Goal: Information Seeking & Learning: Learn about a topic

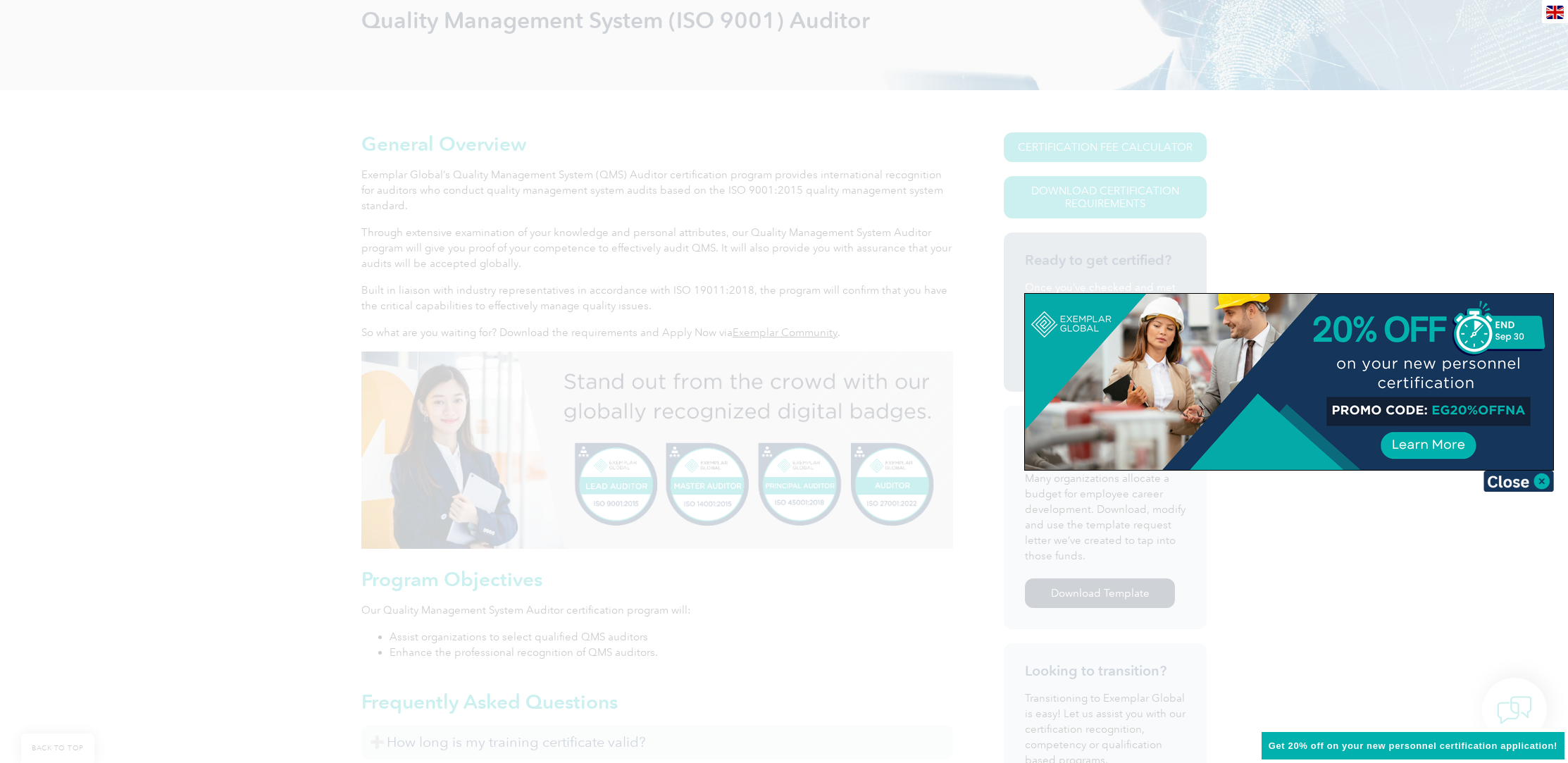
scroll to position [229, 0]
click at [807, 569] on div at bounding box center [784, 381] width 1568 height 763
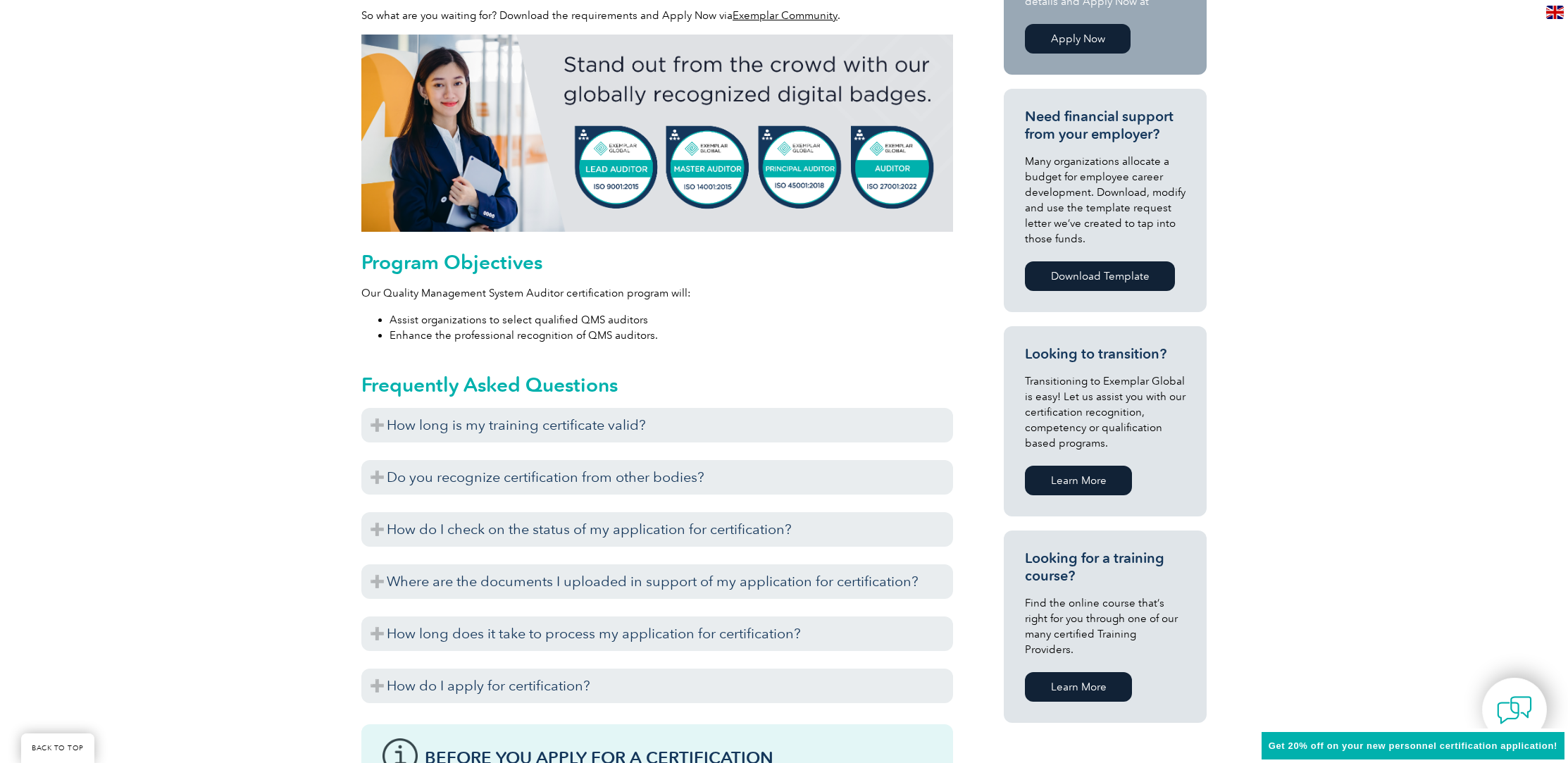
scroll to position [544, 0]
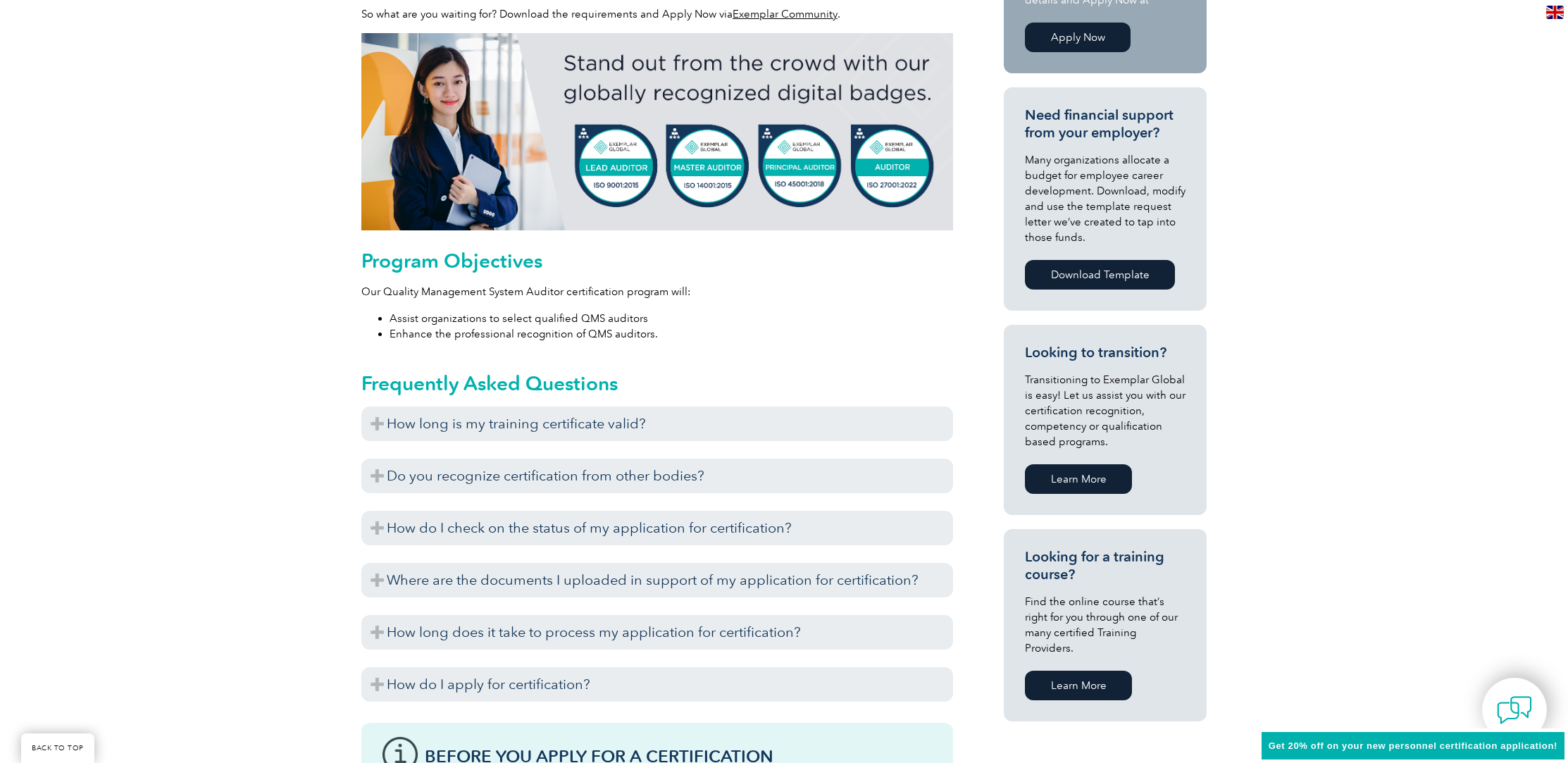
click at [1090, 670] on link "Learn More" at bounding box center [1078, 685] width 107 height 29
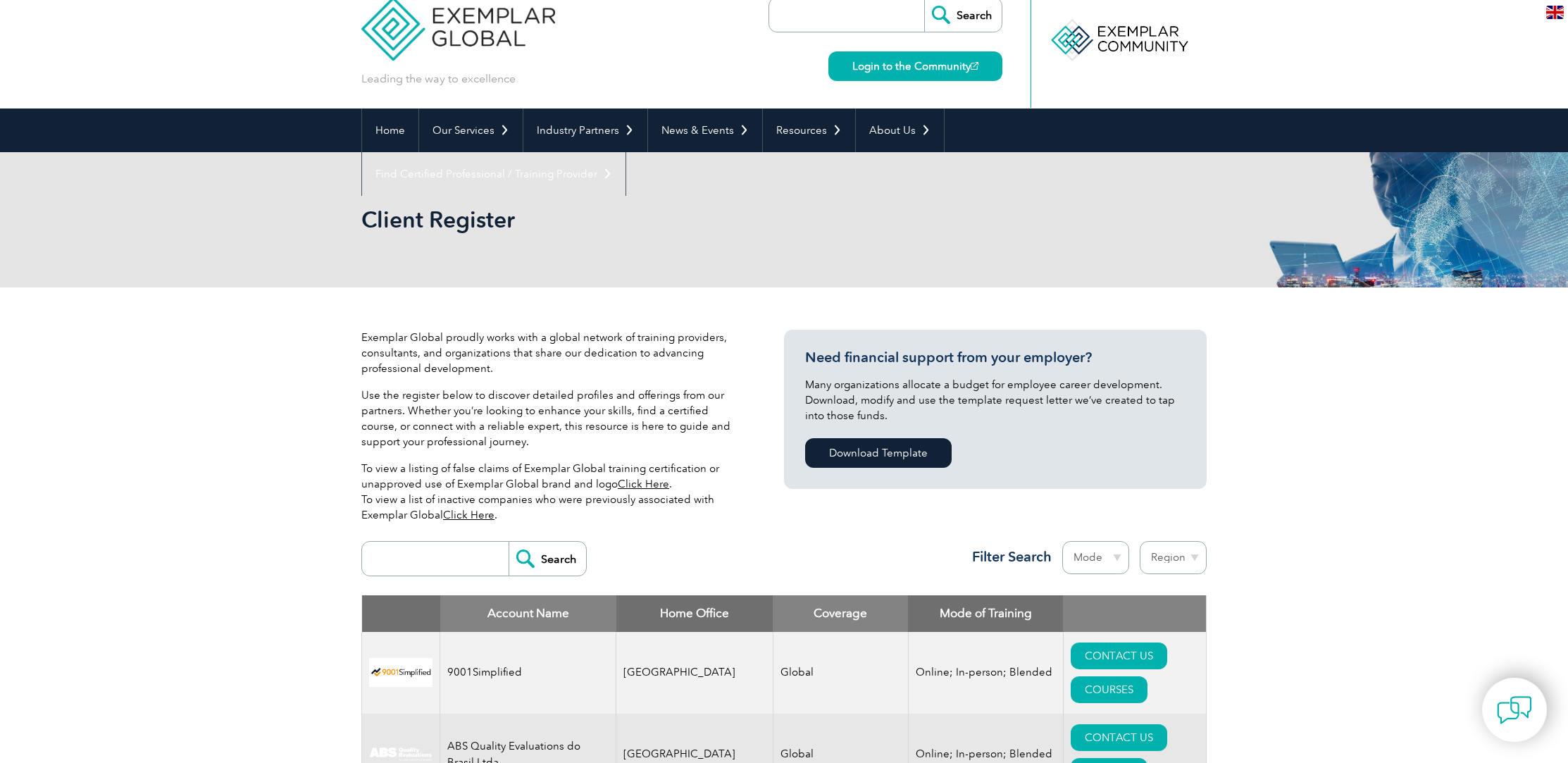
scroll to position [39, 0]
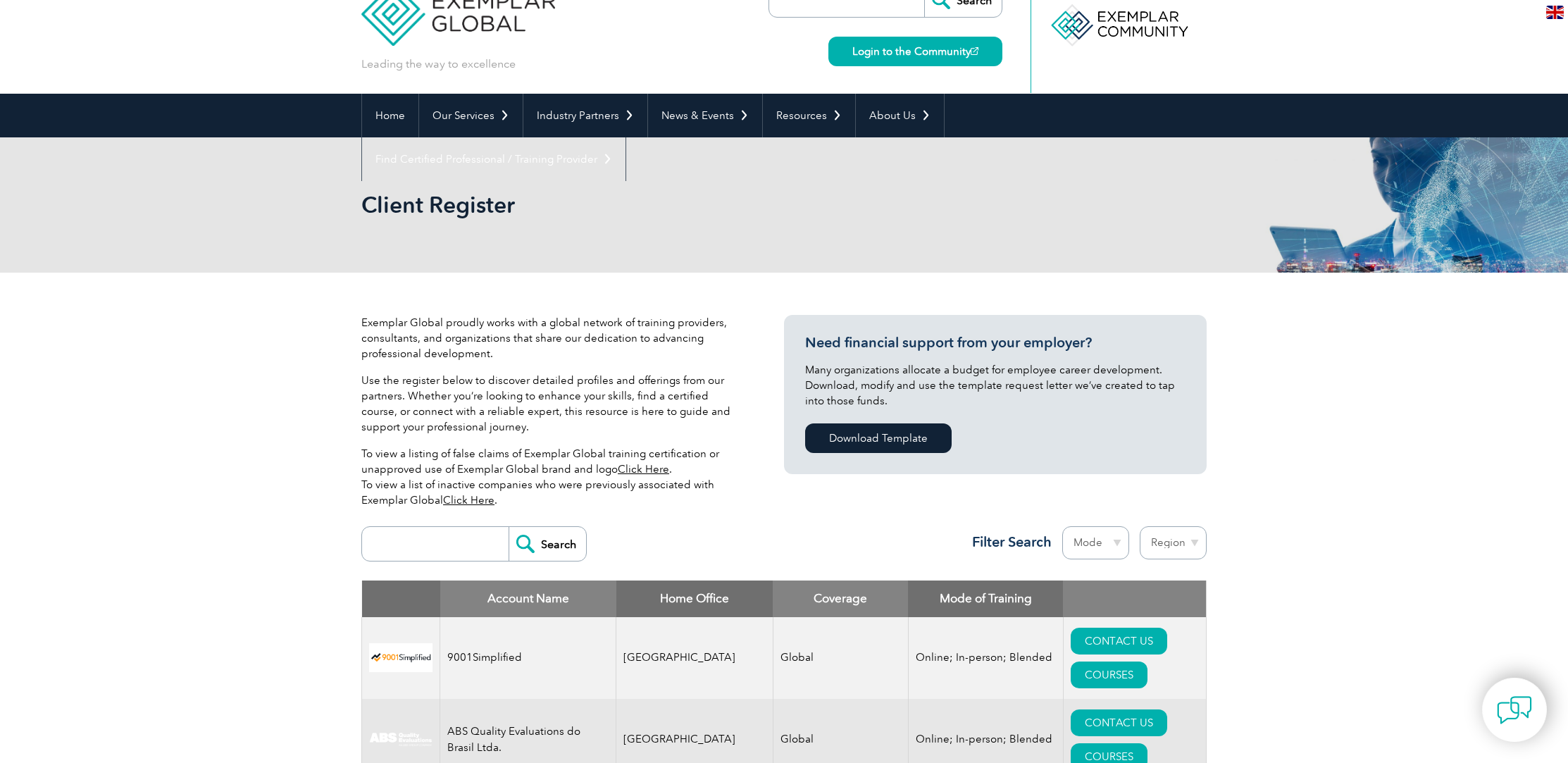
click at [440, 553] on input "search" at bounding box center [439, 544] width 140 height 34
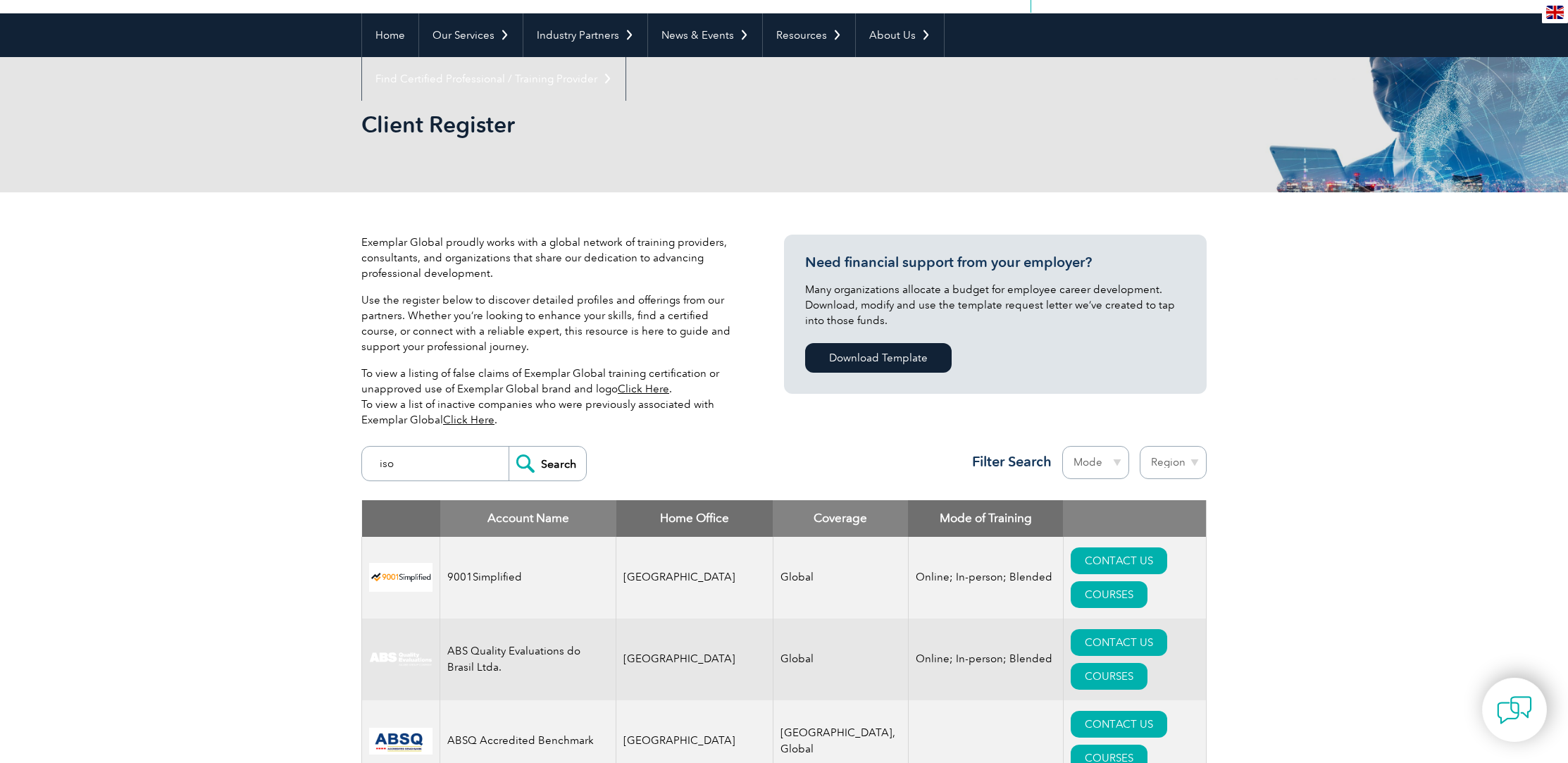
scroll to position [126, 0]
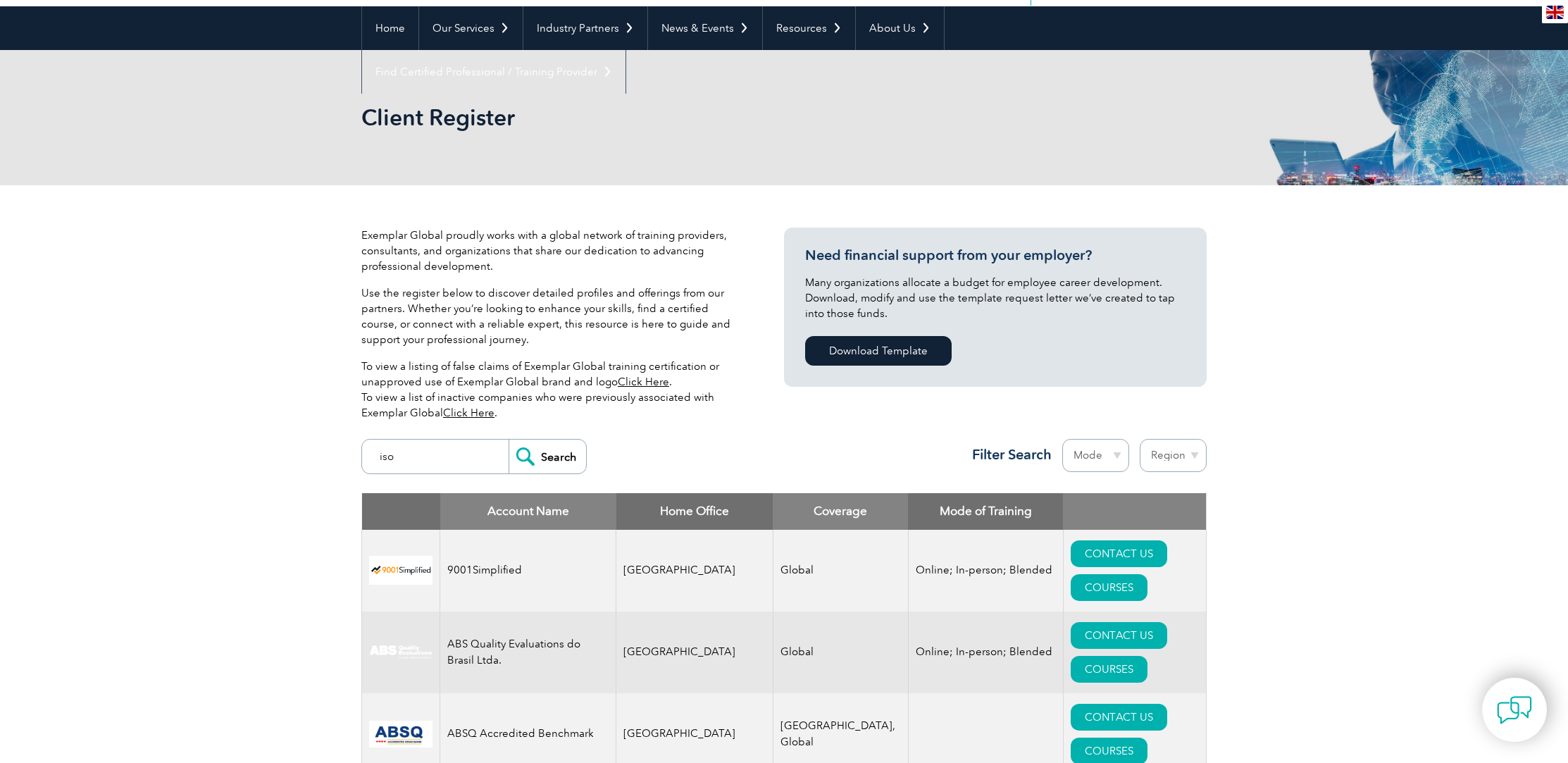
drag, startPoint x: 413, startPoint y: 467, endPoint x: 373, endPoint y: 456, distance: 41.5
click at [373, 456] on input "iso" at bounding box center [439, 457] width 140 height 34
type input "lead auditor"
click at [561, 453] on input "Search" at bounding box center [547, 457] width 77 height 34
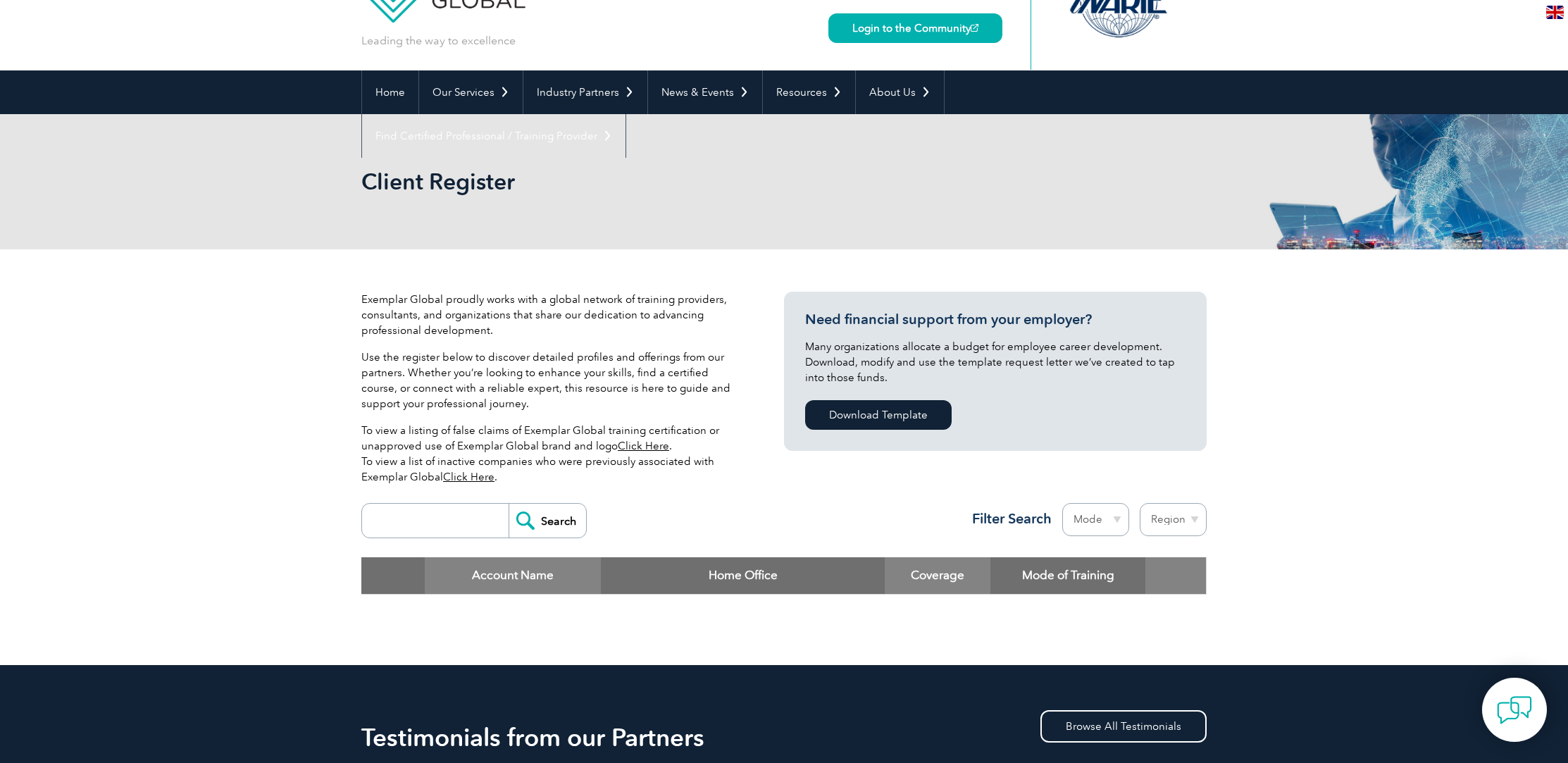
scroll to position [93, 0]
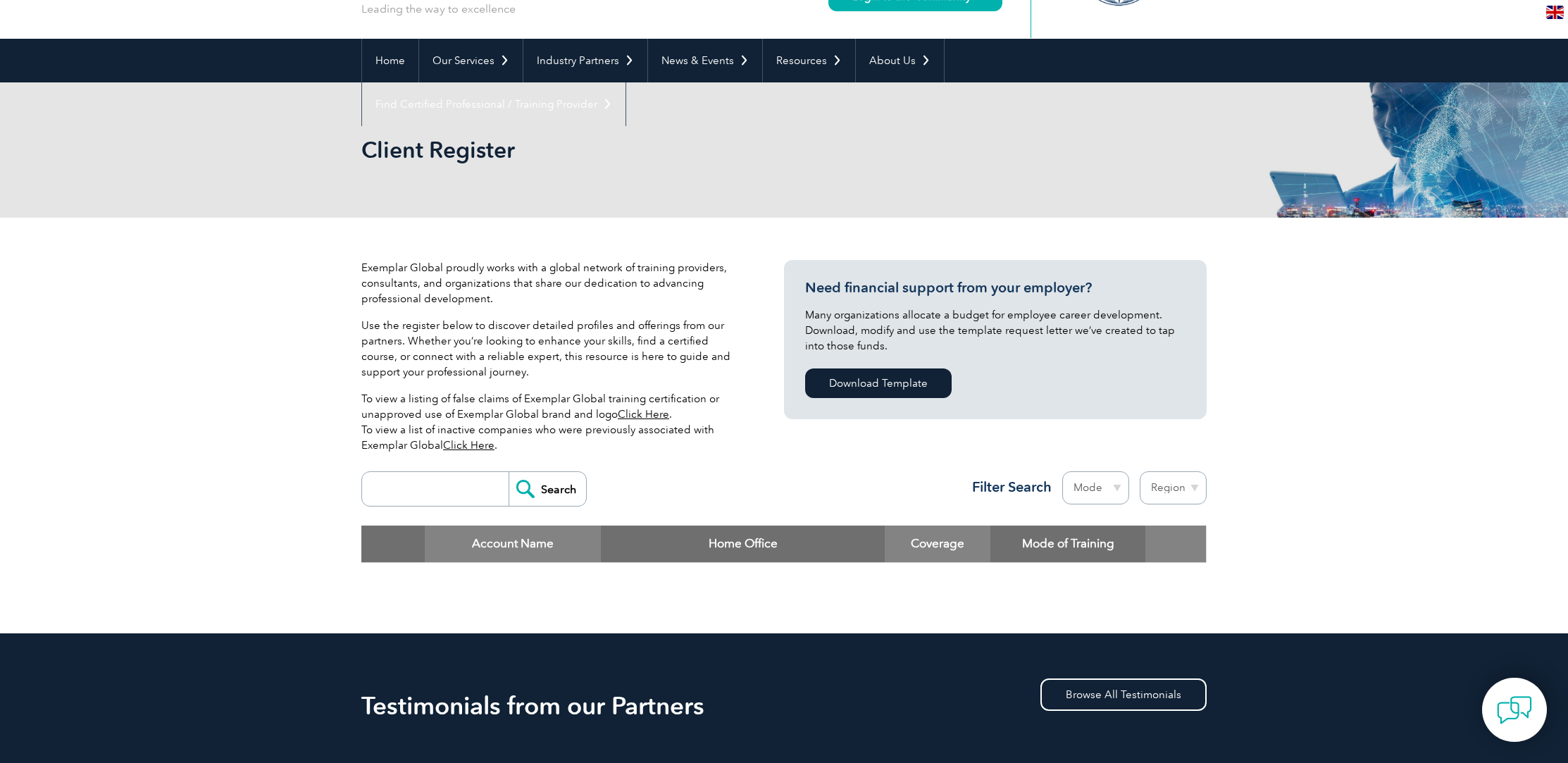
click at [456, 489] on input "search" at bounding box center [439, 489] width 140 height 34
click at [426, 490] on input "search" at bounding box center [439, 489] width 140 height 34
type input "iso 9001 lead auditor"
click at [509, 472] on input "Search" at bounding box center [547, 489] width 77 height 34
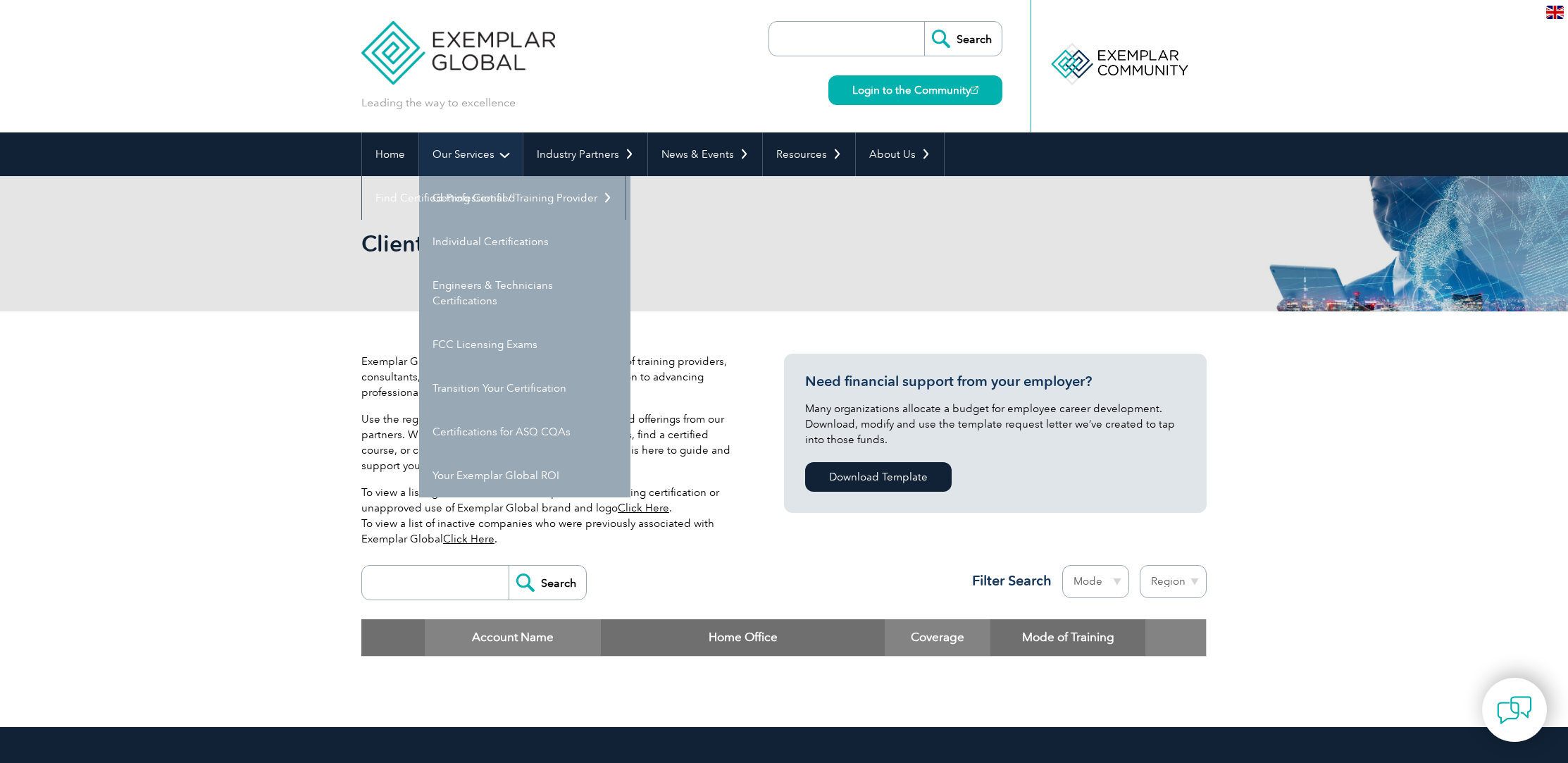
click at [500, 154] on link "Our Services" at bounding box center [470, 154] width 103 height 44
click at [493, 245] on link "Individual Certifications" at bounding box center [525, 241] width 211 height 44
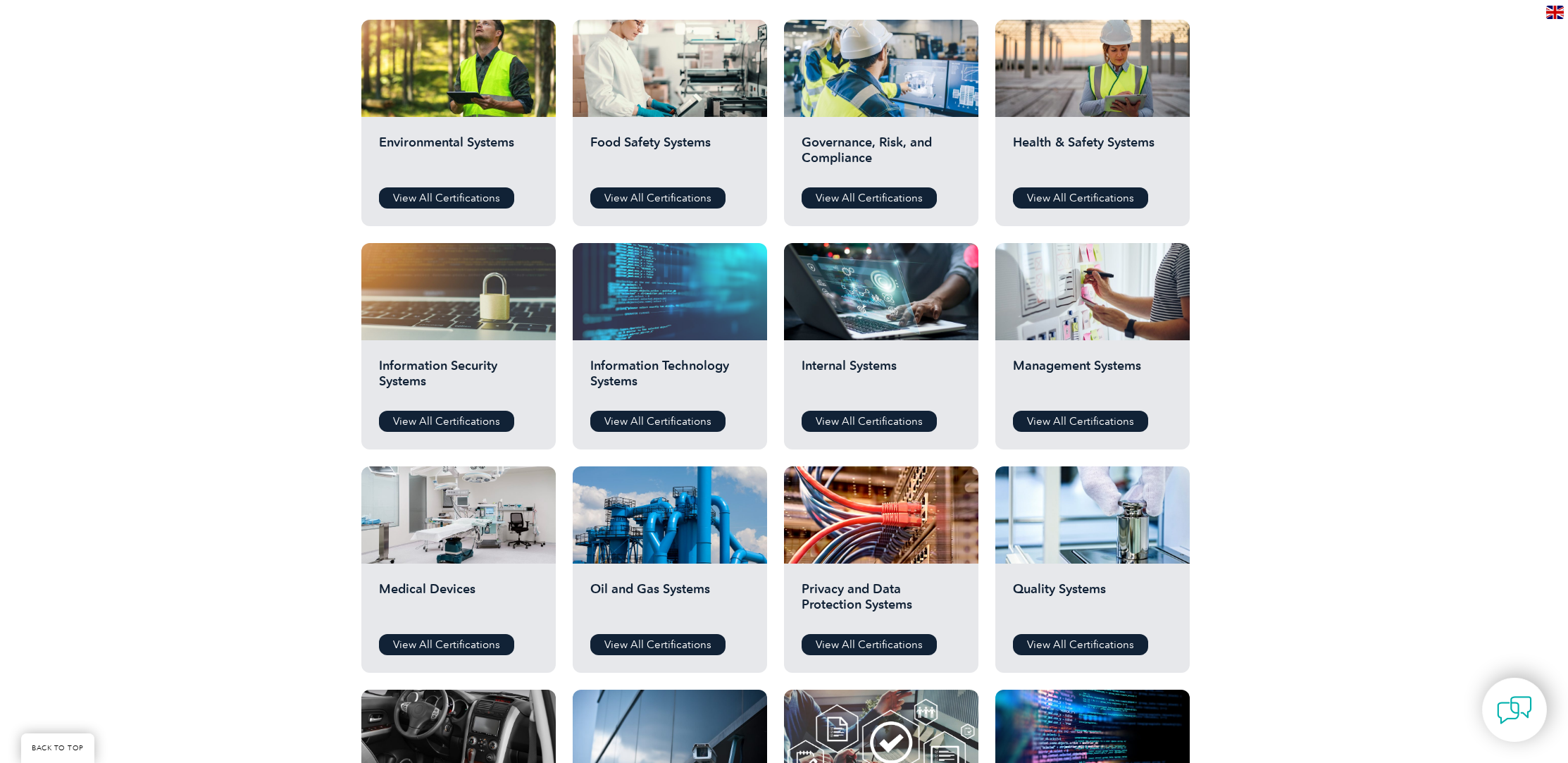
scroll to position [709, 0]
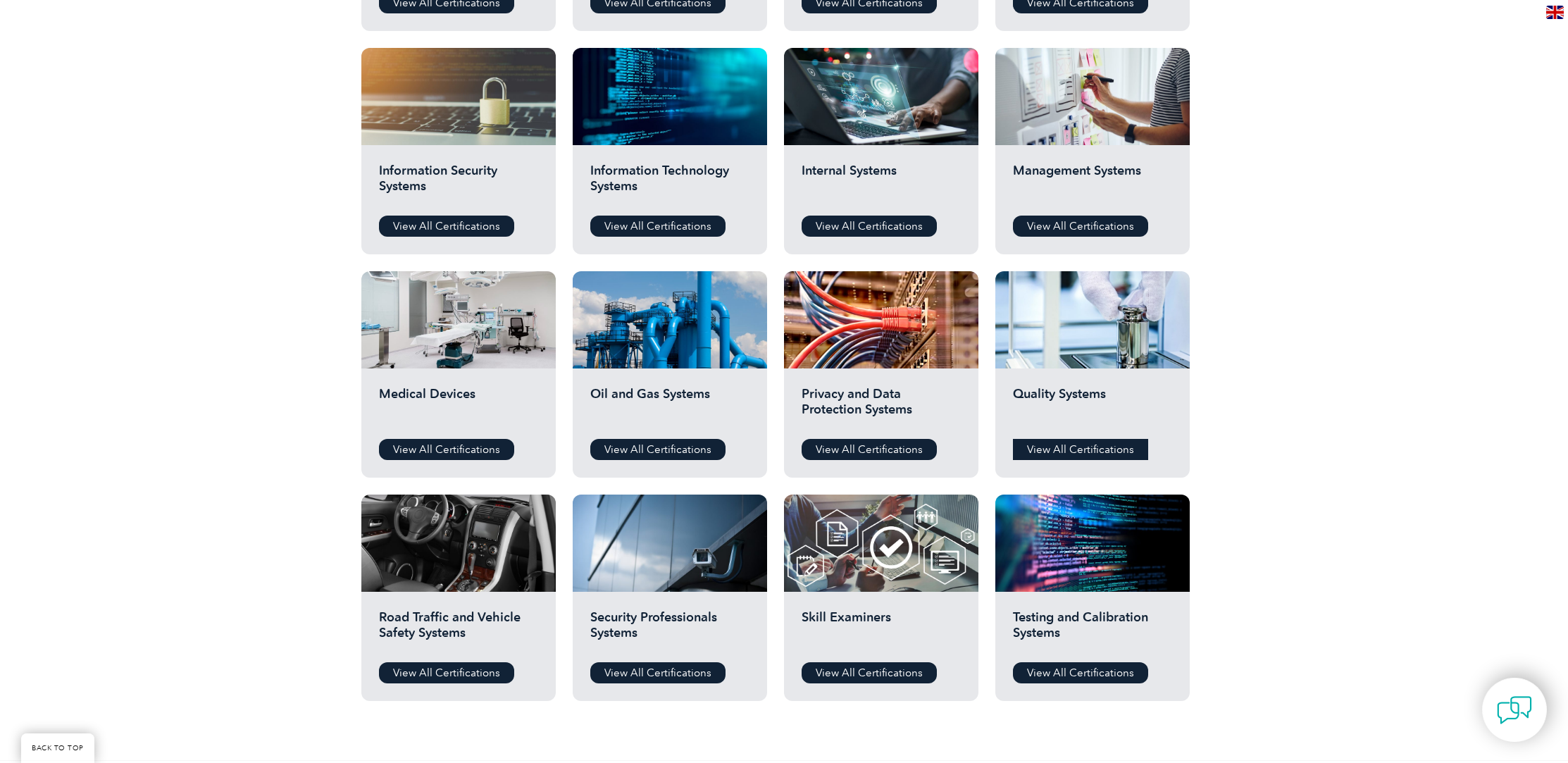
click at [1070, 443] on link "View All Certifications" at bounding box center [1081, 449] width 135 height 21
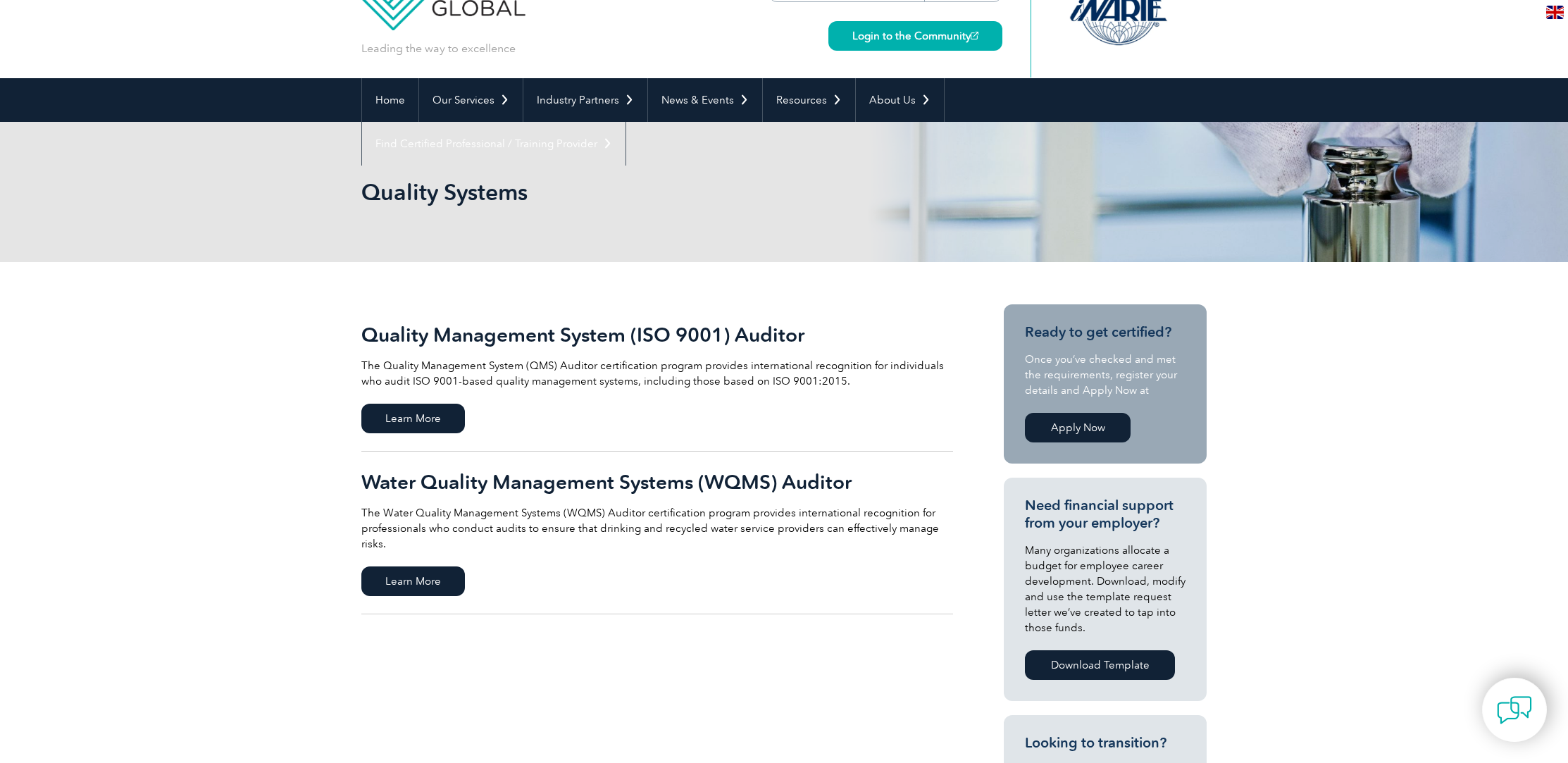
scroll to position [61, 0]
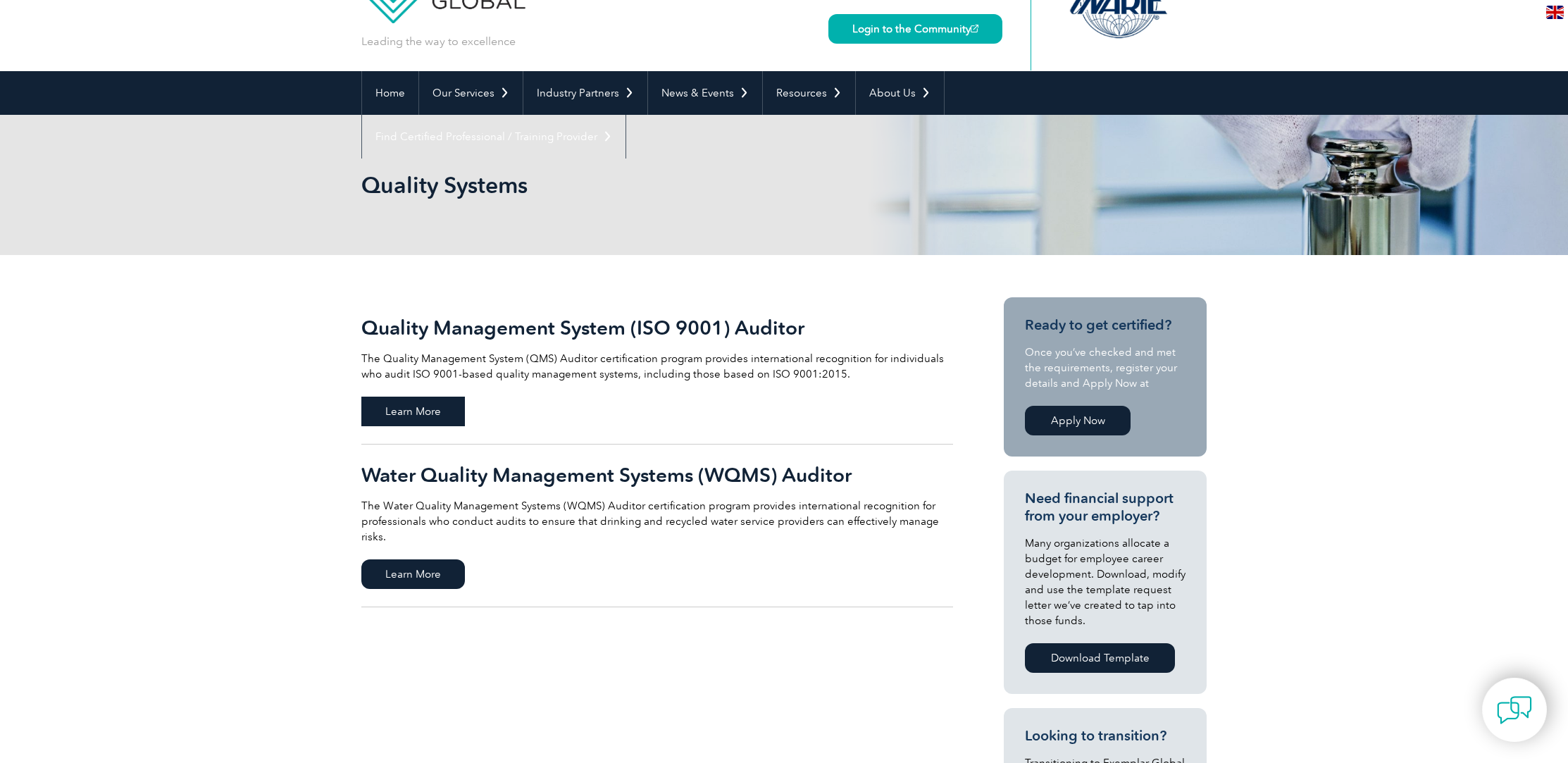
click at [425, 414] on span "Learn More" at bounding box center [413, 411] width 103 height 29
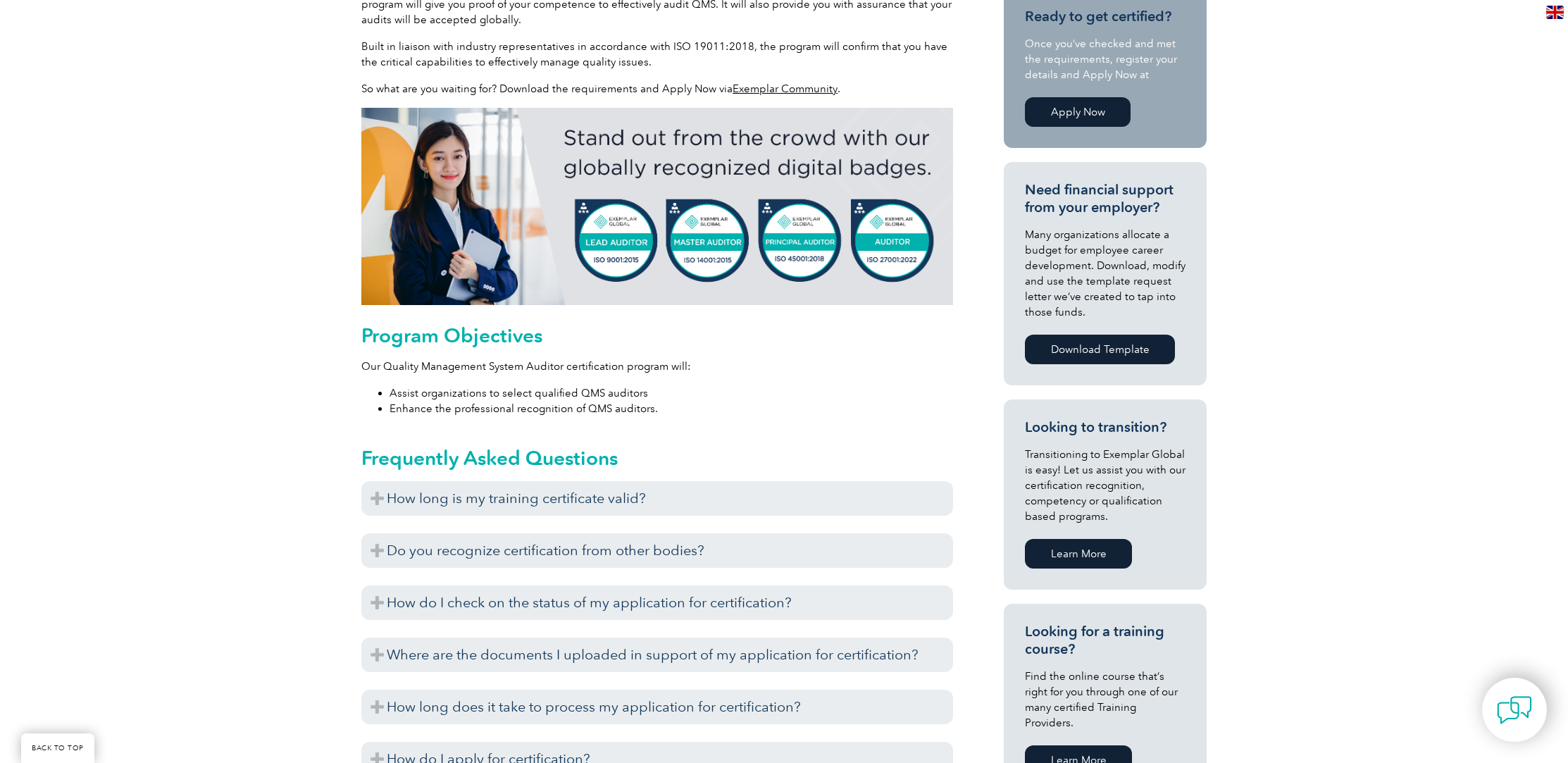
scroll to position [299, 0]
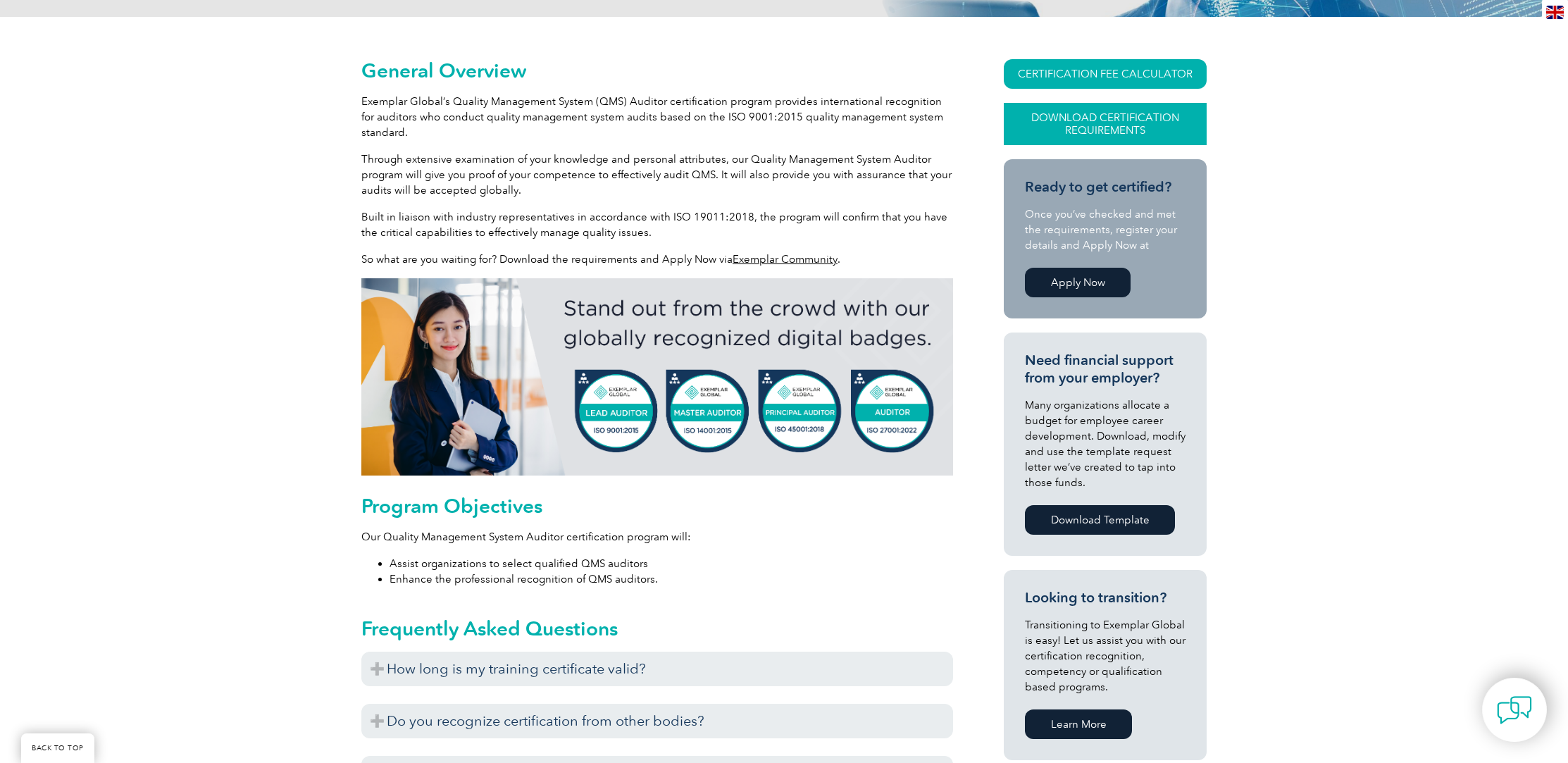
click at [1102, 124] on link "Download Certification Requirements" at bounding box center [1105, 124] width 203 height 42
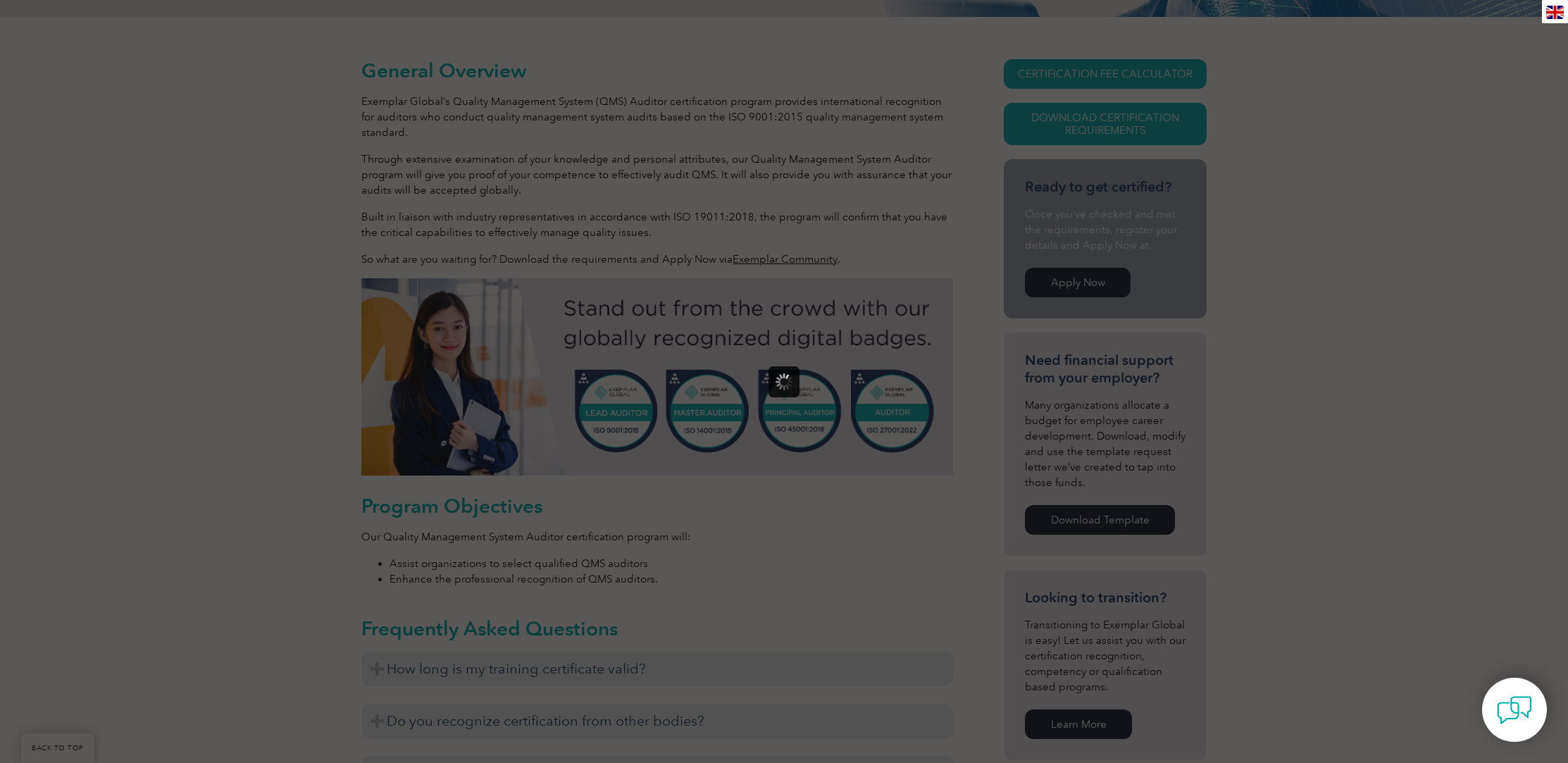
scroll to position [0, 0]
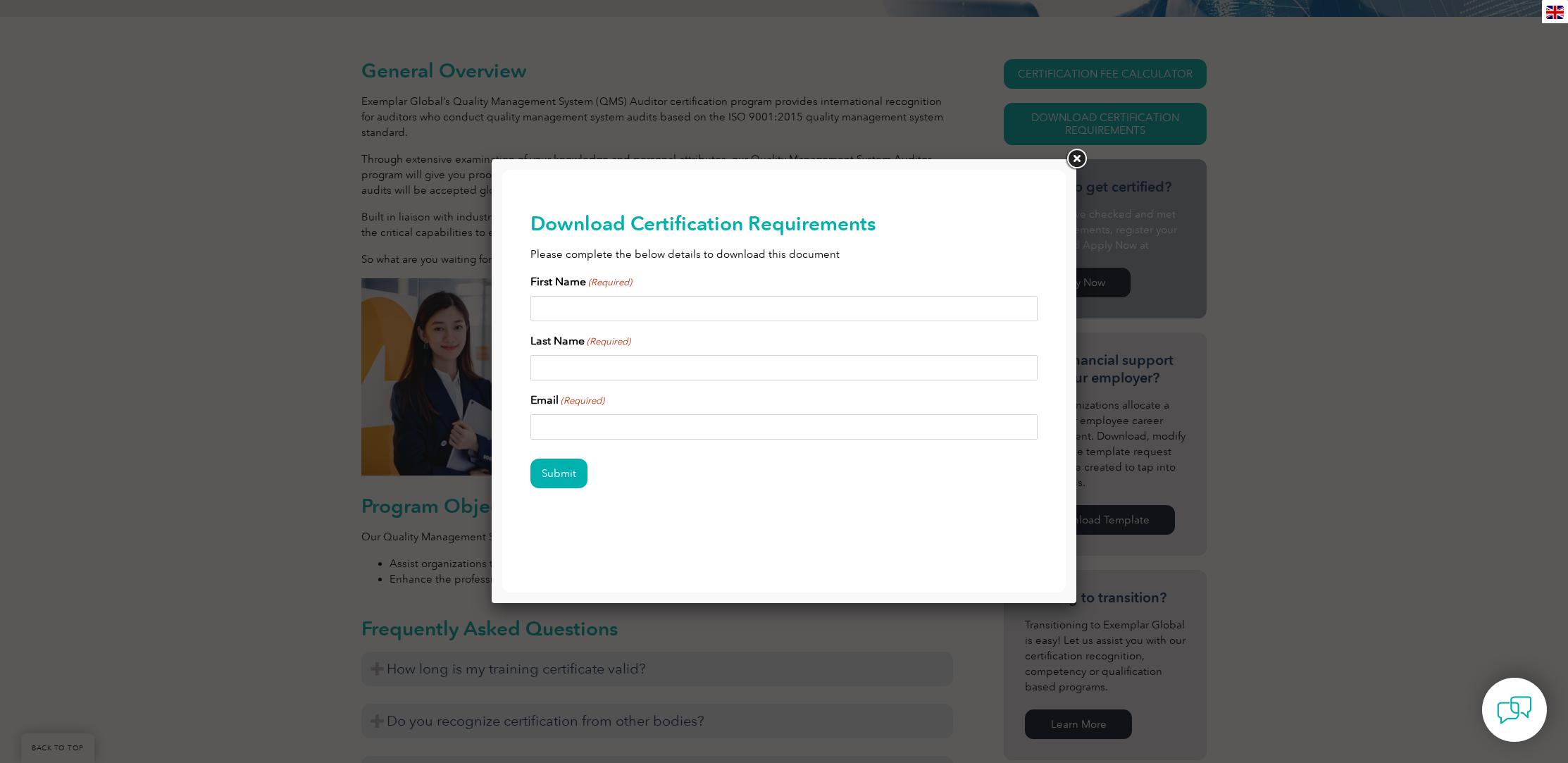
click at [585, 305] on input "First Name (Required)" at bounding box center [784, 308] width 507 height 25
type input "Lee"
type input "Paterson"
click at [593, 418] on input "Email (Required)" at bounding box center [784, 427] width 507 height 25
type input "leepaterson@waymo.com"
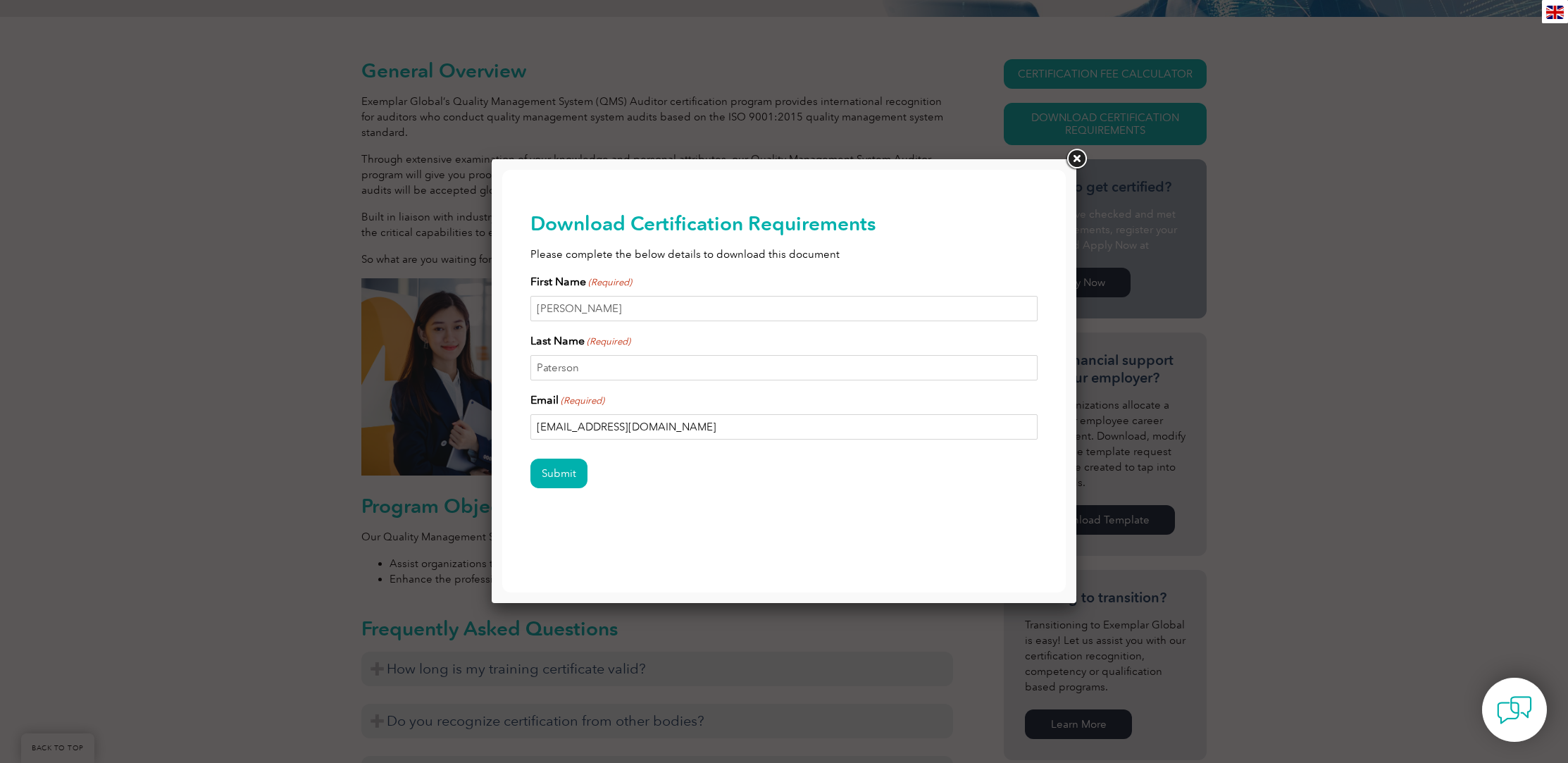
click at [531, 458] on input "Submit" at bounding box center [559, 473] width 57 height 29
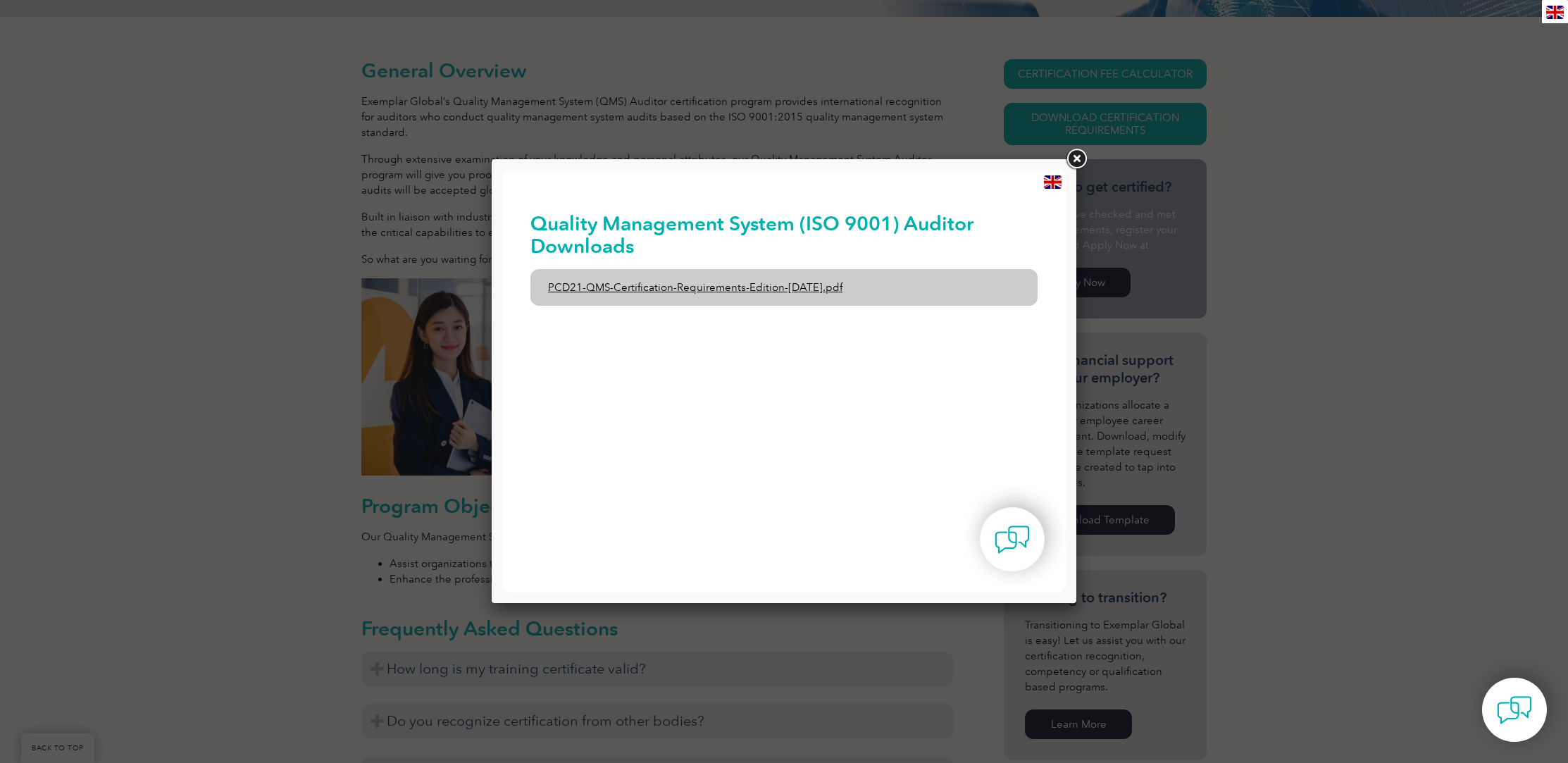
click at [654, 283] on link "PCD21-QMS-Certification-Requirements-Edition-2-April-2022.pdf" at bounding box center [784, 287] width 507 height 37
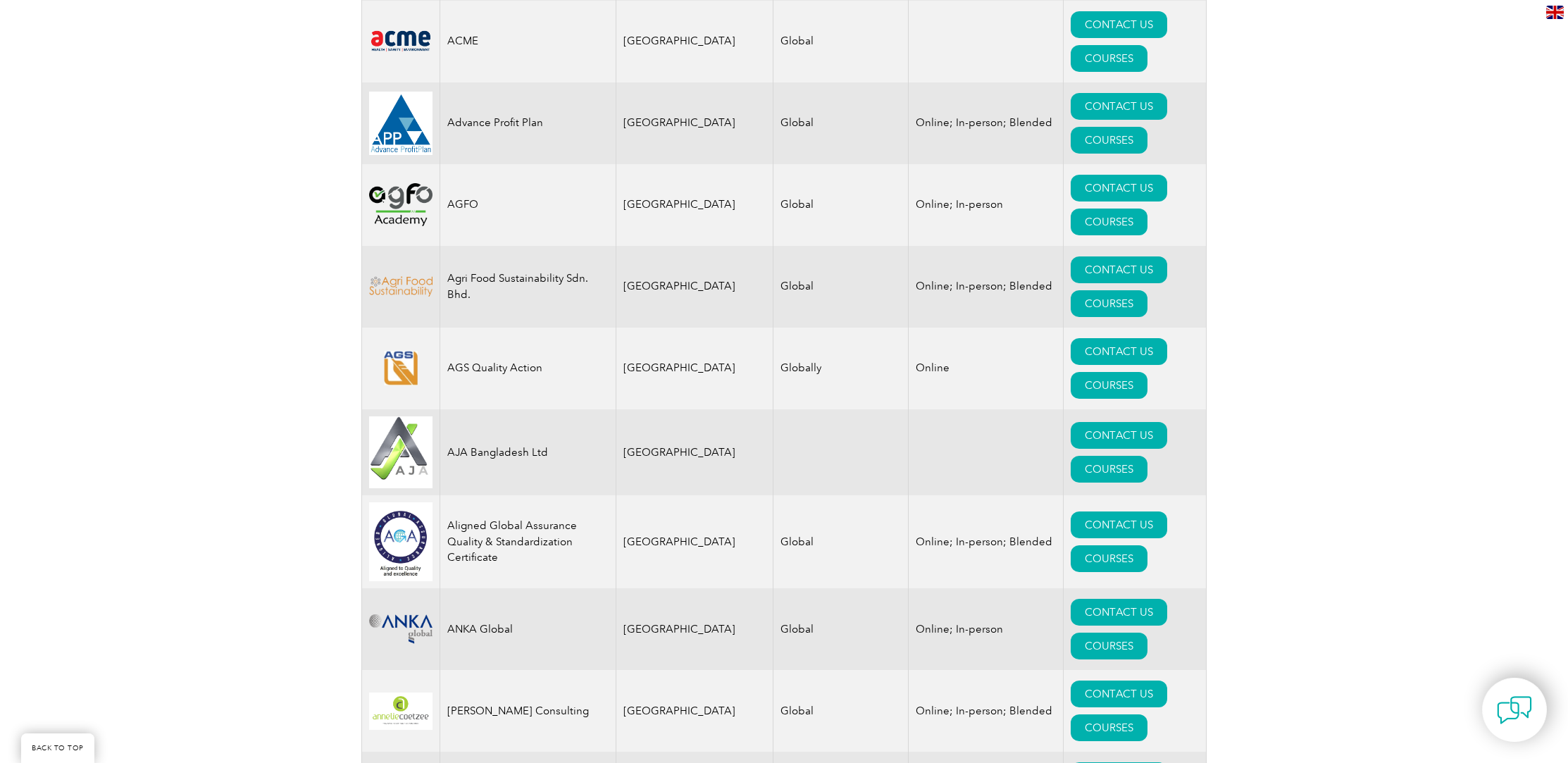
scroll to position [1151, 0]
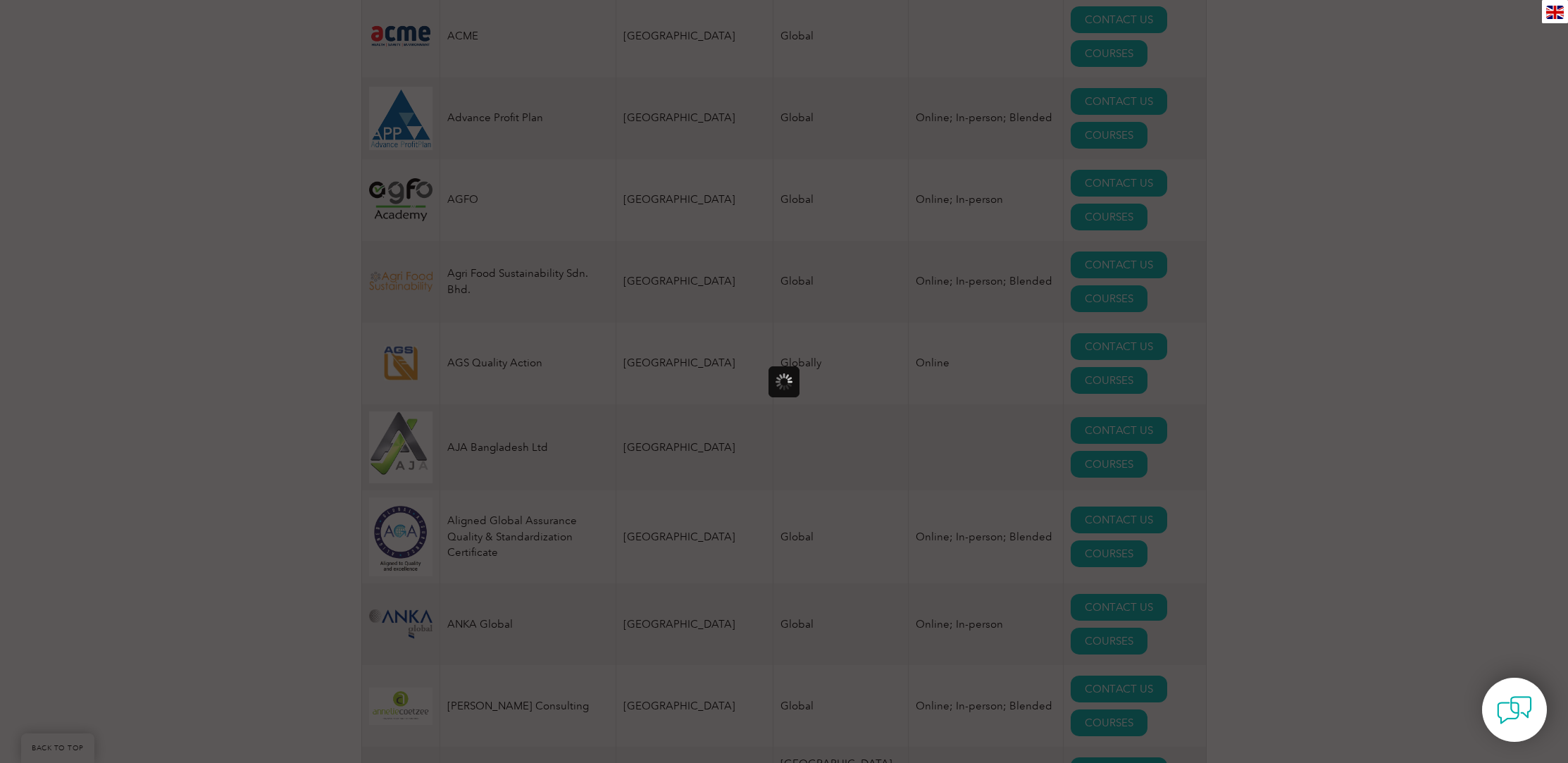
scroll to position [0, 0]
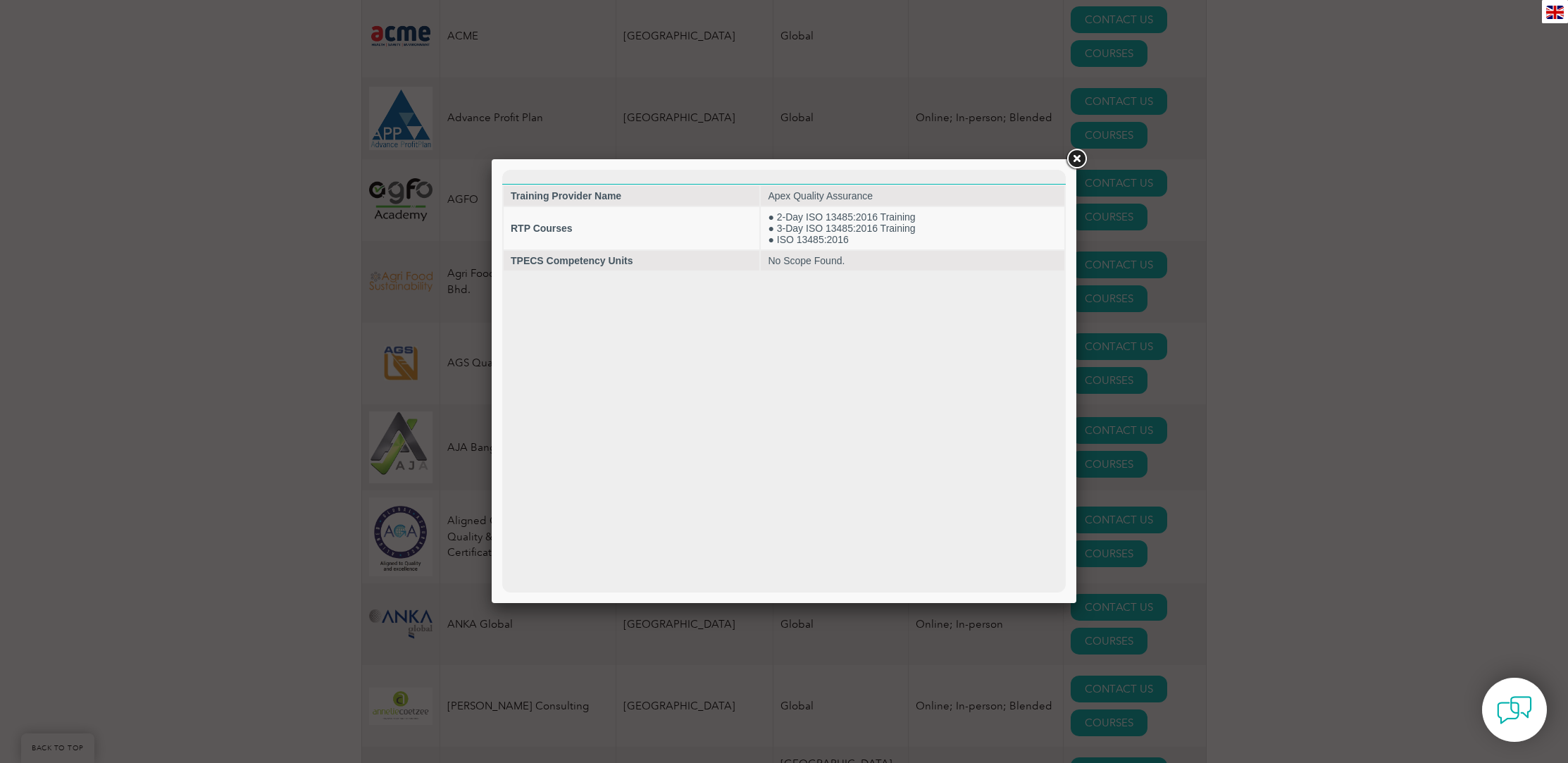
click at [1081, 158] on link at bounding box center [1076, 158] width 25 height 25
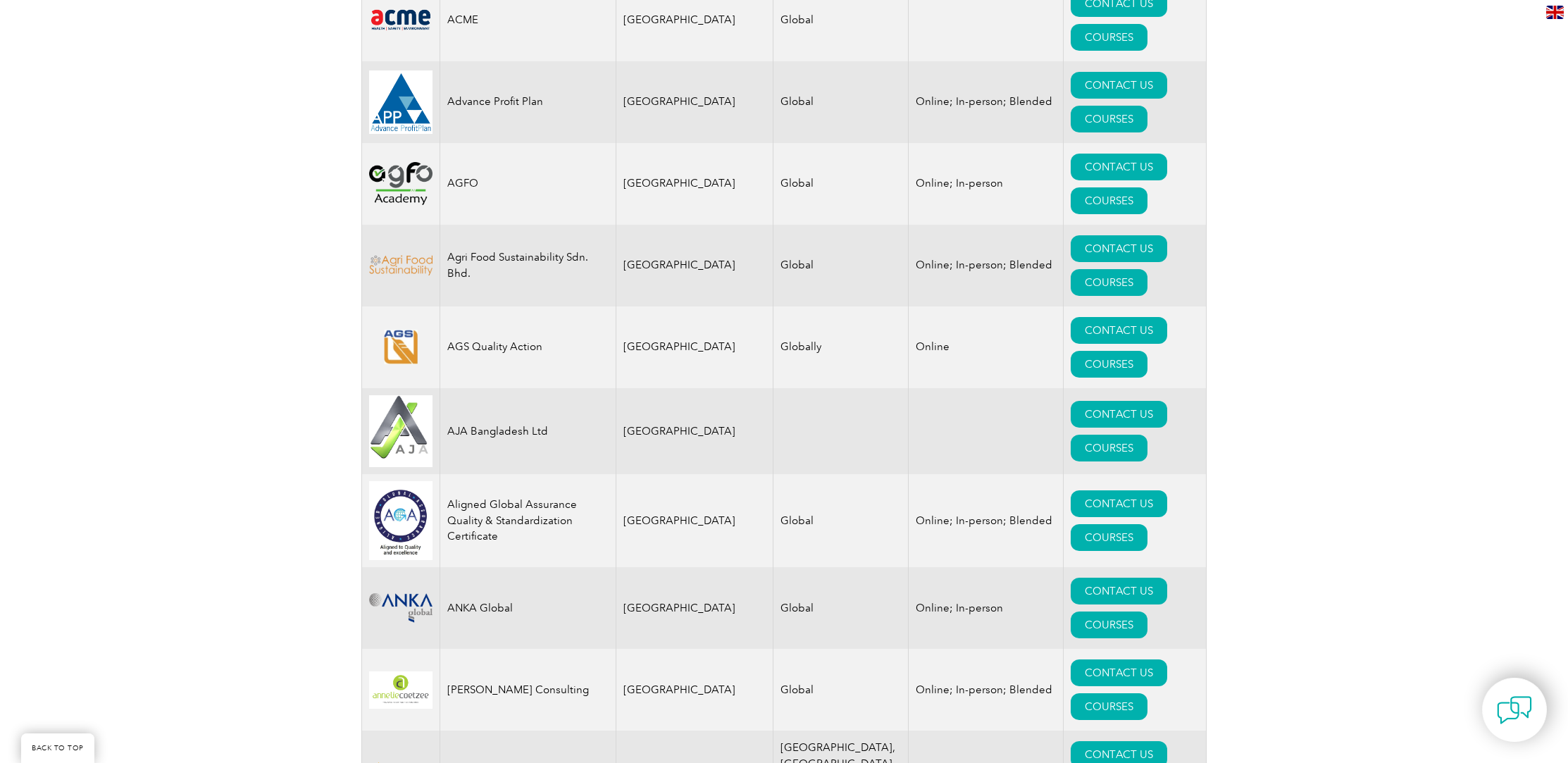
scroll to position [1173, 0]
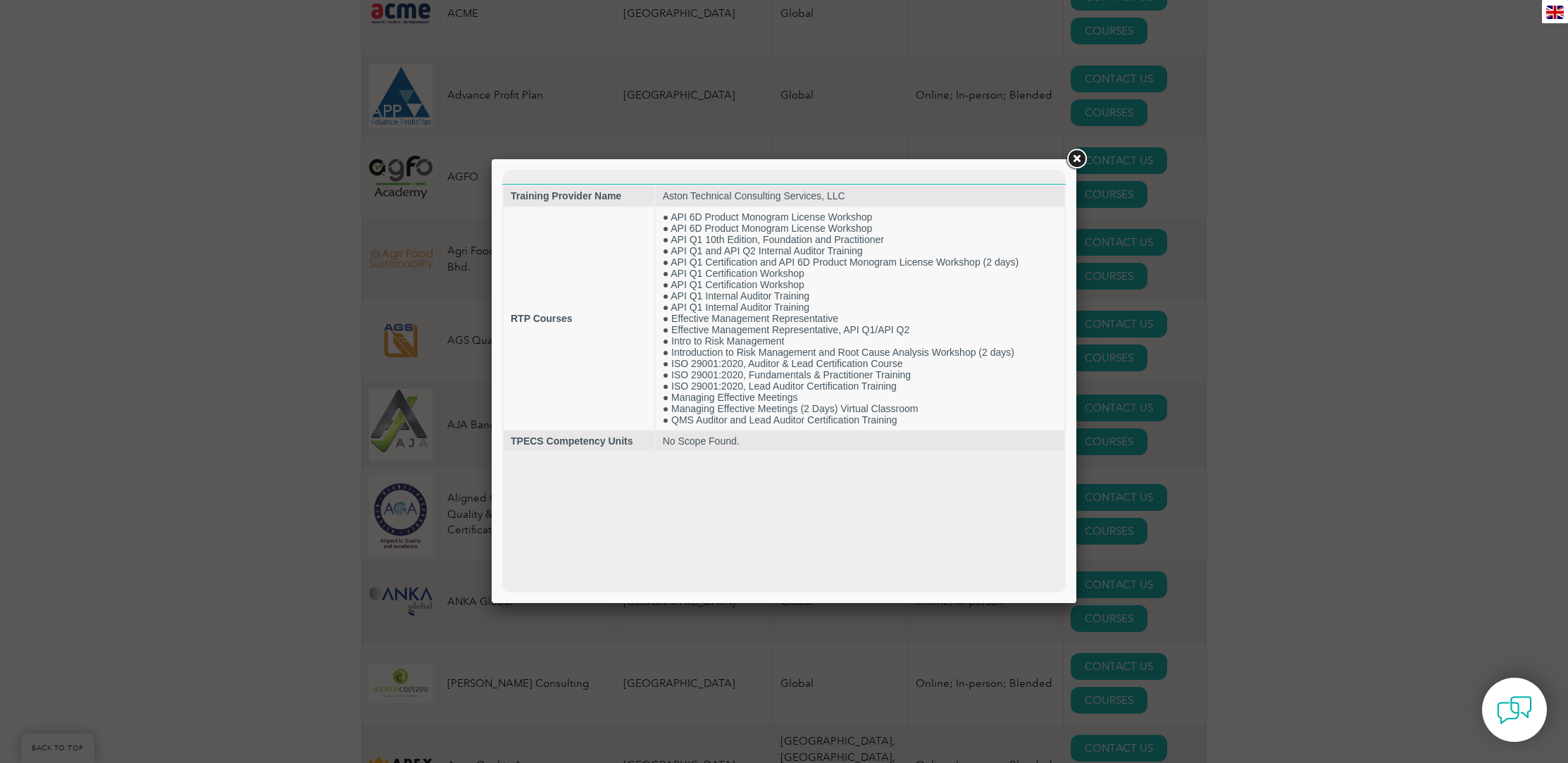
scroll to position [0, 0]
click at [1076, 162] on link at bounding box center [1076, 158] width 25 height 25
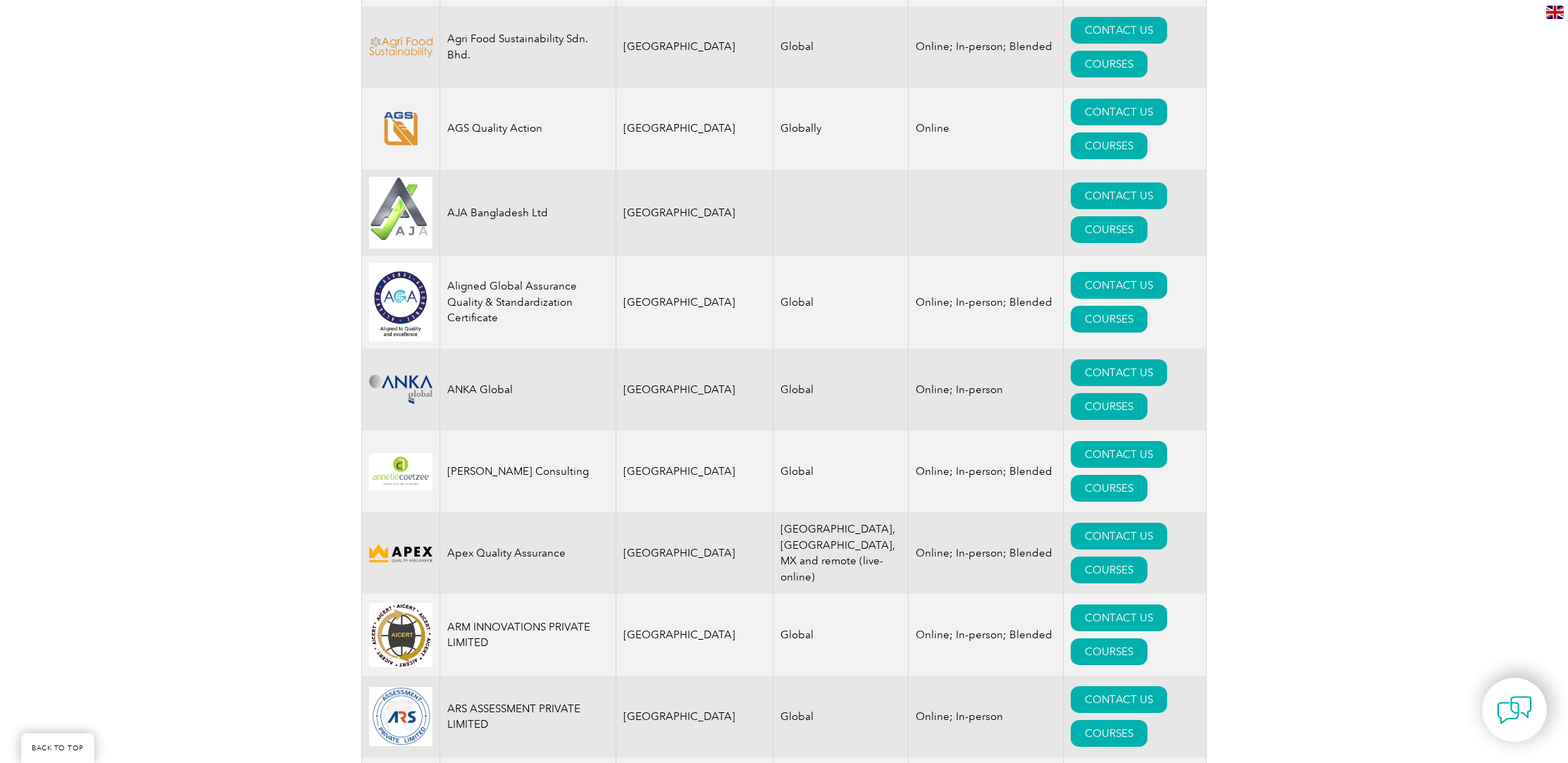
scroll to position [1386, 0]
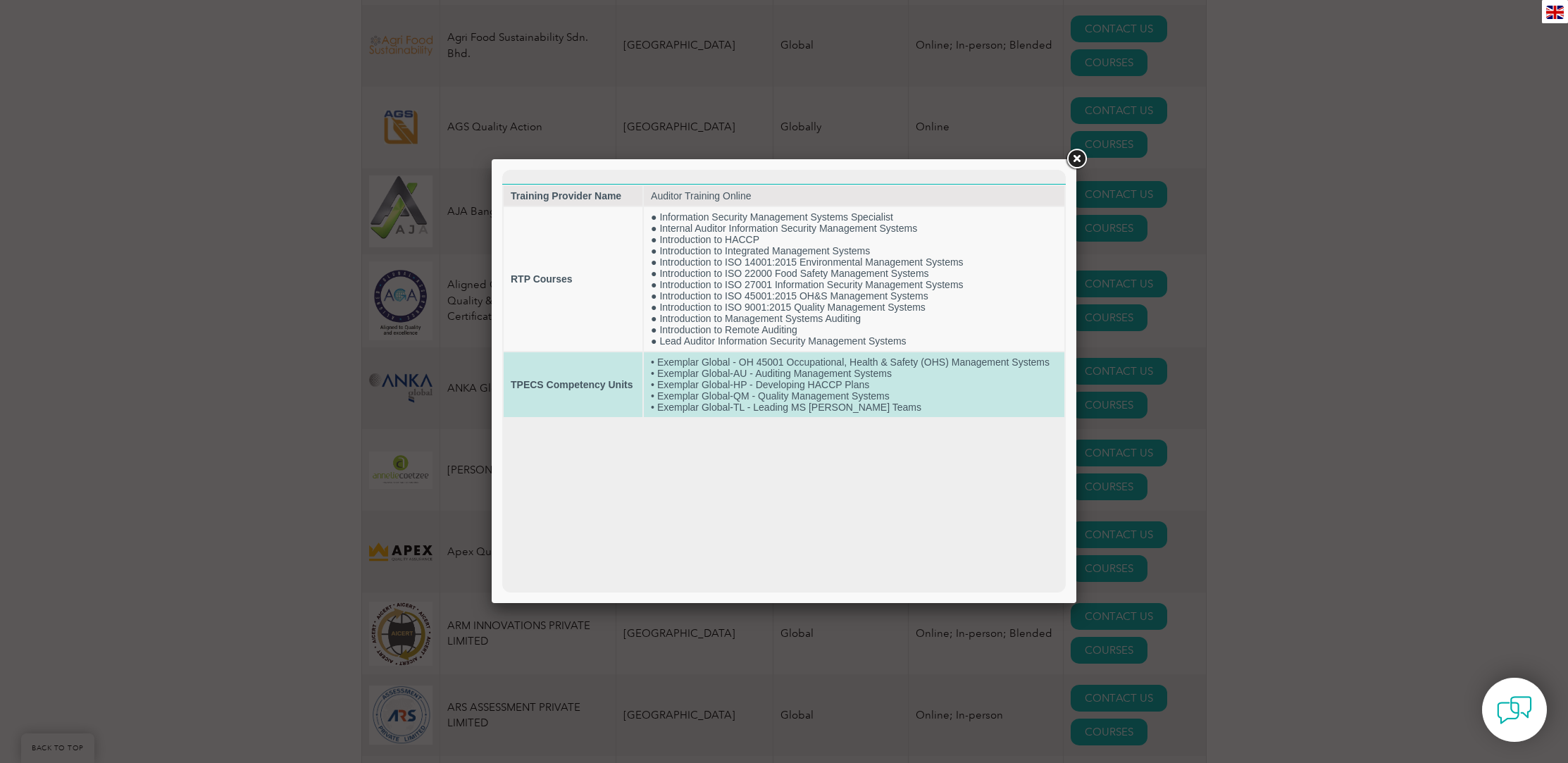
scroll to position [0, 0]
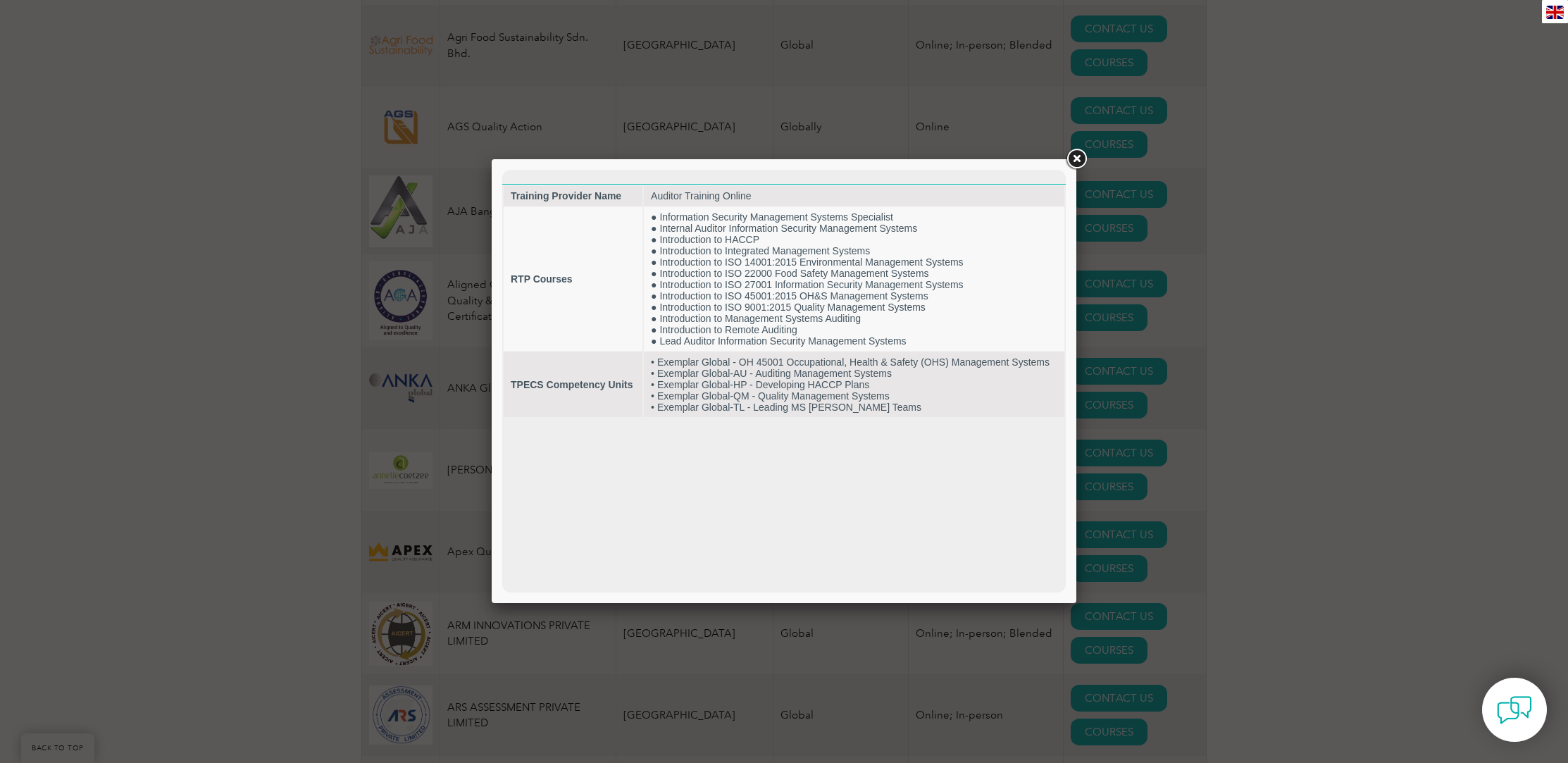
click at [1075, 158] on link at bounding box center [1076, 158] width 25 height 25
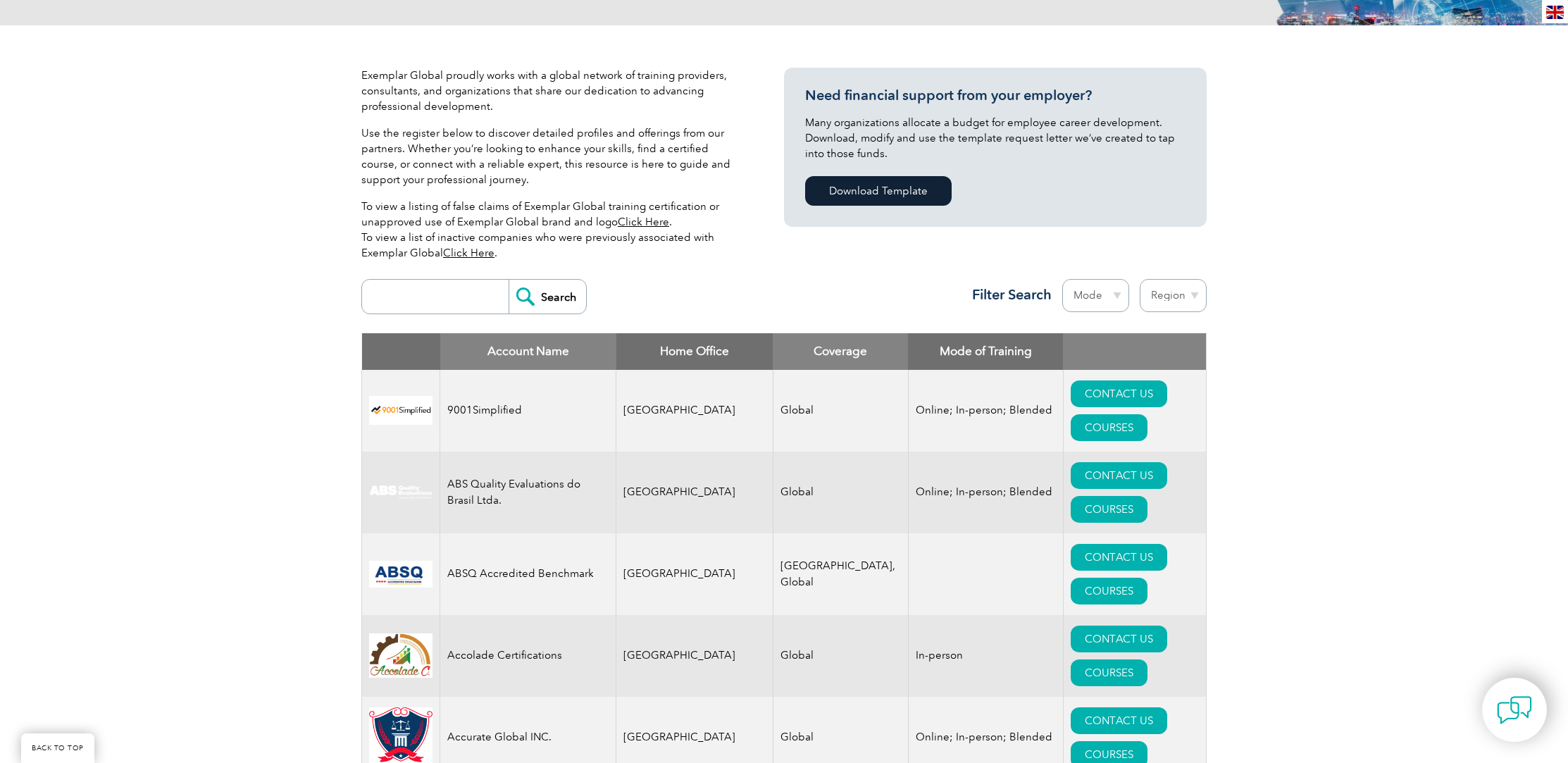
scroll to position [447, 0]
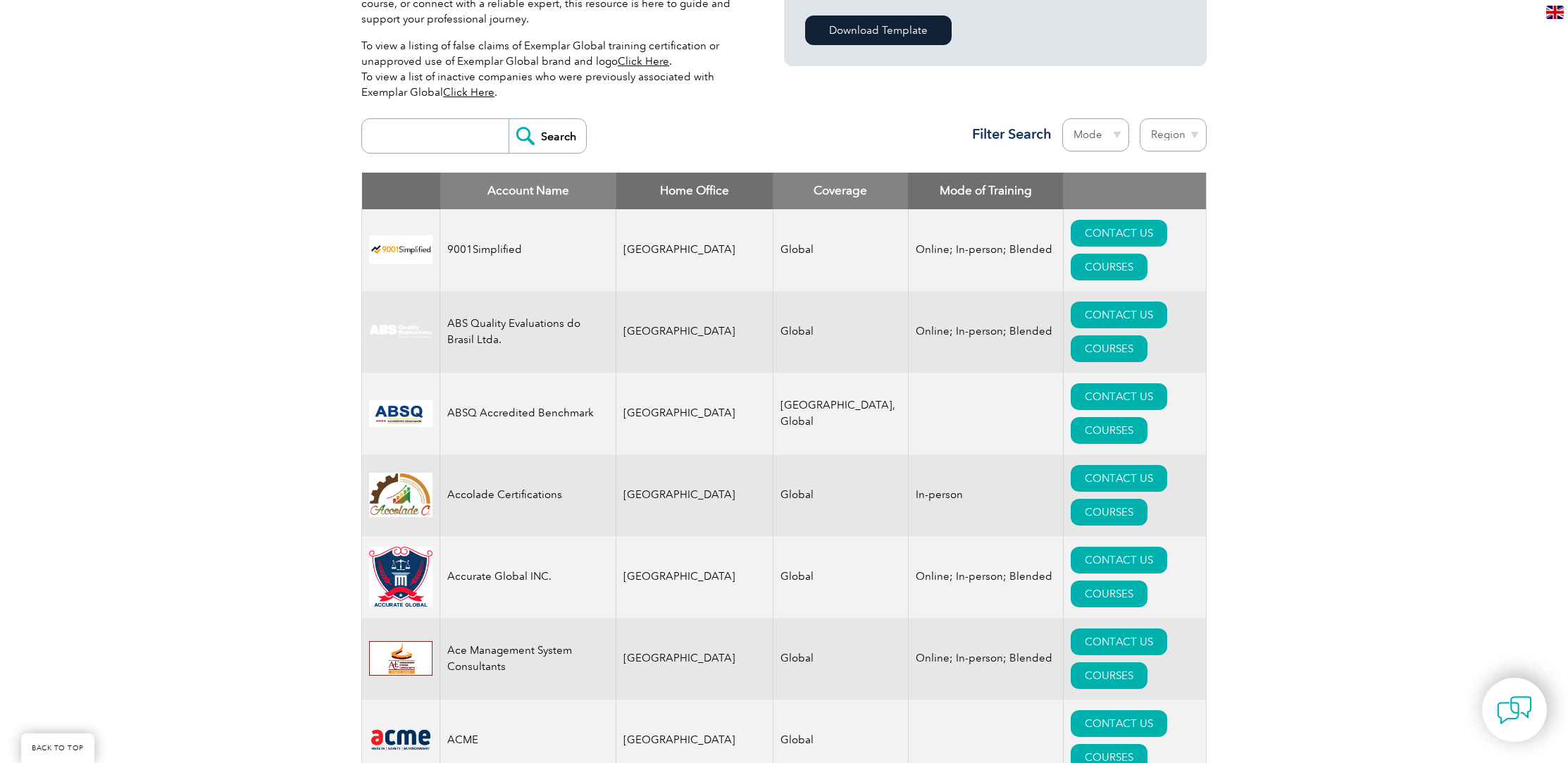
click at [674, 189] on th "Home Office" at bounding box center [695, 190] width 157 height 37
click at [1118, 131] on select "Mode Online In-person Blended" at bounding box center [1095, 135] width 67 height 33
click at [1192, 132] on select "Region Australia Bahrain Bangladesh Brazil Canada Colombia Dominican Republic E…" at bounding box center [1173, 135] width 67 height 33
click at [1114, 134] on select "Mode Online In-person Blended" at bounding box center [1095, 135] width 67 height 33
select select "Online"
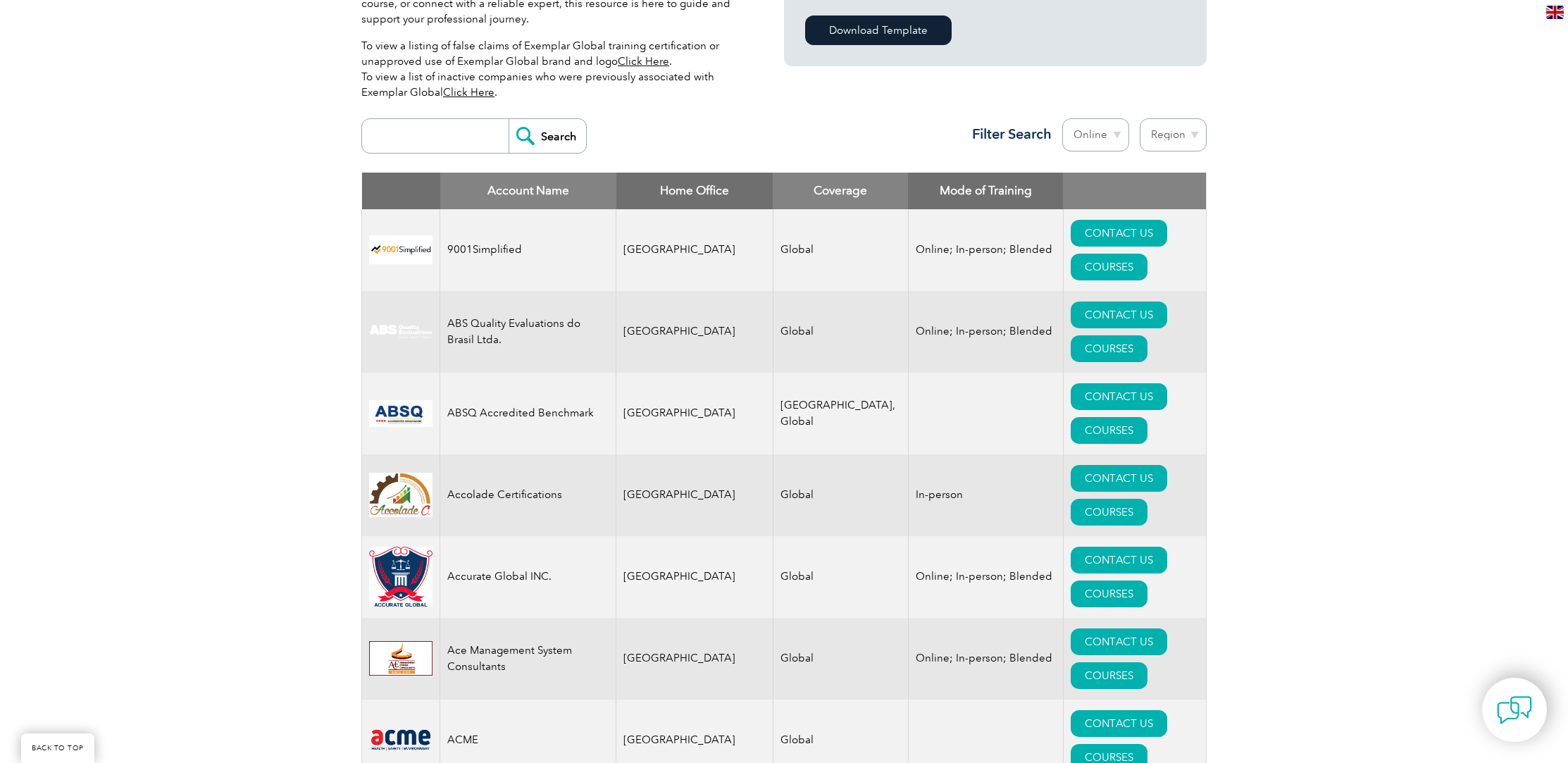
click at [1062, 119] on select "Mode Online In-person Blended" at bounding box center [1095, 135] width 67 height 33
click at [1190, 133] on select "Region Australia Bahrain Bangladesh Brazil Canada Colombia Dominican Republic E…" at bounding box center [1173, 135] width 67 height 33
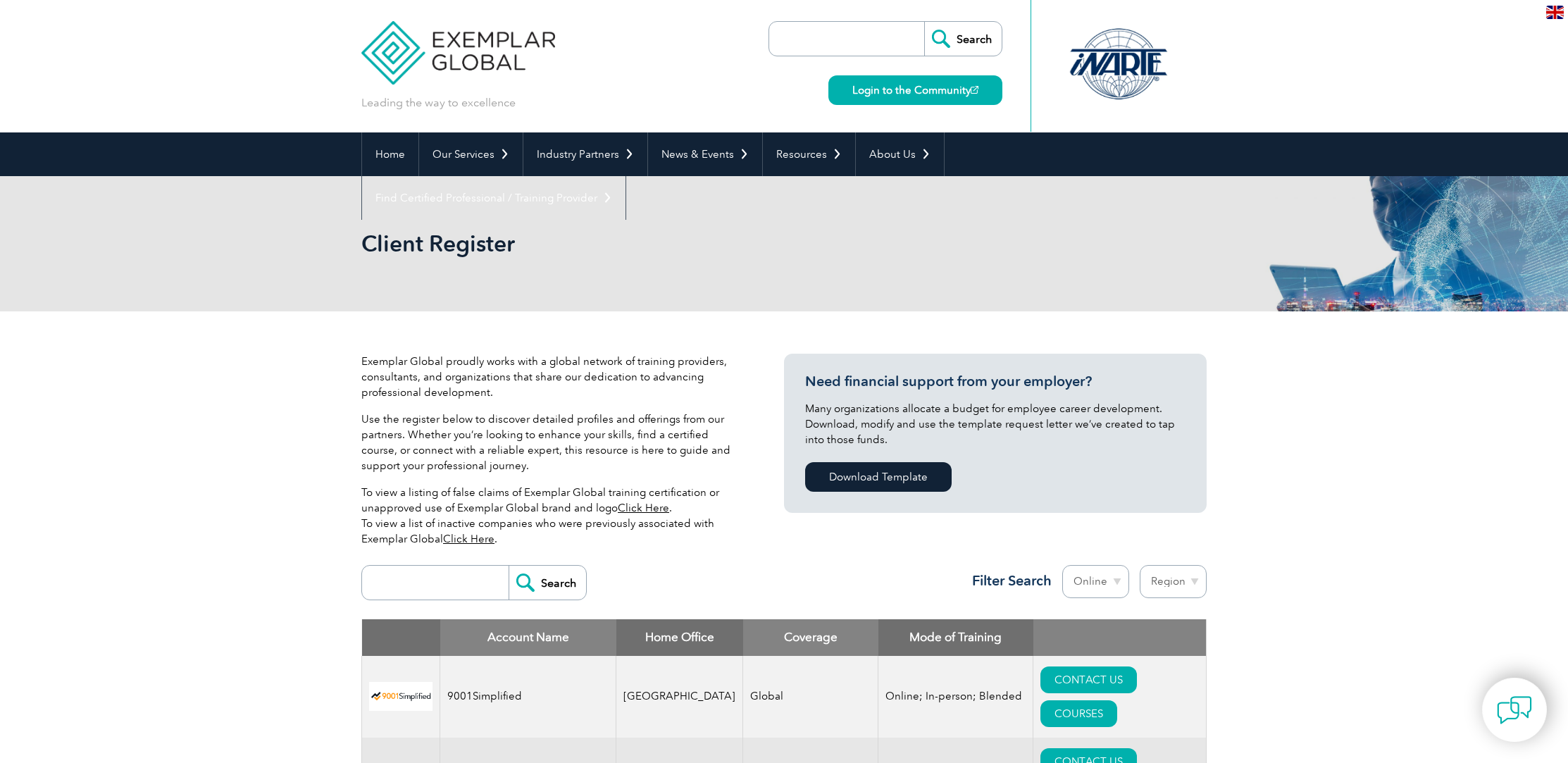
click at [1193, 582] on select "Region [GEOGRAPHIC_DATA] [GEOGRAPHIC_DATA] [GEOGRAPHIC_DATA] [GEOGRAPHIC_DATA] …" at bounding box center [1173, 581] width 67 height 33
select select "[GEOGRAPHIC_DATA]"
click at [1140, 565] on select "Region [GEOGRAPHIC_DATA] [GEOGRAPHIC_DATA] [GEOGRAPHIC_DATA] [GEOGRAPHIC_DATA] …" at bounding box center [1173, 581] width 67 height 33
select select "[GEOGRAPHIC_DATA]"
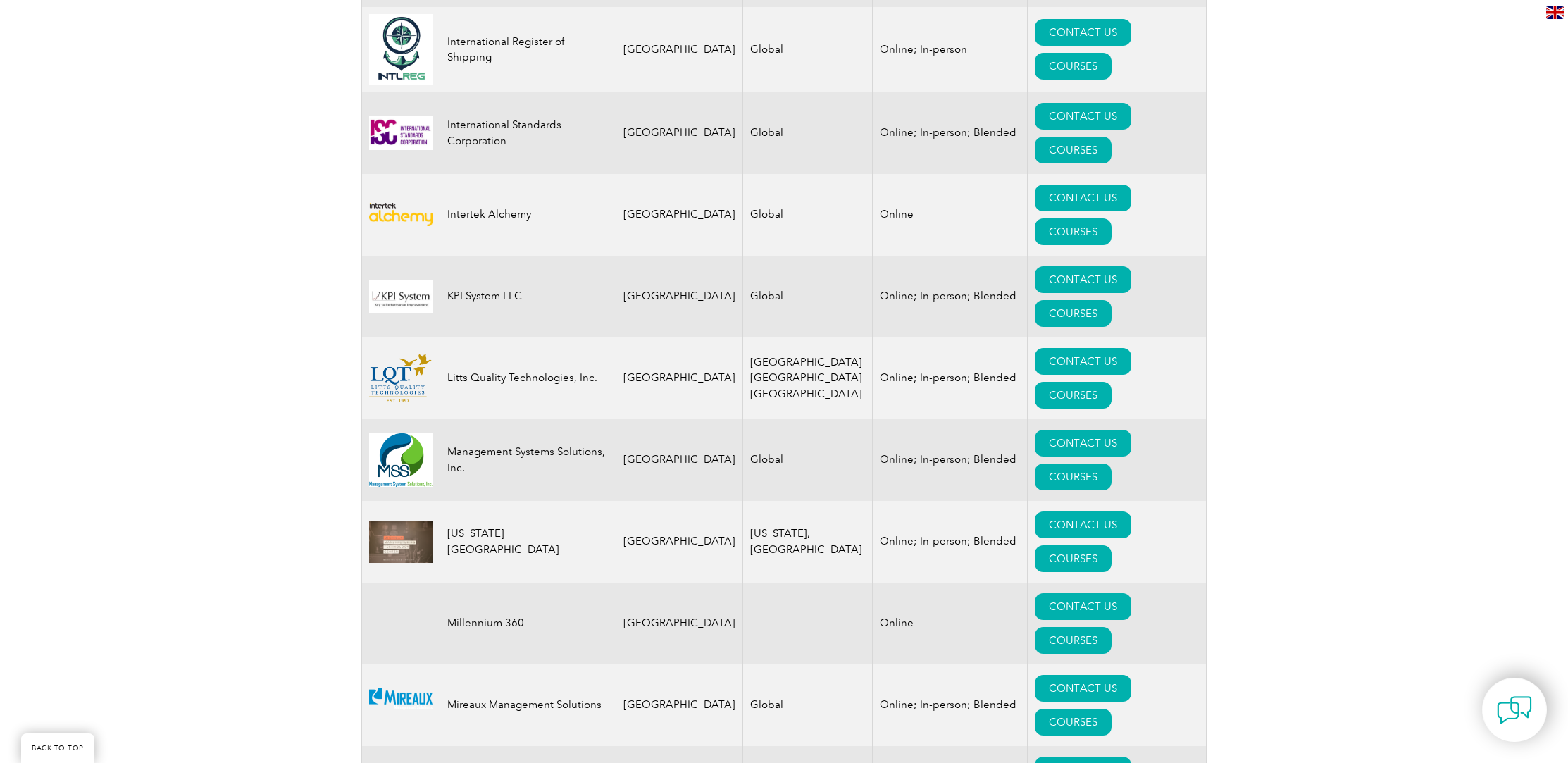
scroll to position [2274, 0]
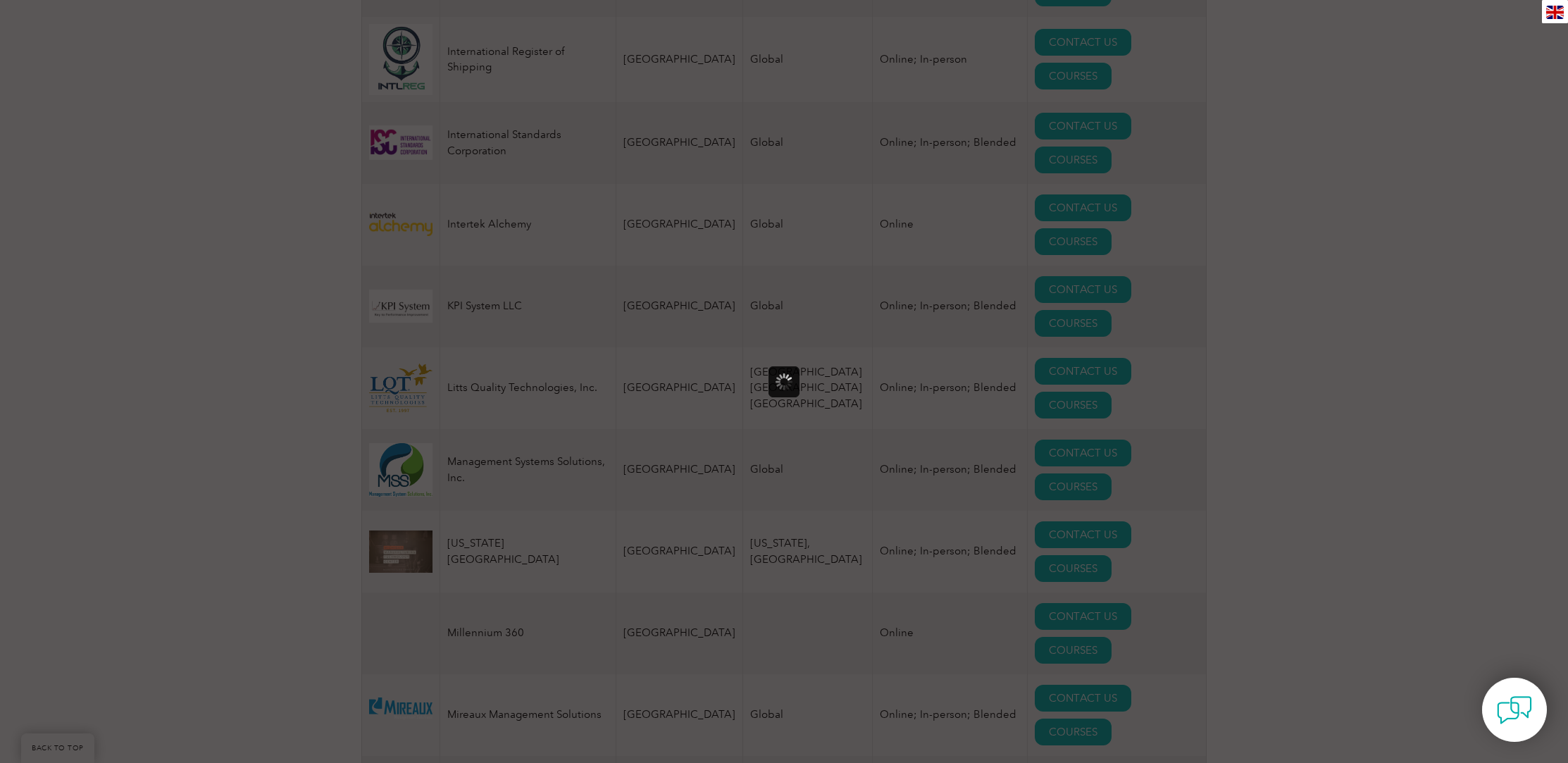
scroll to position [0, 0]
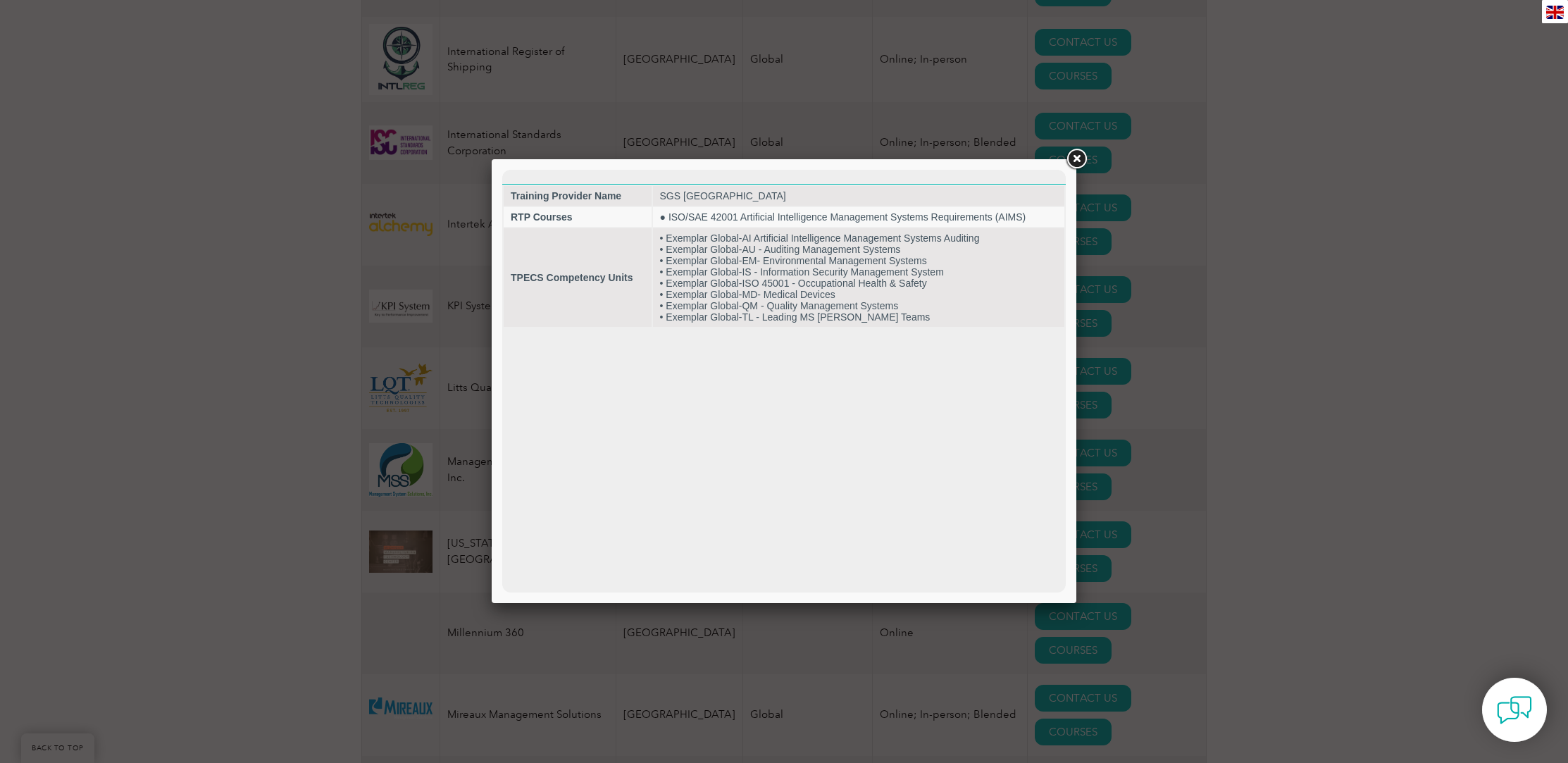
click at [1081, 158] on link at bounding box center [1076, 158] width 25 height 25
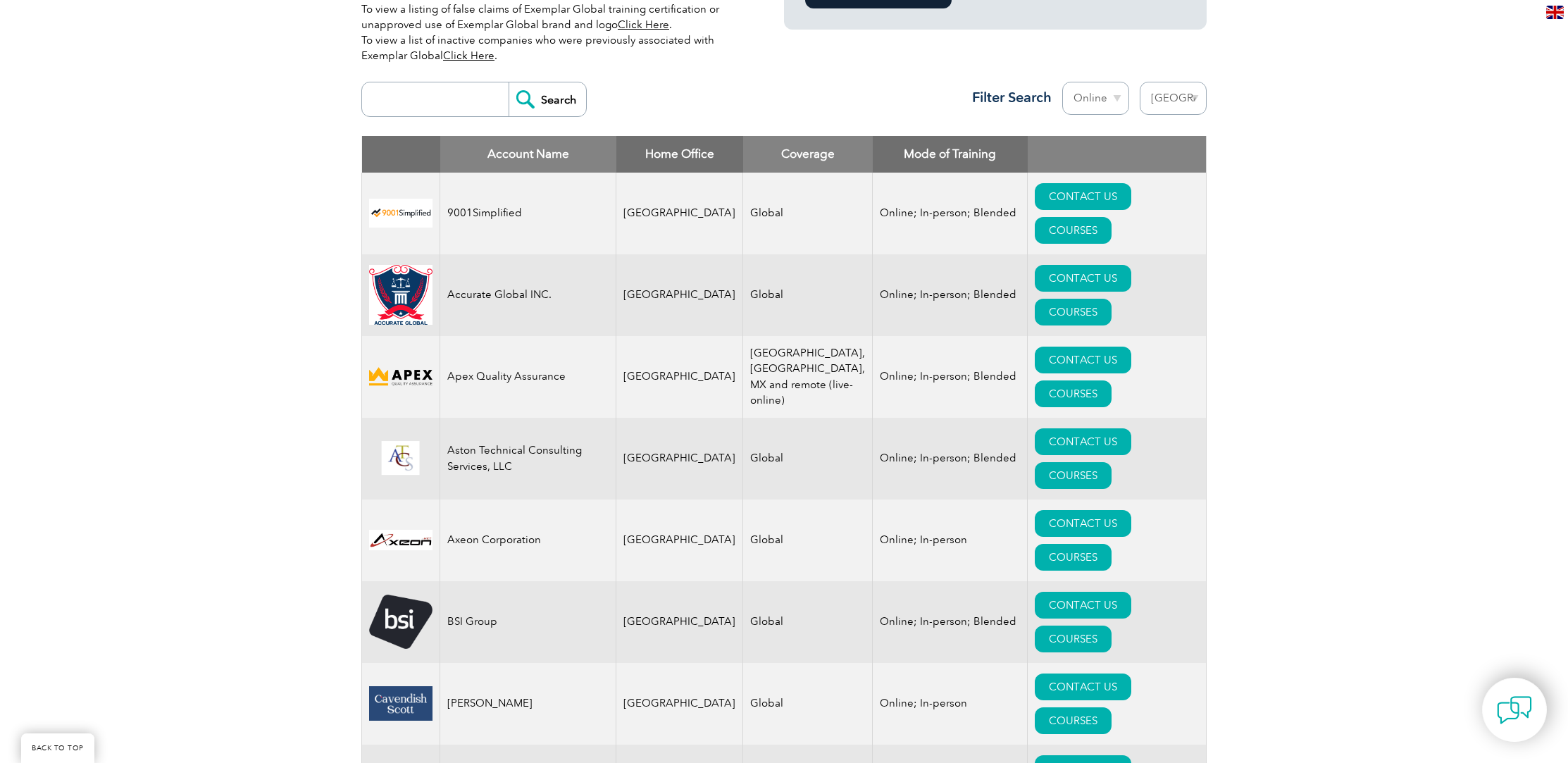
scroll to position [474, 0]
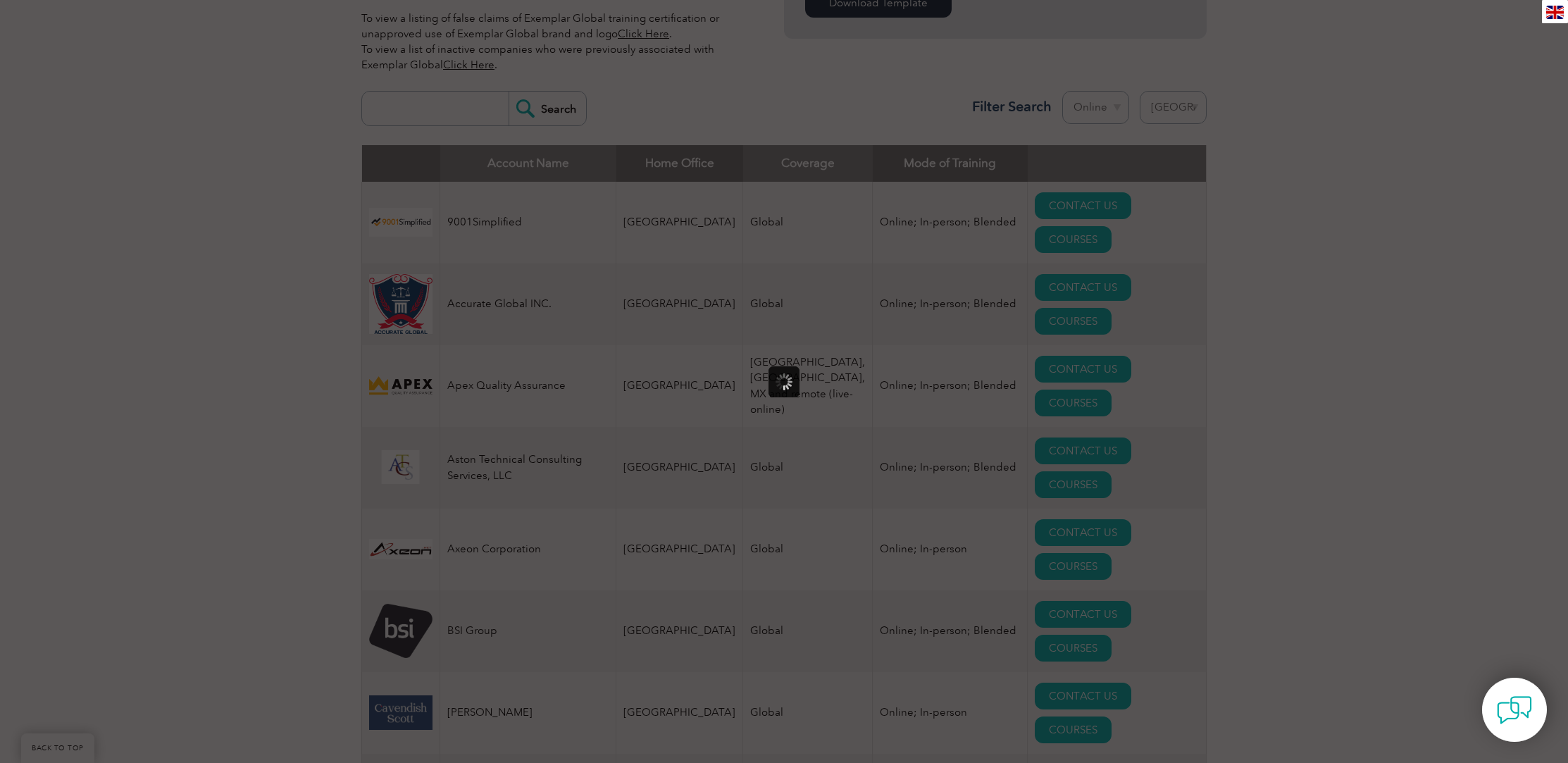
scroll to position [0, 0]
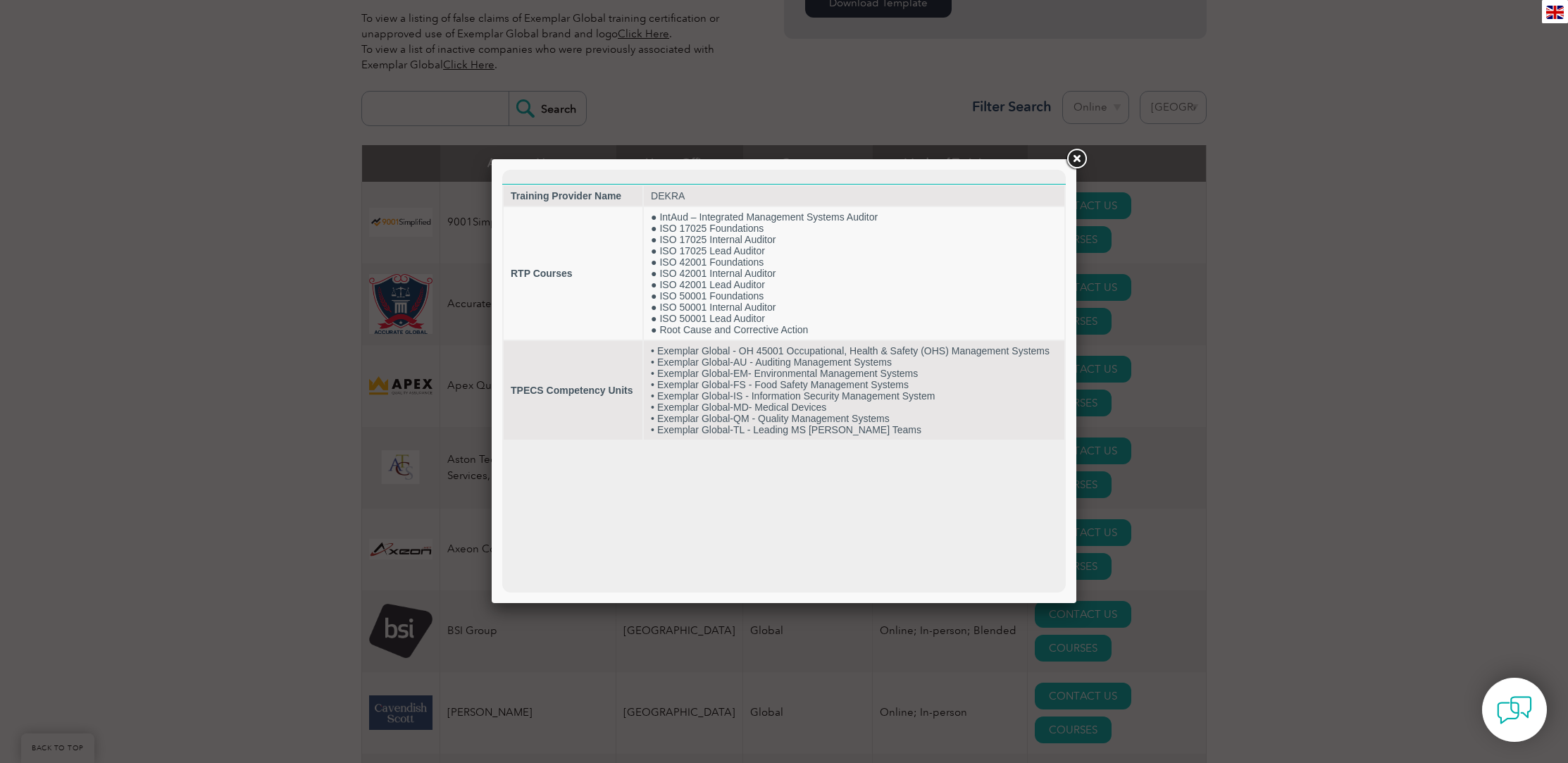
click at [1077, 158] on link at bounding box center [1076, 158] width 25 height 25
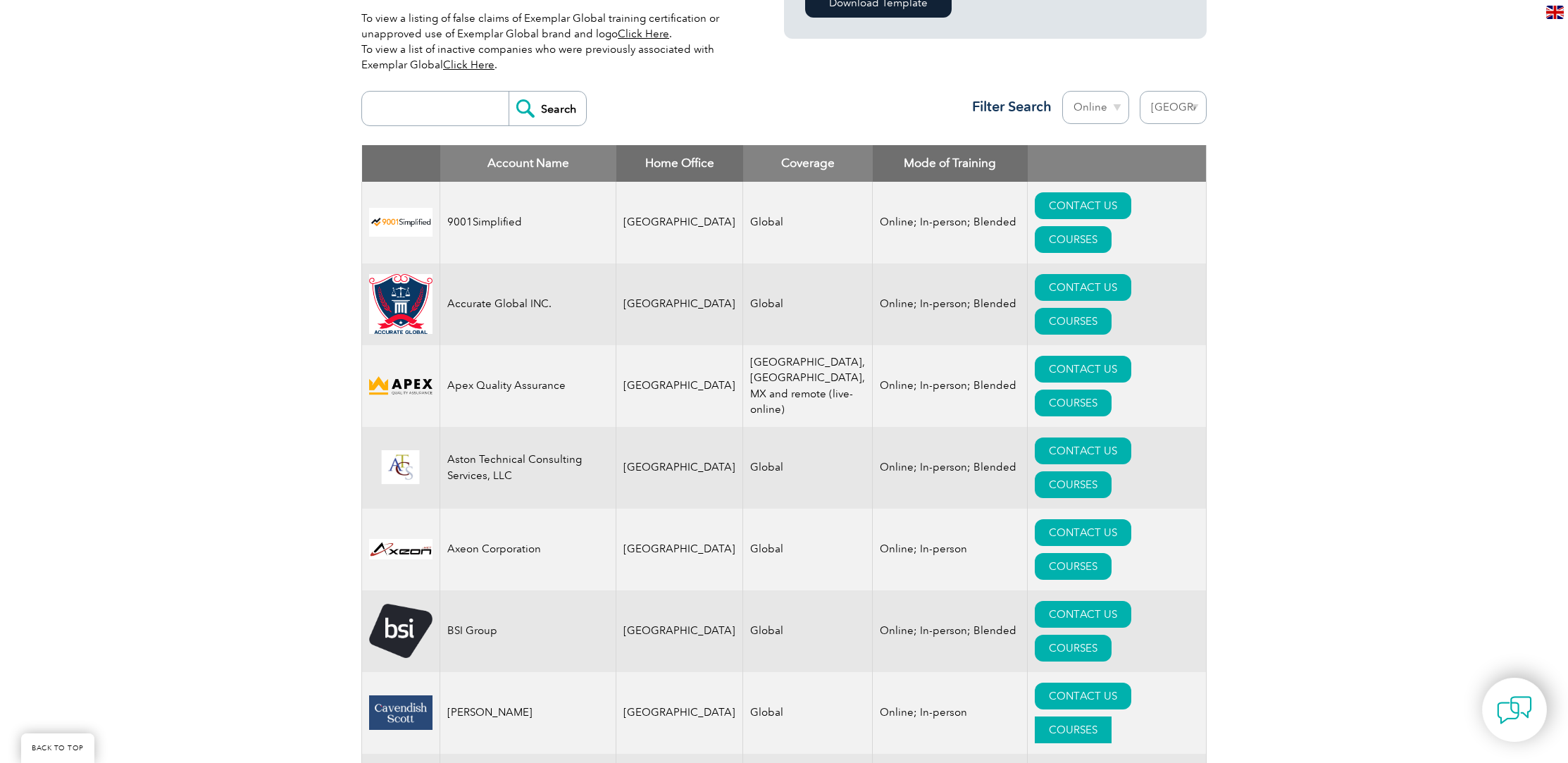
click at [1105, 717] on link "COURSES" at bounding box center [1072, 730] width 76 height 27
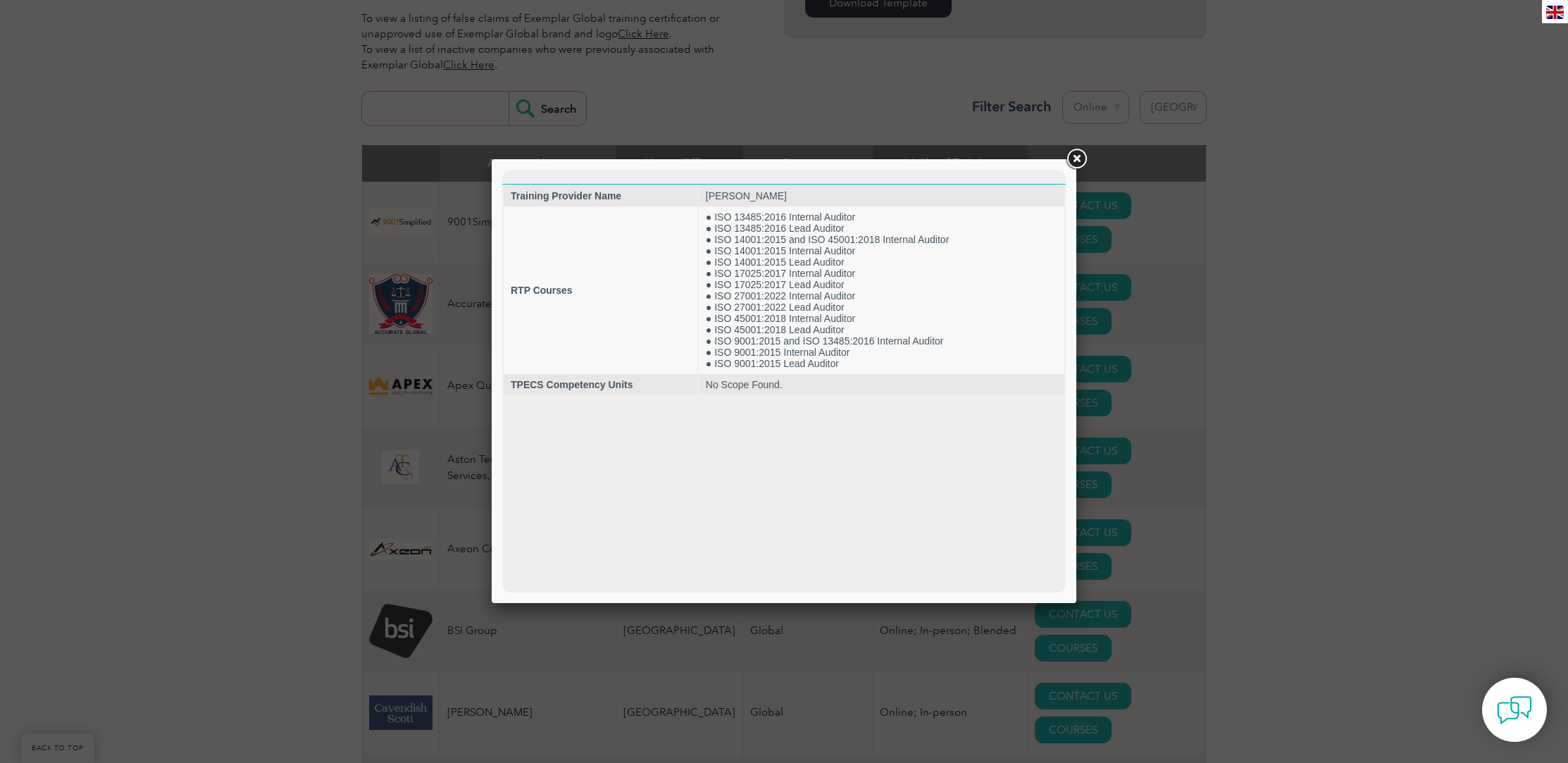
click at [1081, 158] on link at bounding box center [1076, 158] width 25 height 25
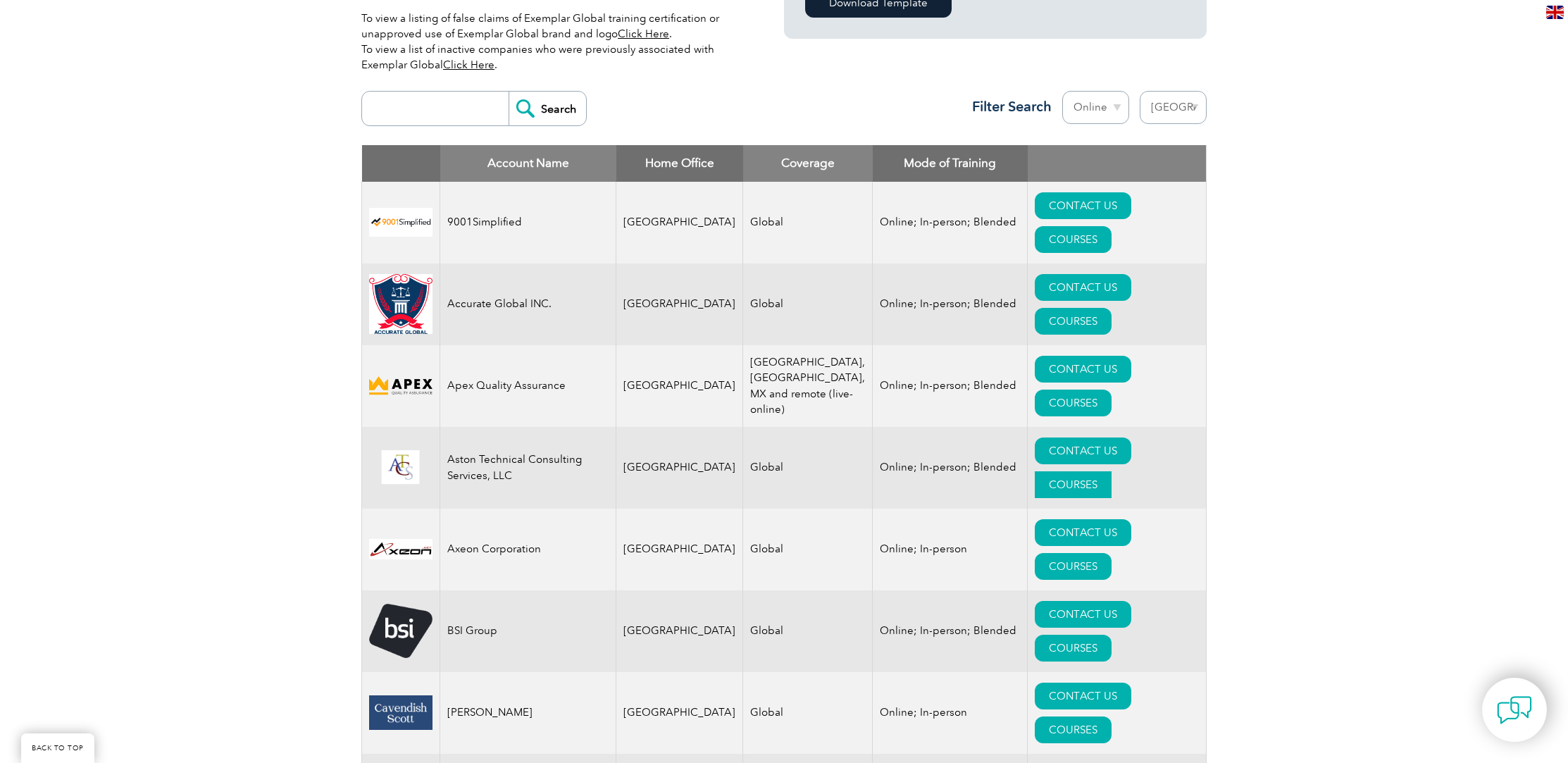
click at [1109, 471] on link "COURSES" at bounding box center [1072, 484] width 76 height 27
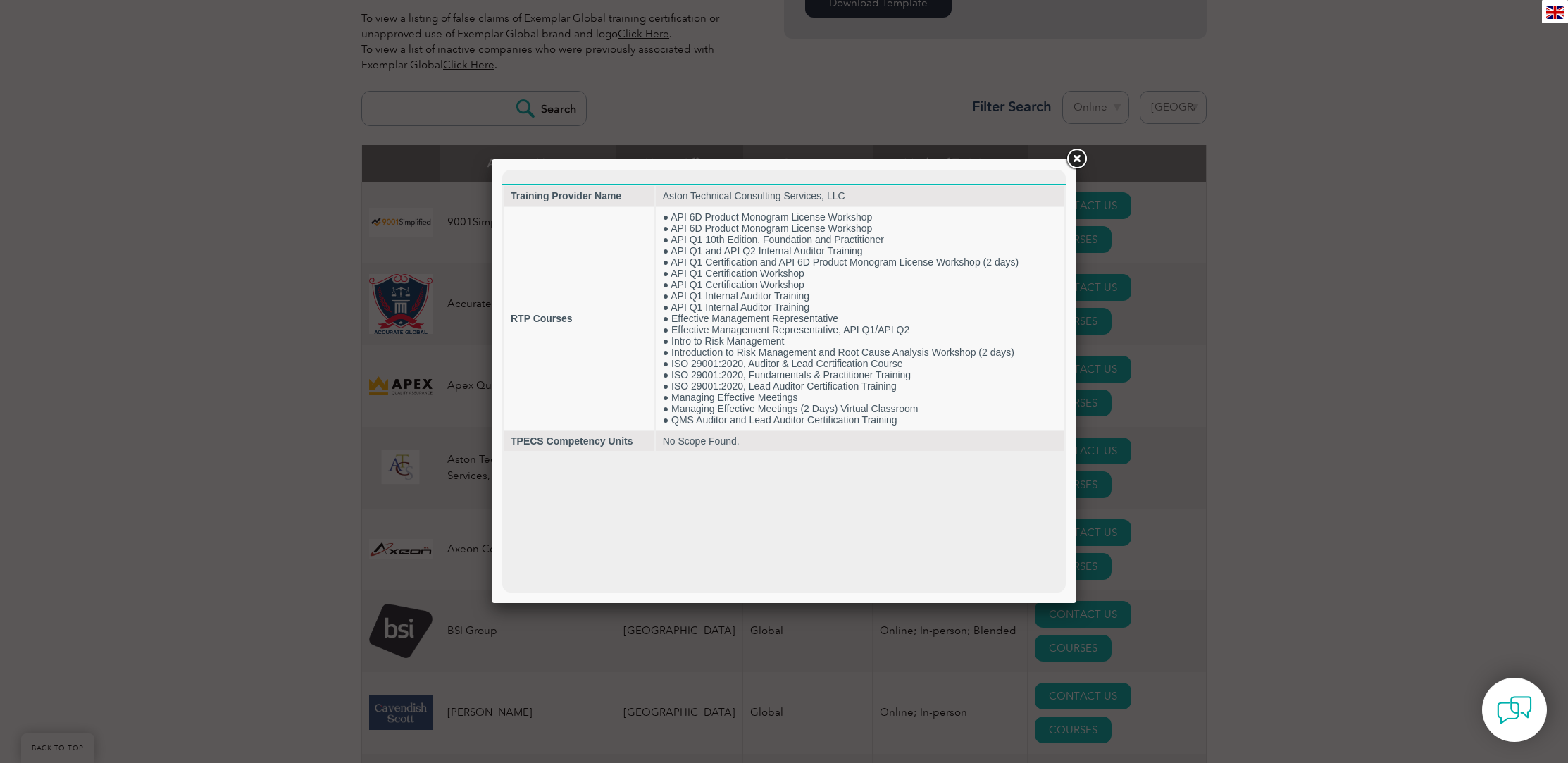
click at [1080, 162] on link at bounding box center [1076, 158] width 25 height 25
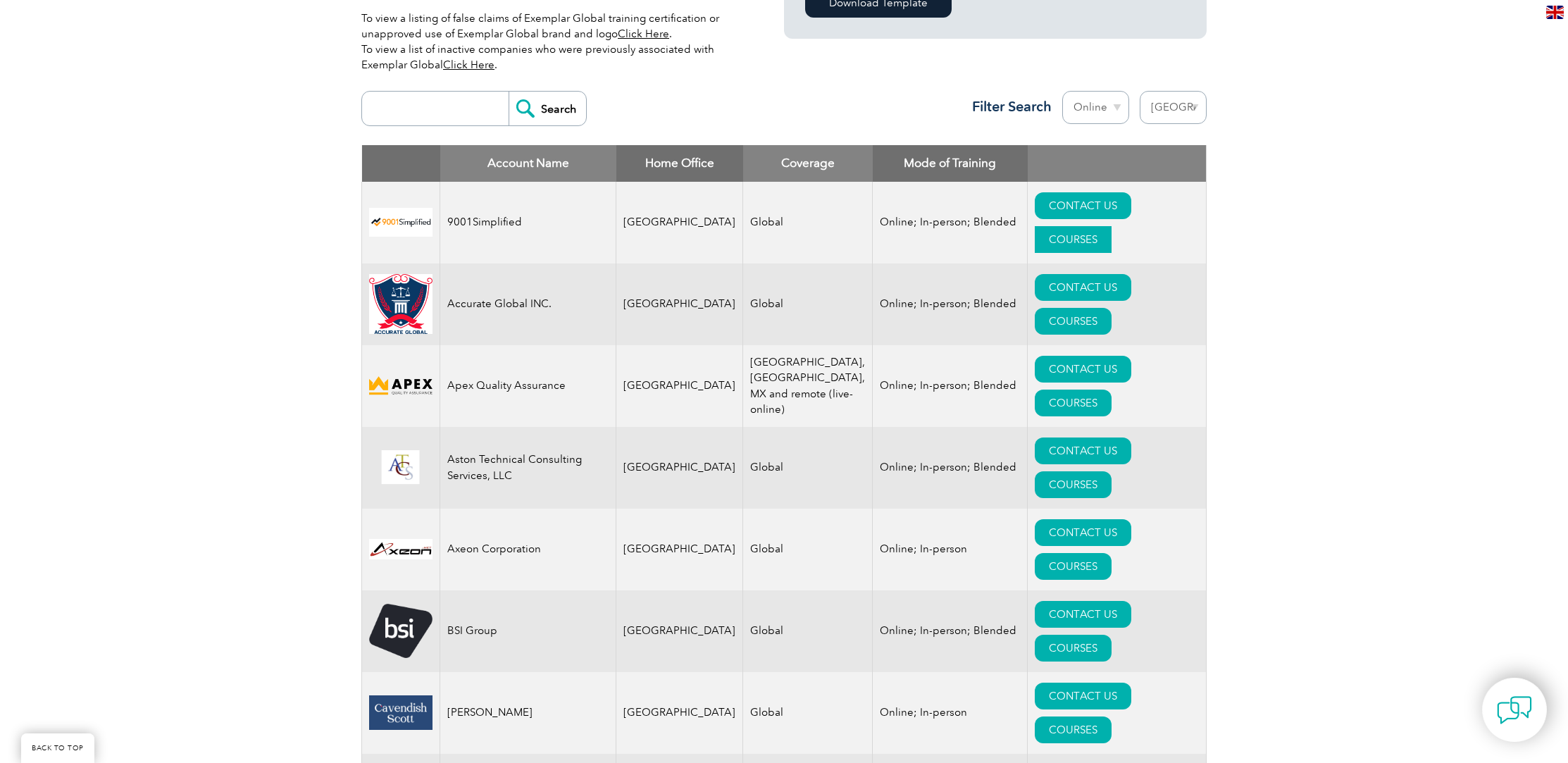
click at [1111, 226] on link "COURSES" at bounding box center [1072, 239] width 76 height 27
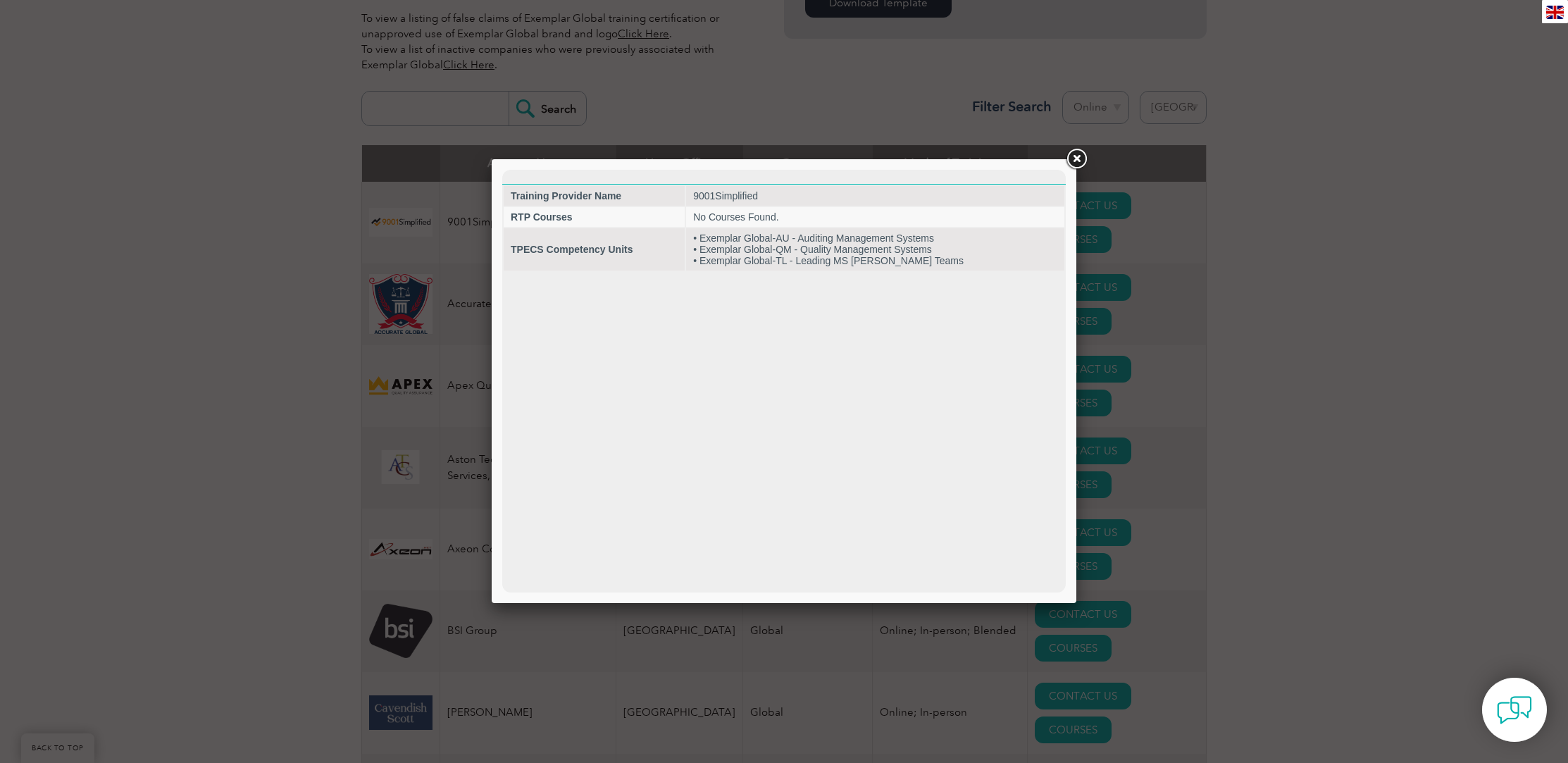
click at [1076, 158] on link at bounding box center [1076, 158] width 25 height 25
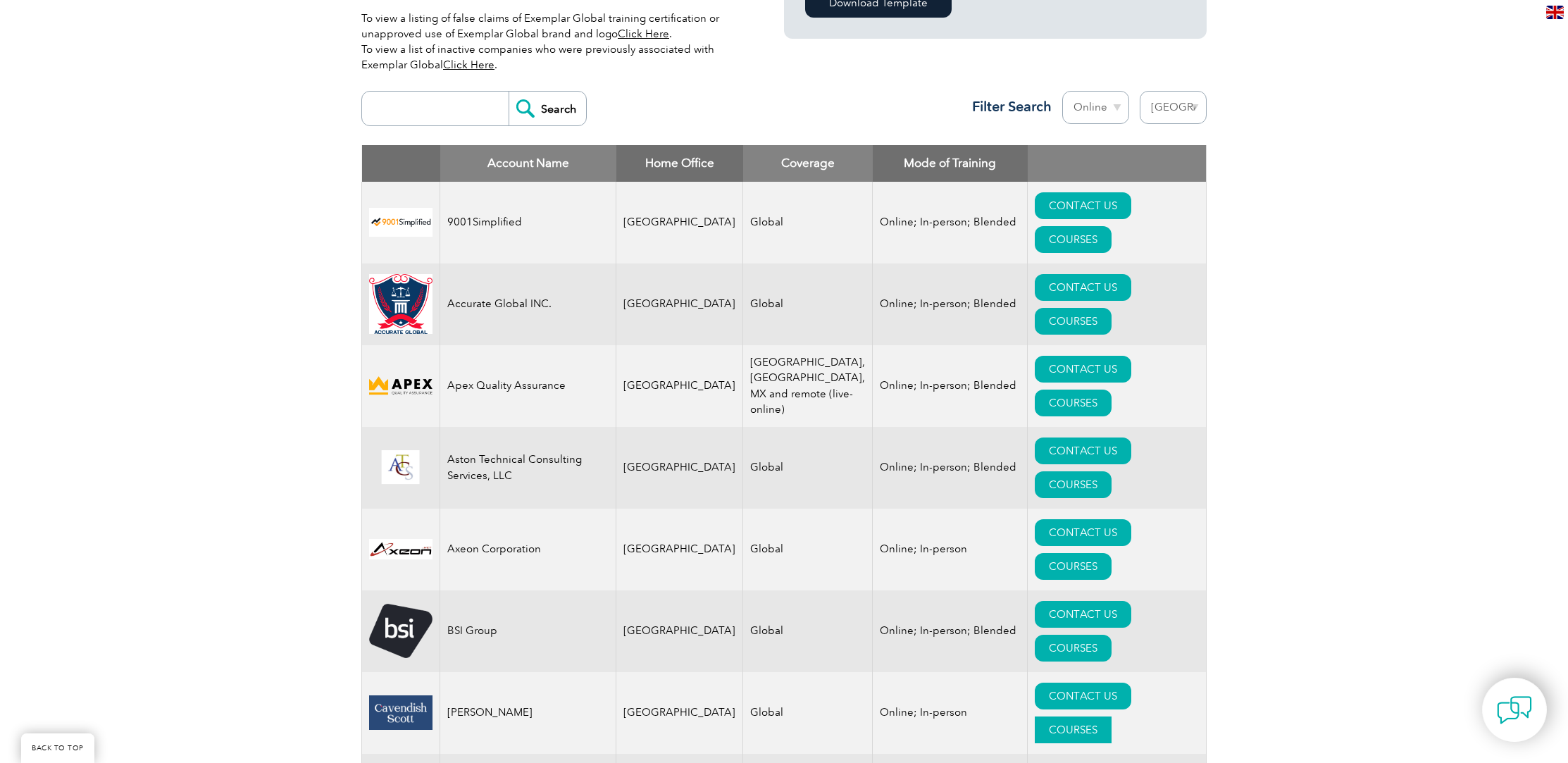
click at [1111, 717] on link "COURSES" at bounding box center [1072, 730] width 76 height 27
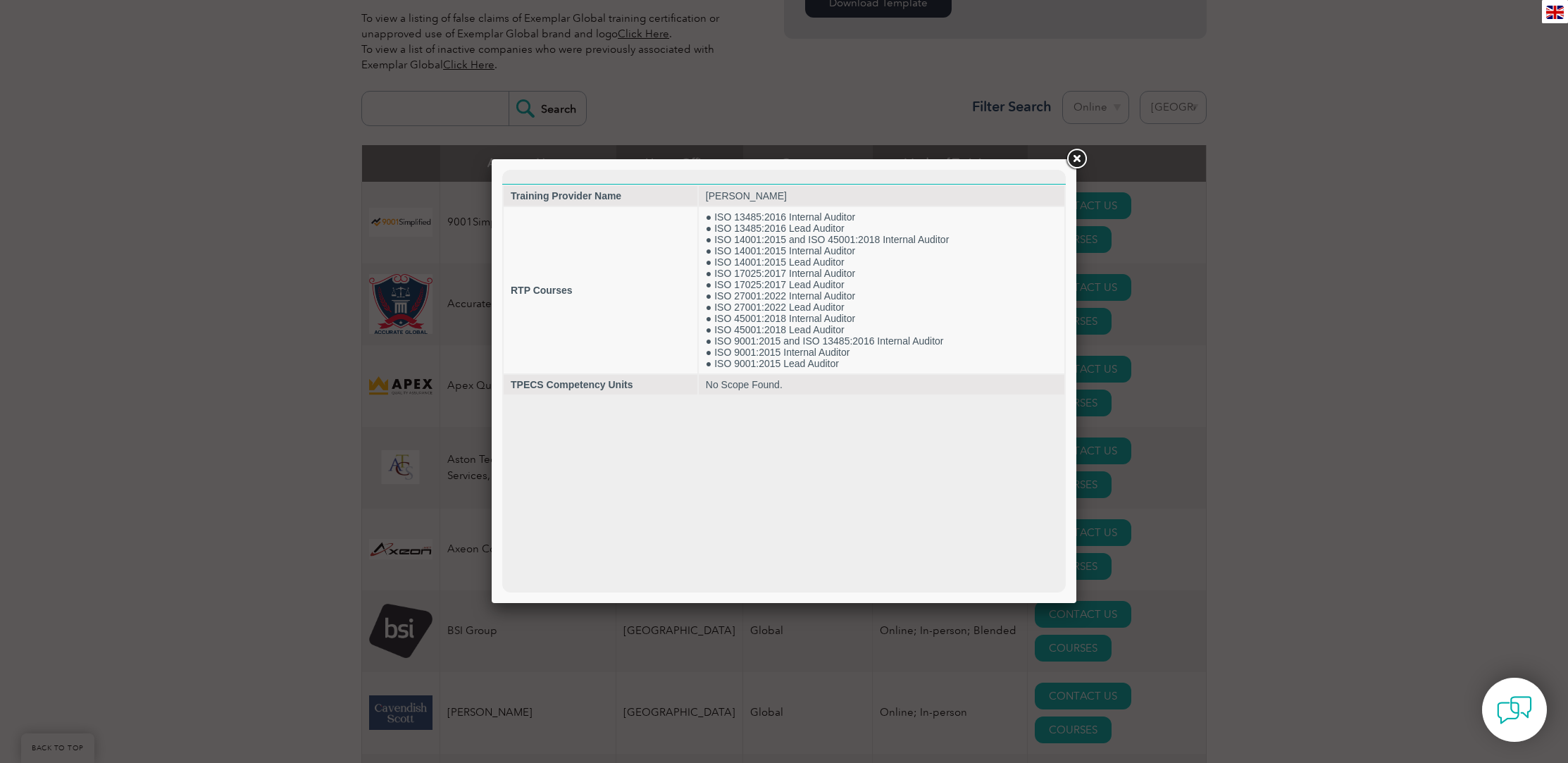
click at [1081, 163] on link at bounding box center [1076, 158] width 25 height 25
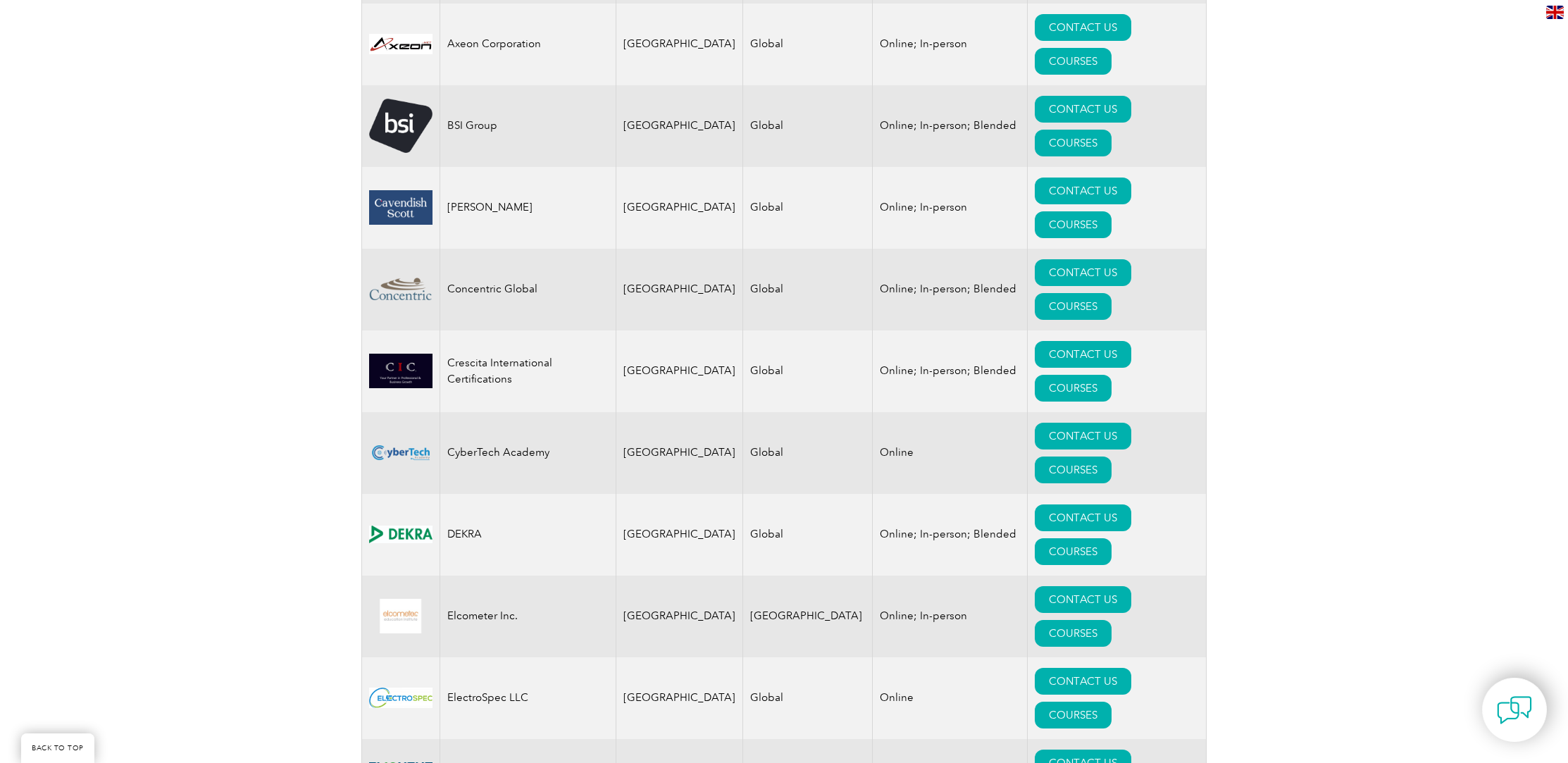
scroll to position [993, 0]
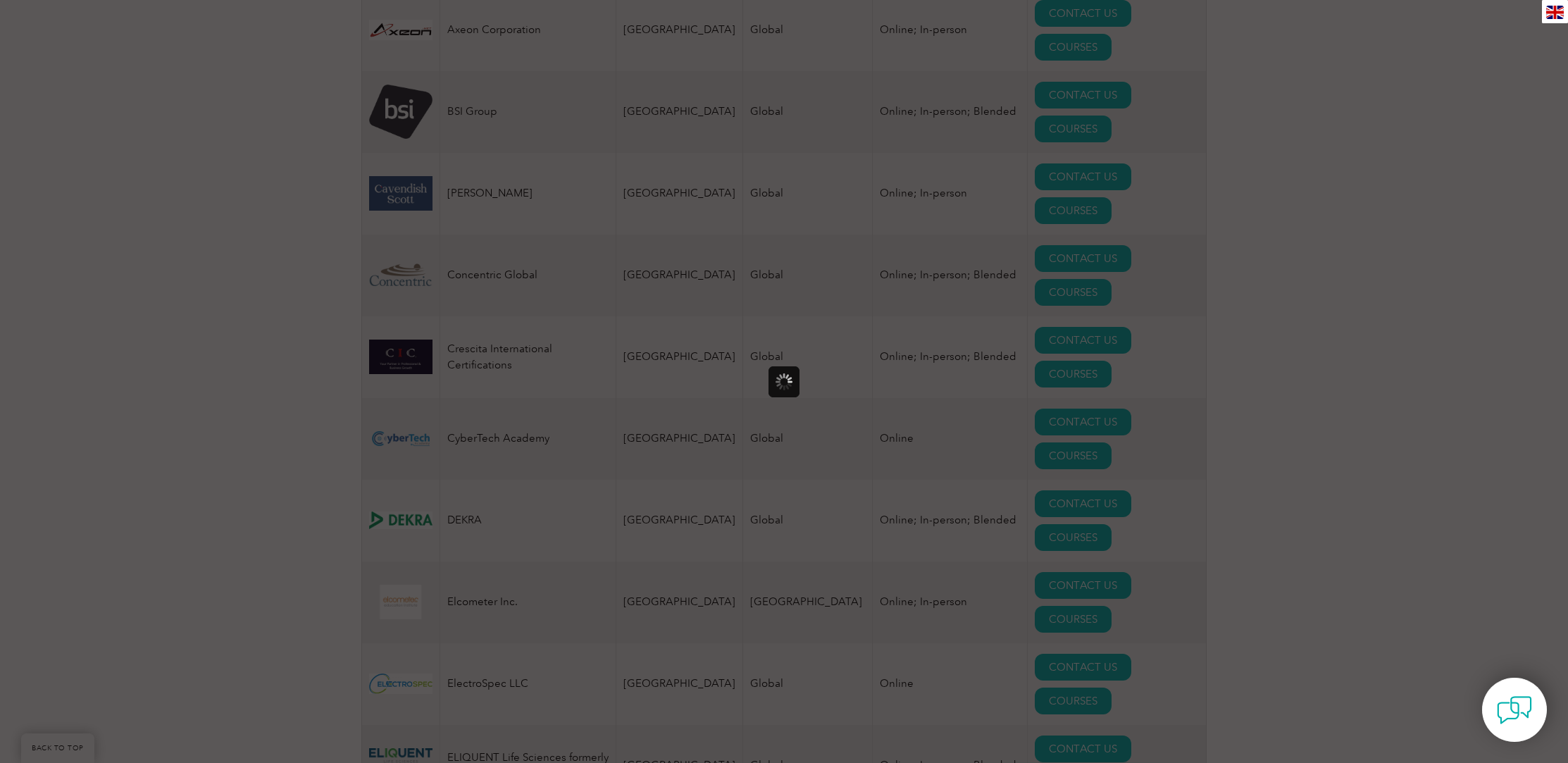
scroll to position [0, 0]
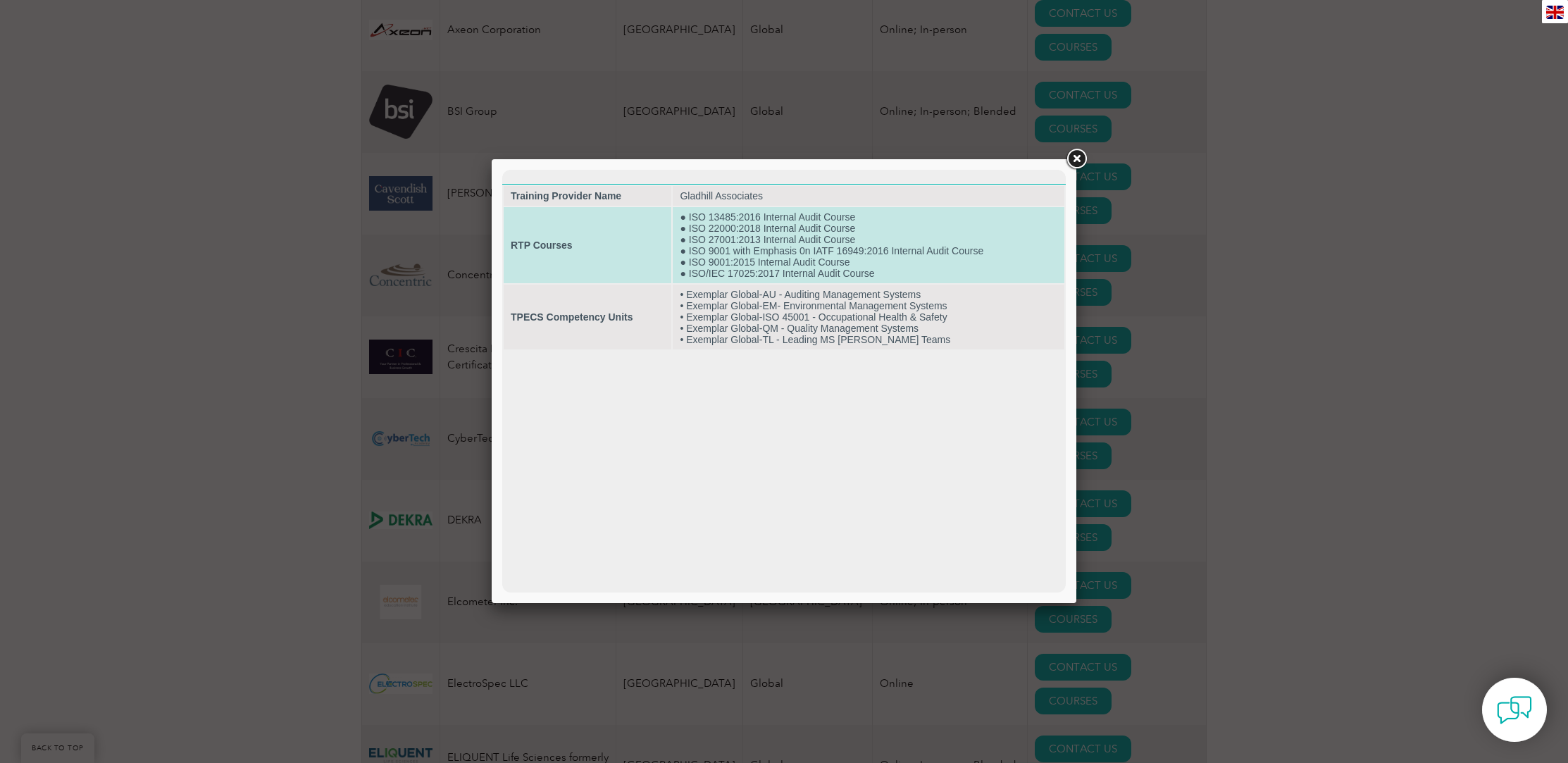
drag, startPoint x: 690, startPoint y: 251, endPoint x: 977, endPoint y: 253, distance: 287.0
click at [977, 253] on td "● ISO 13485:2016 Internal Audit Course ● ISO 22000:2018 Internal Audit Course ●…" at bounding box center [868, 245] width 392 height 76
drag, startPoint x: 980, startPoint y: 251, endPoint x: 687, endPoint y: 254, distance: 293.0
click at [687, 254] on td "● ISO 13485:2016 Internal Audit Course ● ISO 22000:2018 Internal Audit Course ●…" at bounding box center [868, 245] width 392 height 76
copy td "ISO 9001 with Emphasis 0n IATF 16949:2016 Internal Audit Cours"
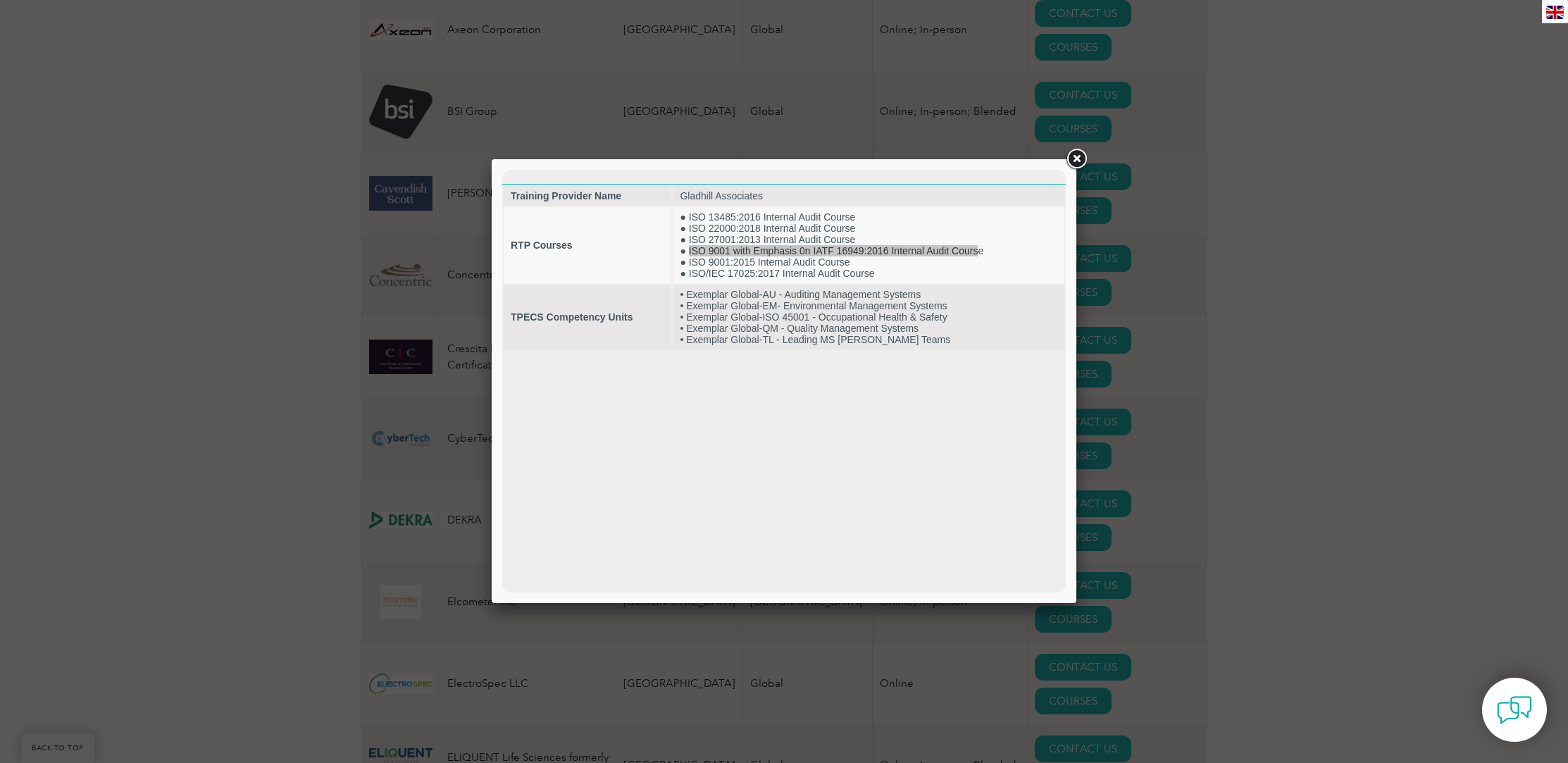
click at [1072, 155] on link at bounding box center [1076, 158] width 25 height 25
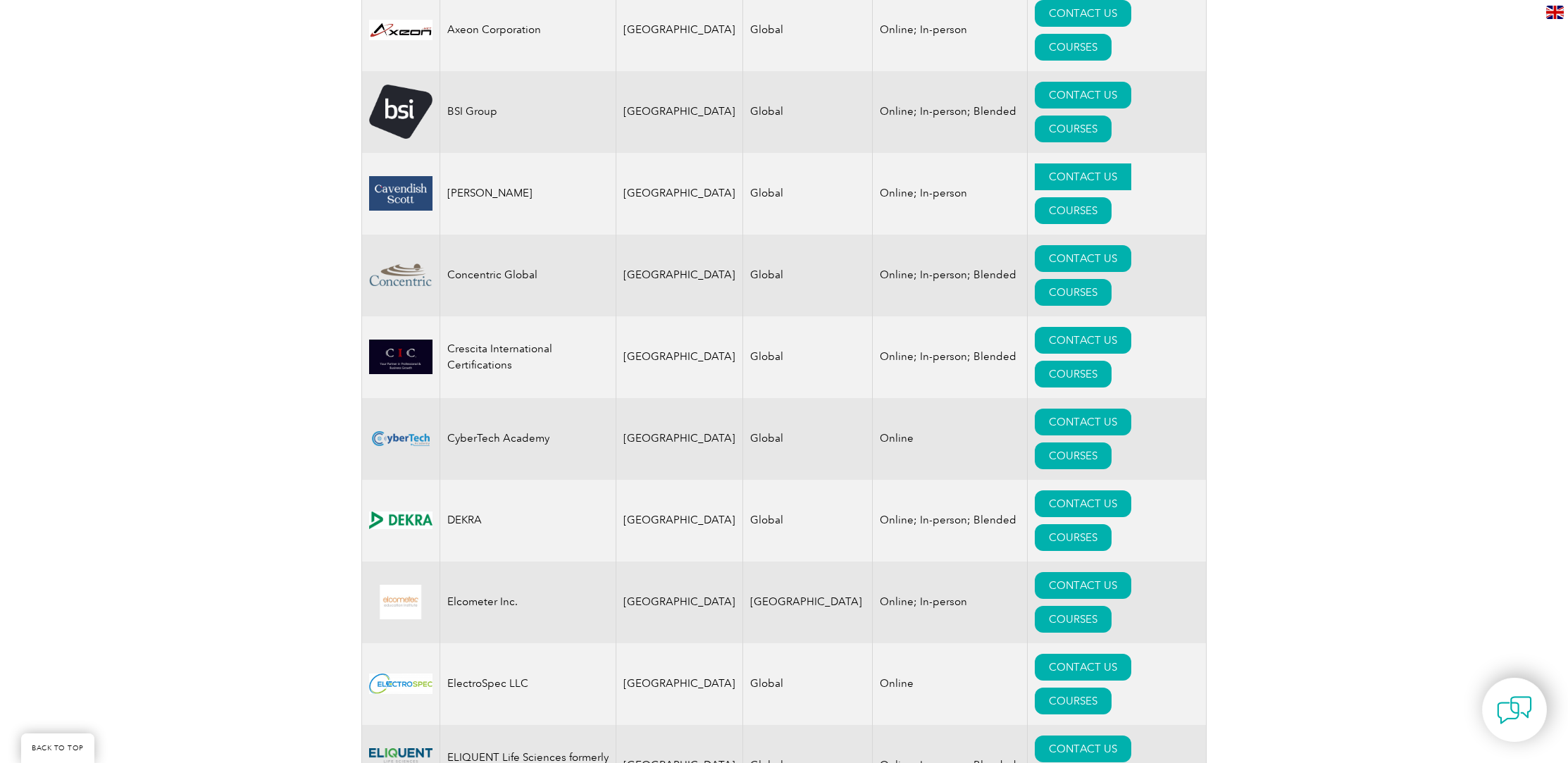
click at [1042, 163] on link "CONTACT US" at bounding box center [1082, 176] width 97 height 27
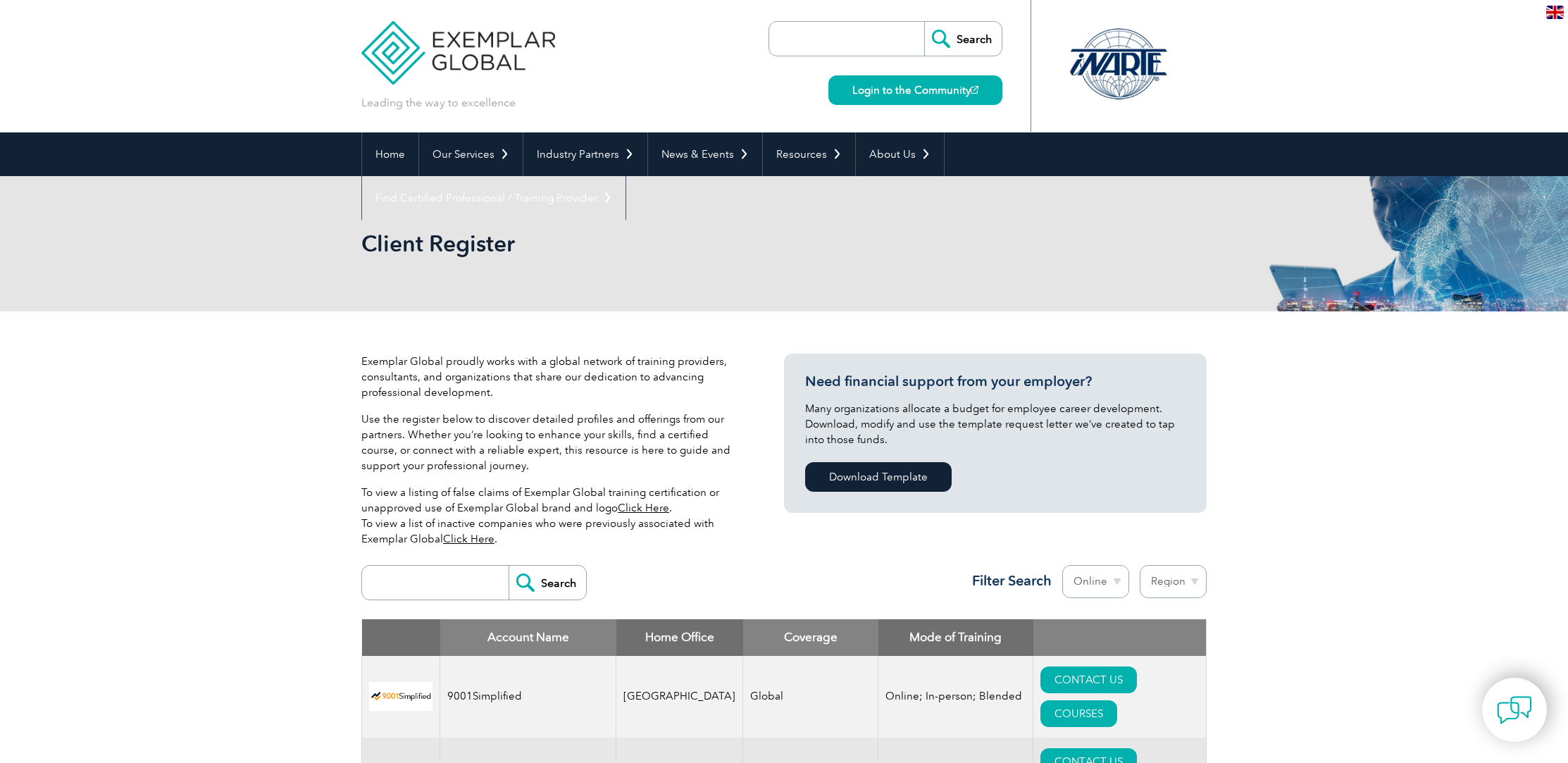
select select "[GEOGRAPHIC_DATA]"
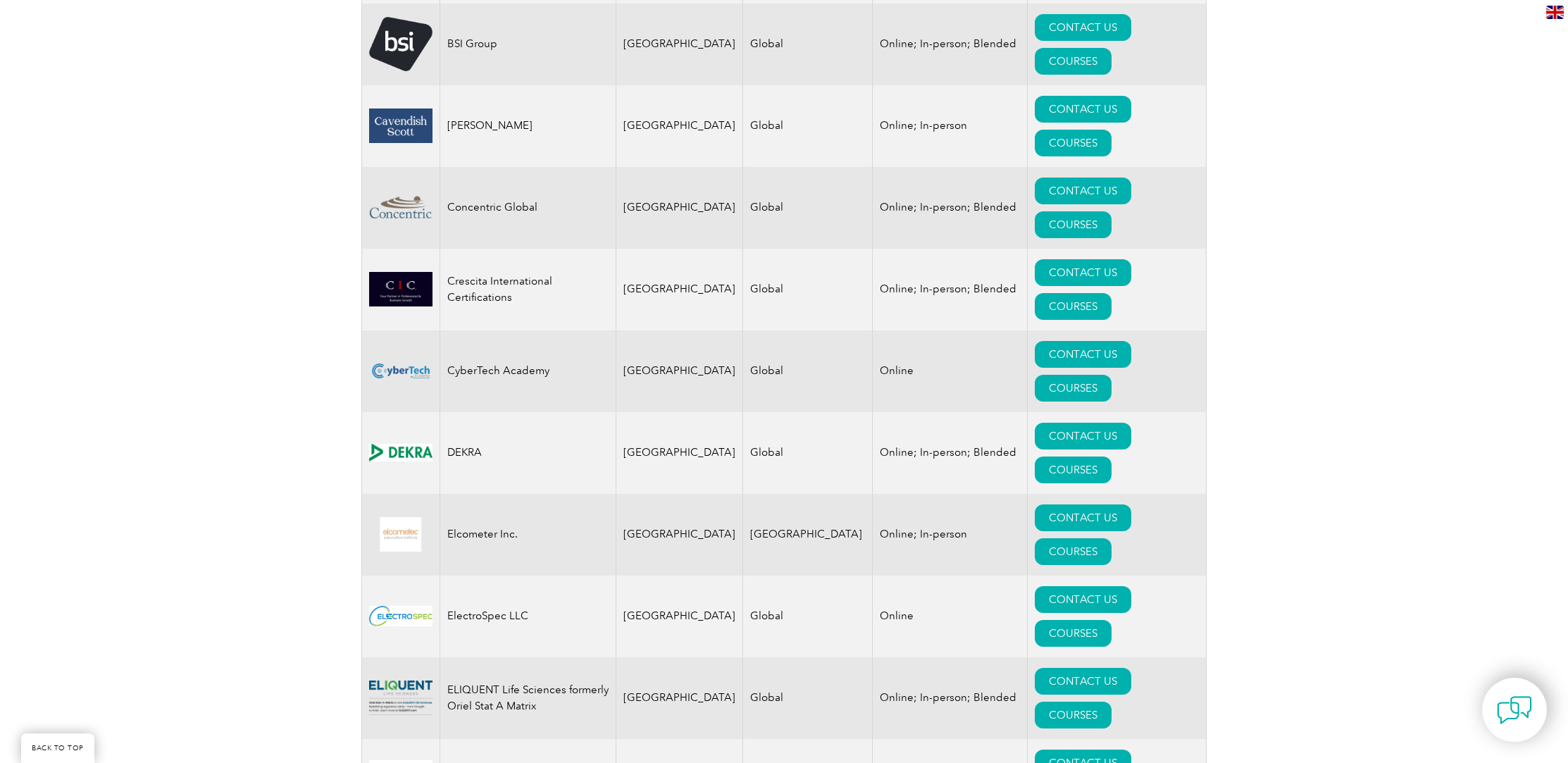
scroll to position [993, 0]
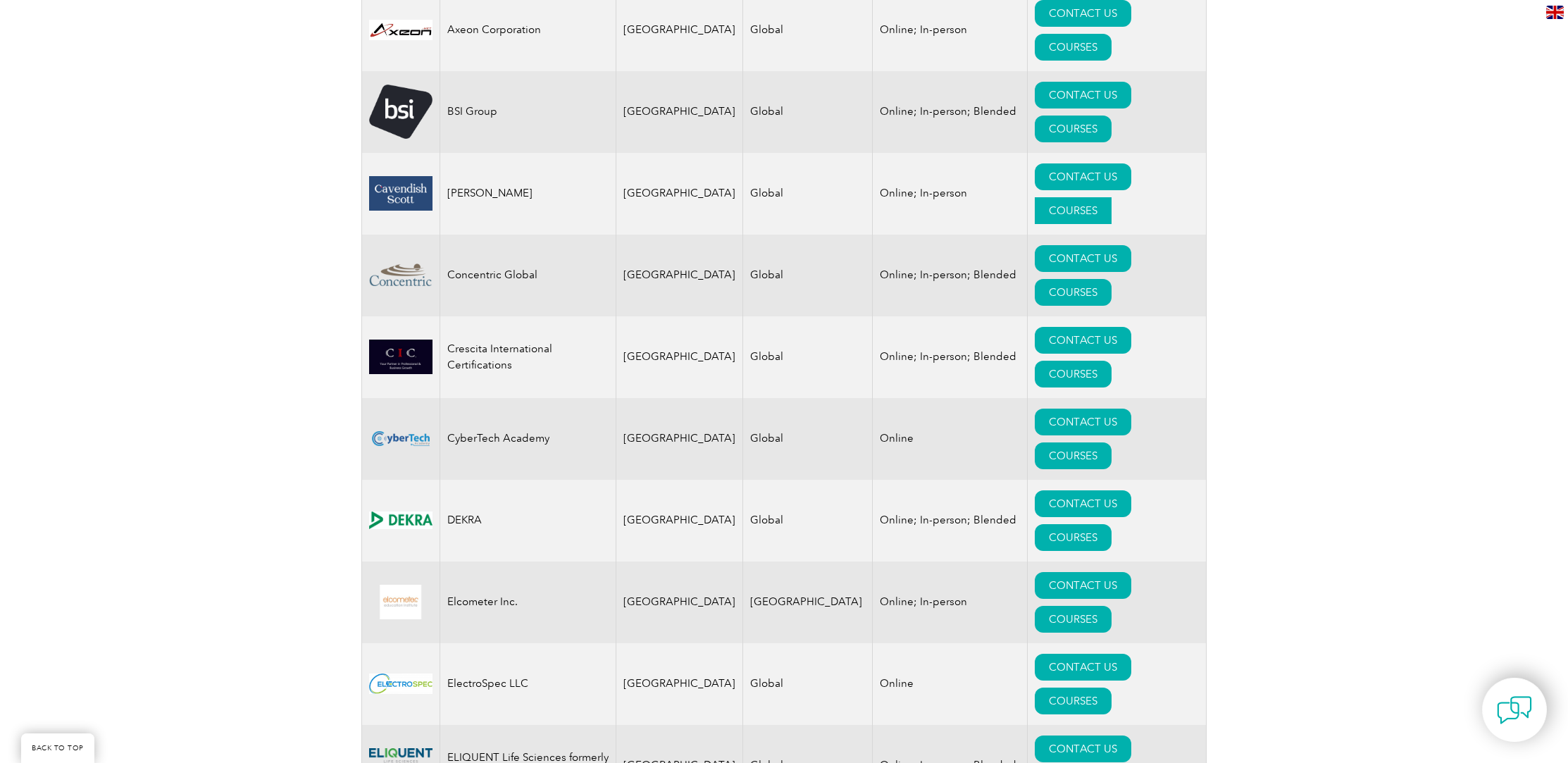
click at [1111, 197] on link "COURSES" at bounding box center [1072, 210] width 76 height 27
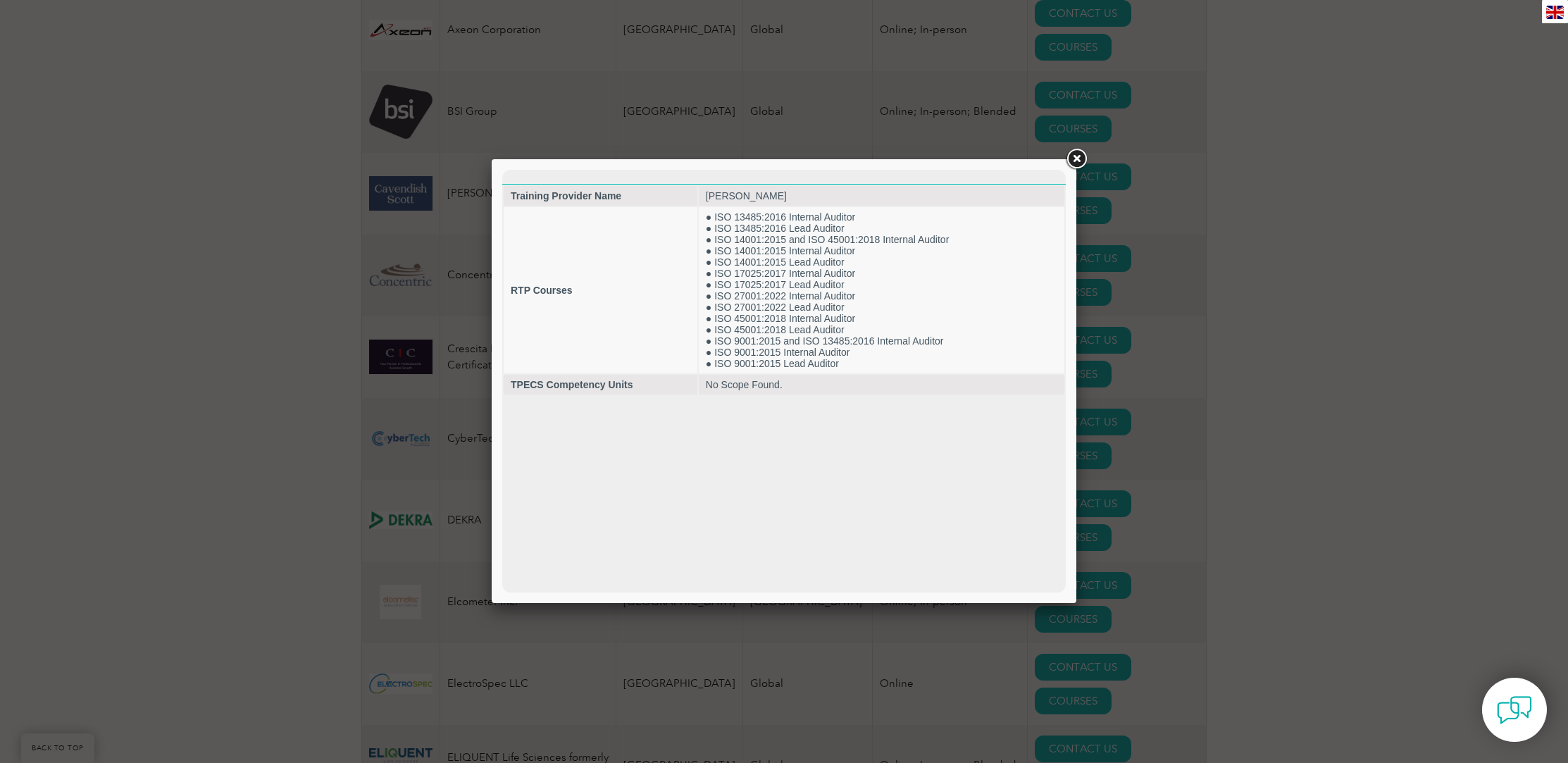
scroll to position [0, 0]
click at [1081, 154] on link at bounding box center [1076, 158] width 25 height 25
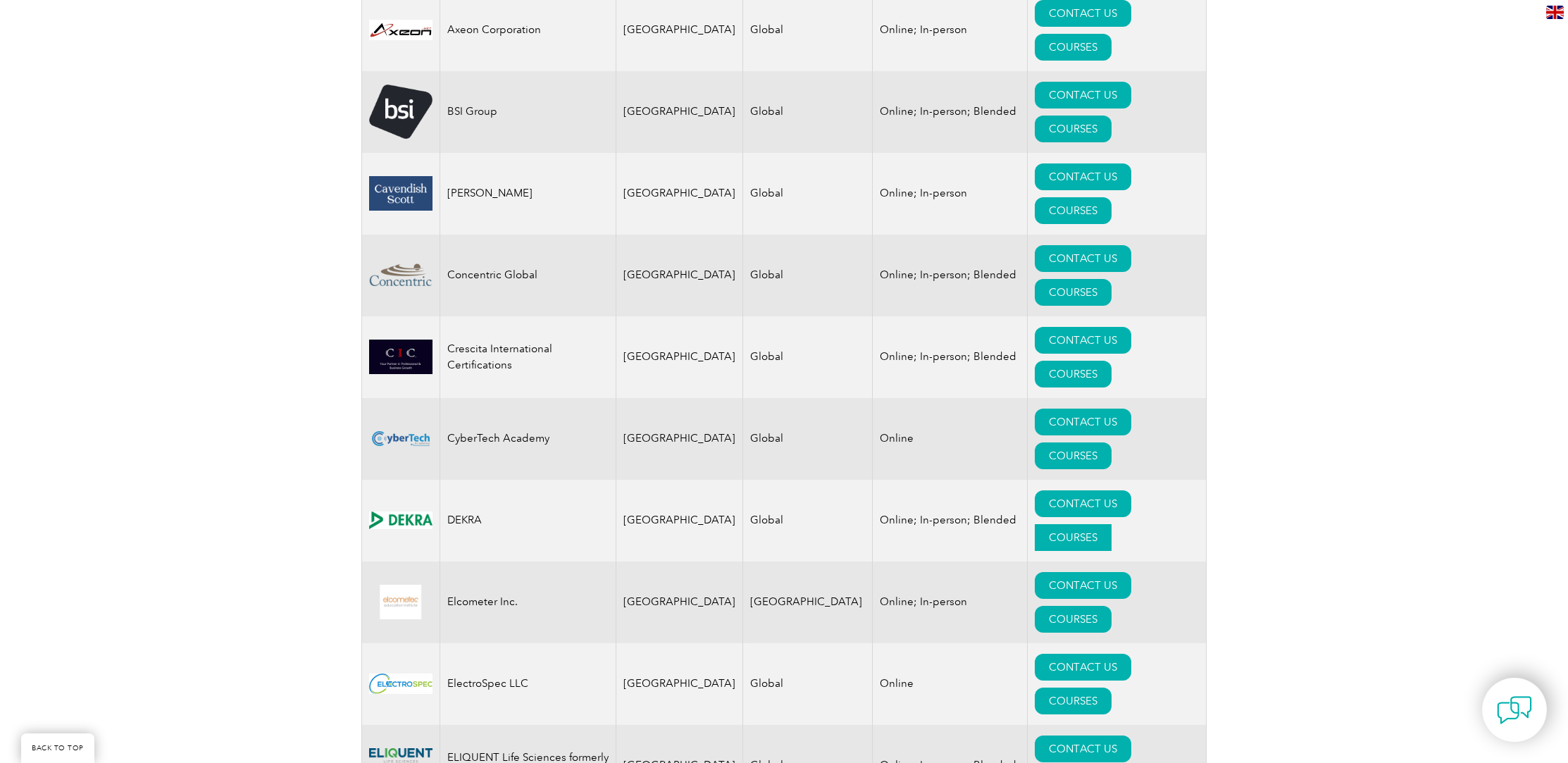
click at [1111, 524] on link "COURSES" at bounding box center [1072, 537] width 76 height 27
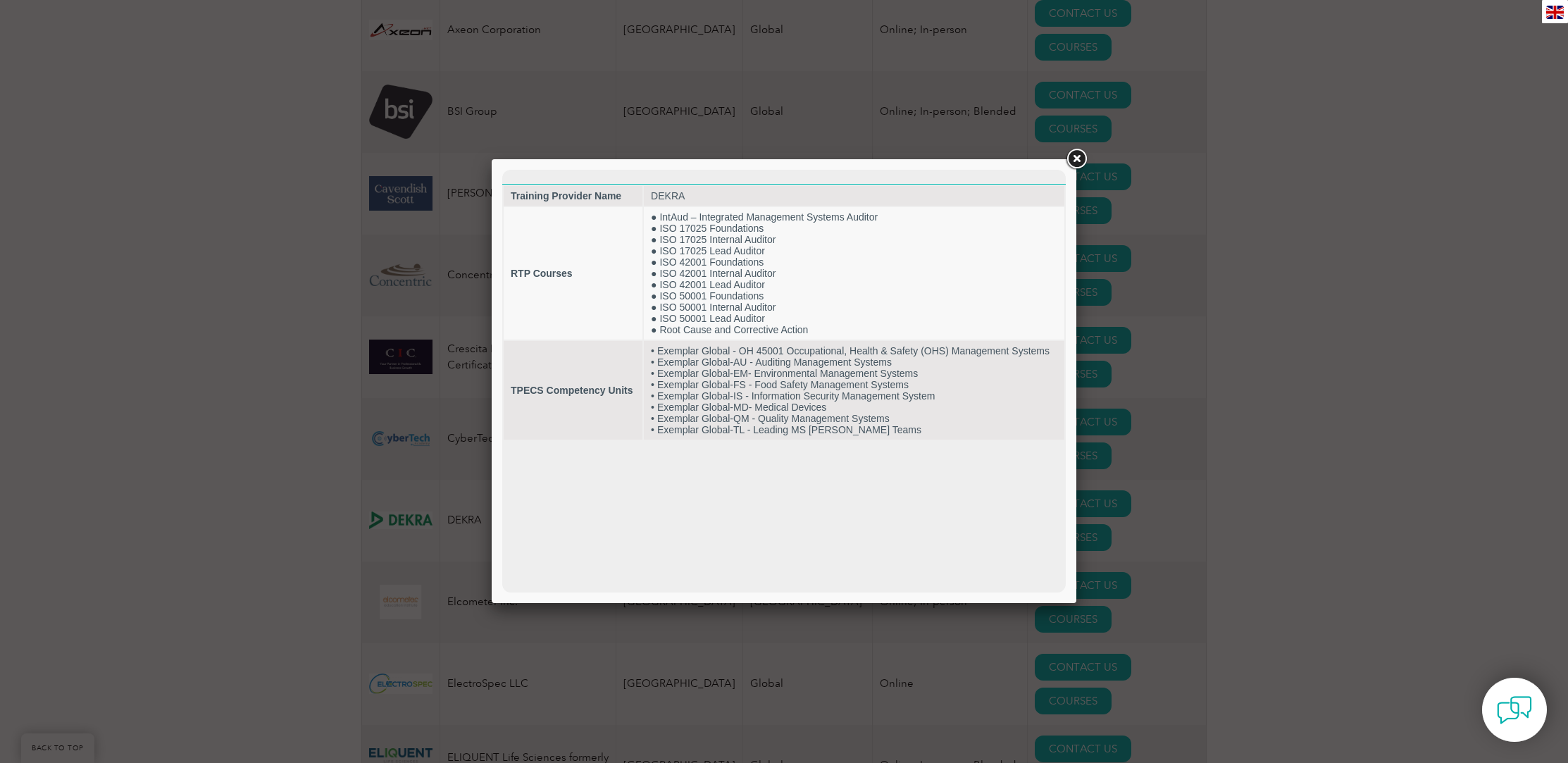
click at [1077, 164] on link at bounding box center [1076, 158] width 25 height 25
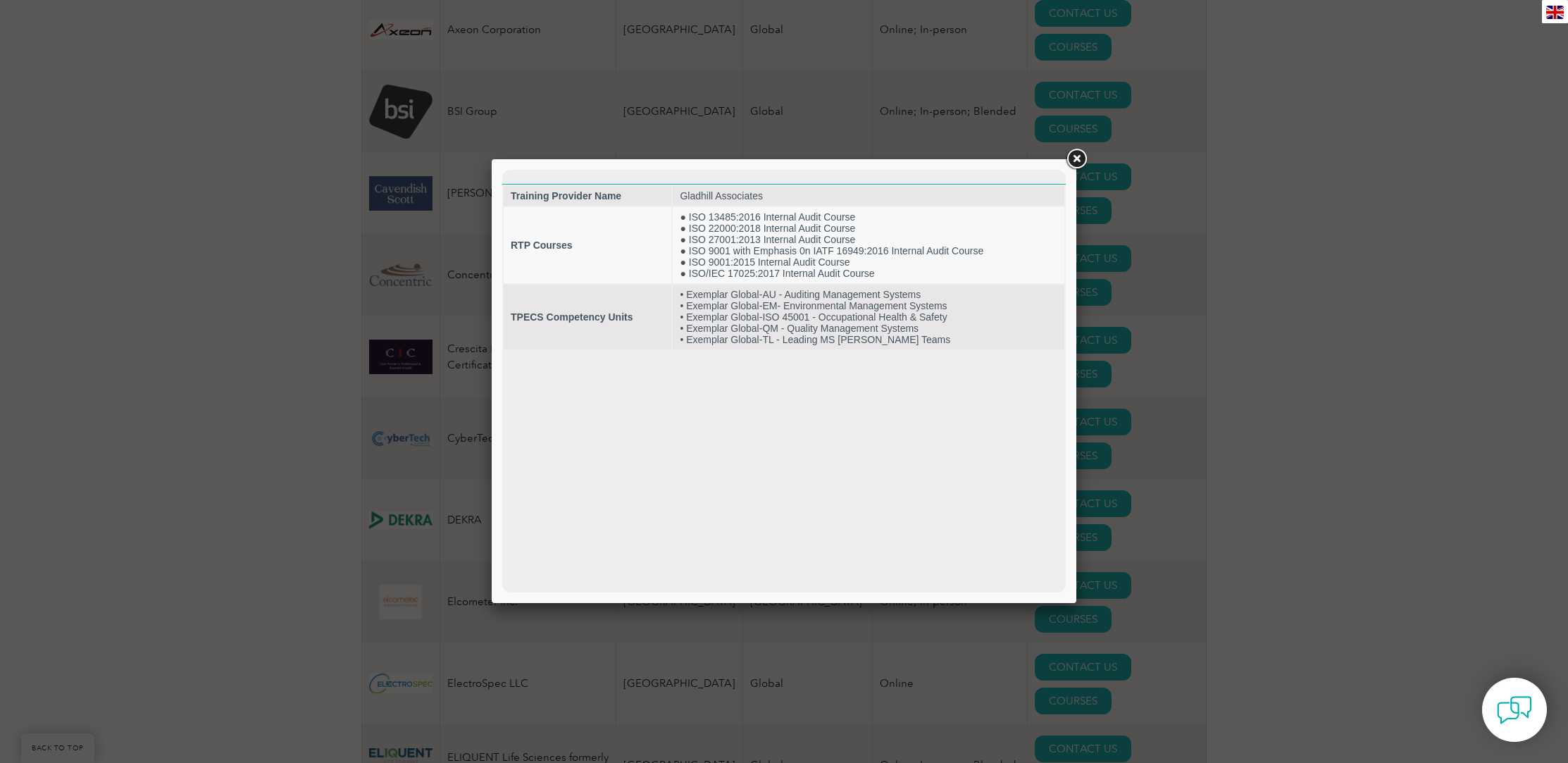
click at [1075, 156] on link at bounding box center [1076, 158] width 25 height 25
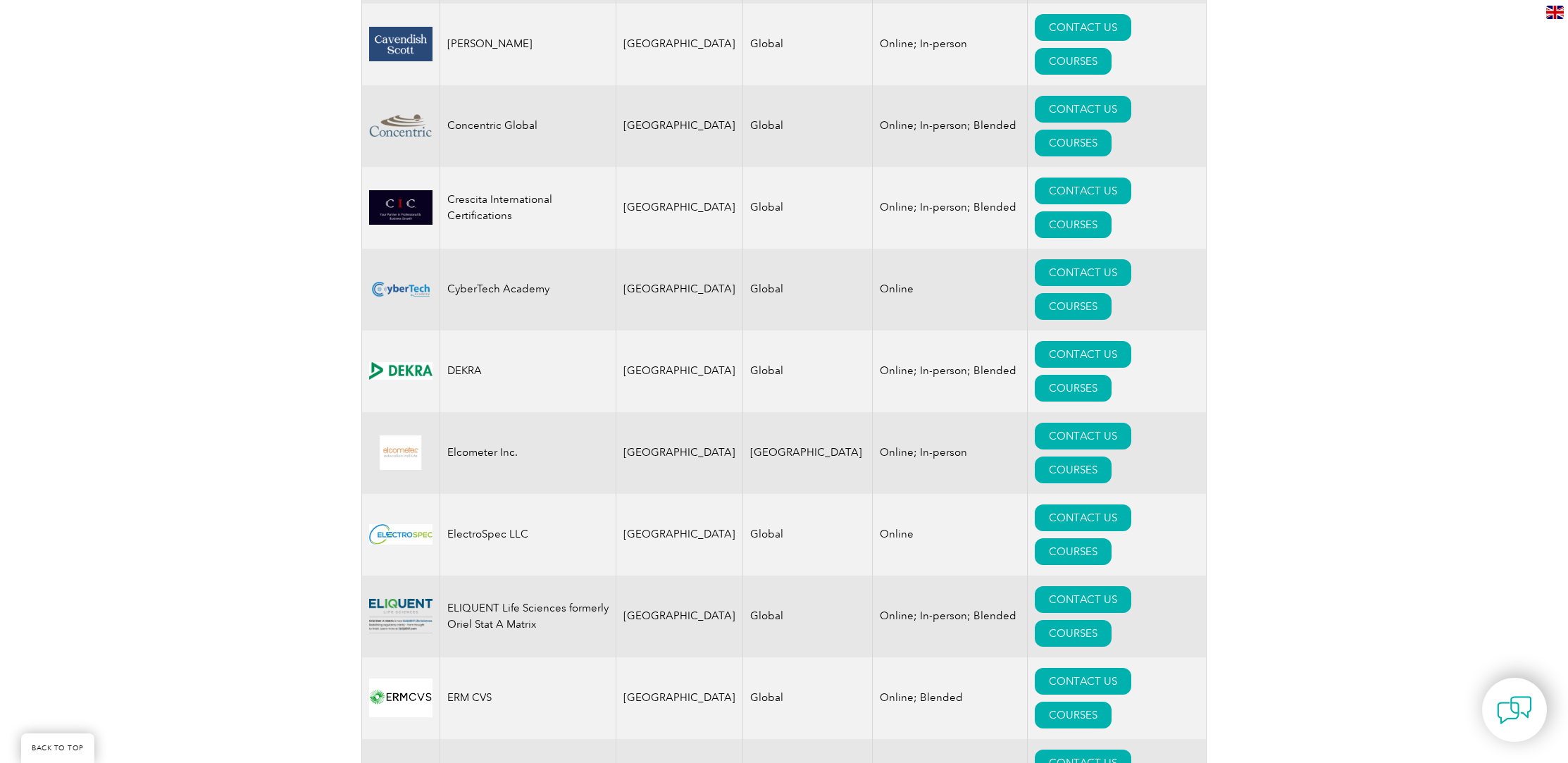
scroll to position [600, 0]
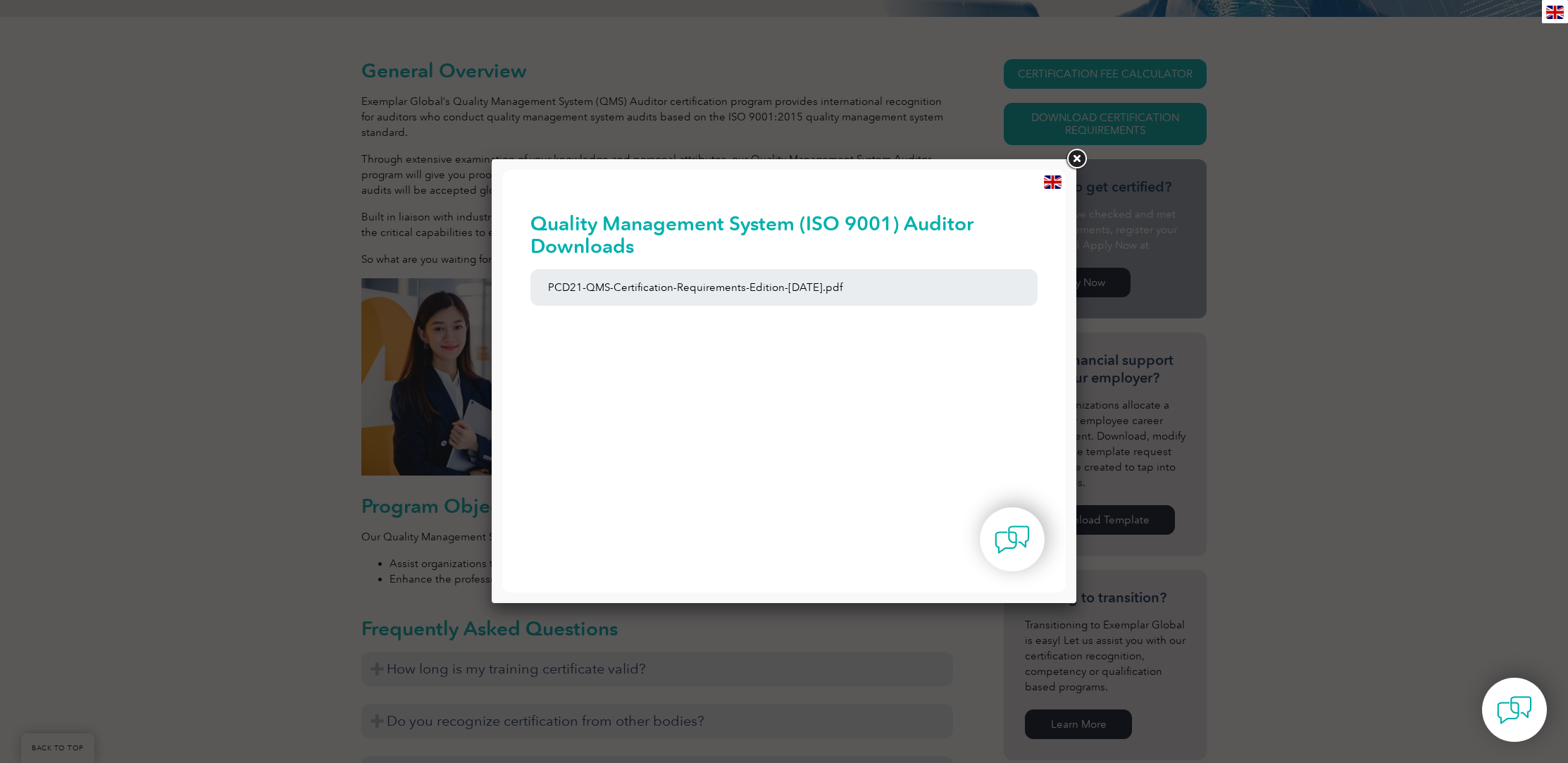
click at [1075, 156] on link at bounding box center [1076, 158] width 25 height 25
